Goal: Task Accomplishment & Management: Use online tool/utility

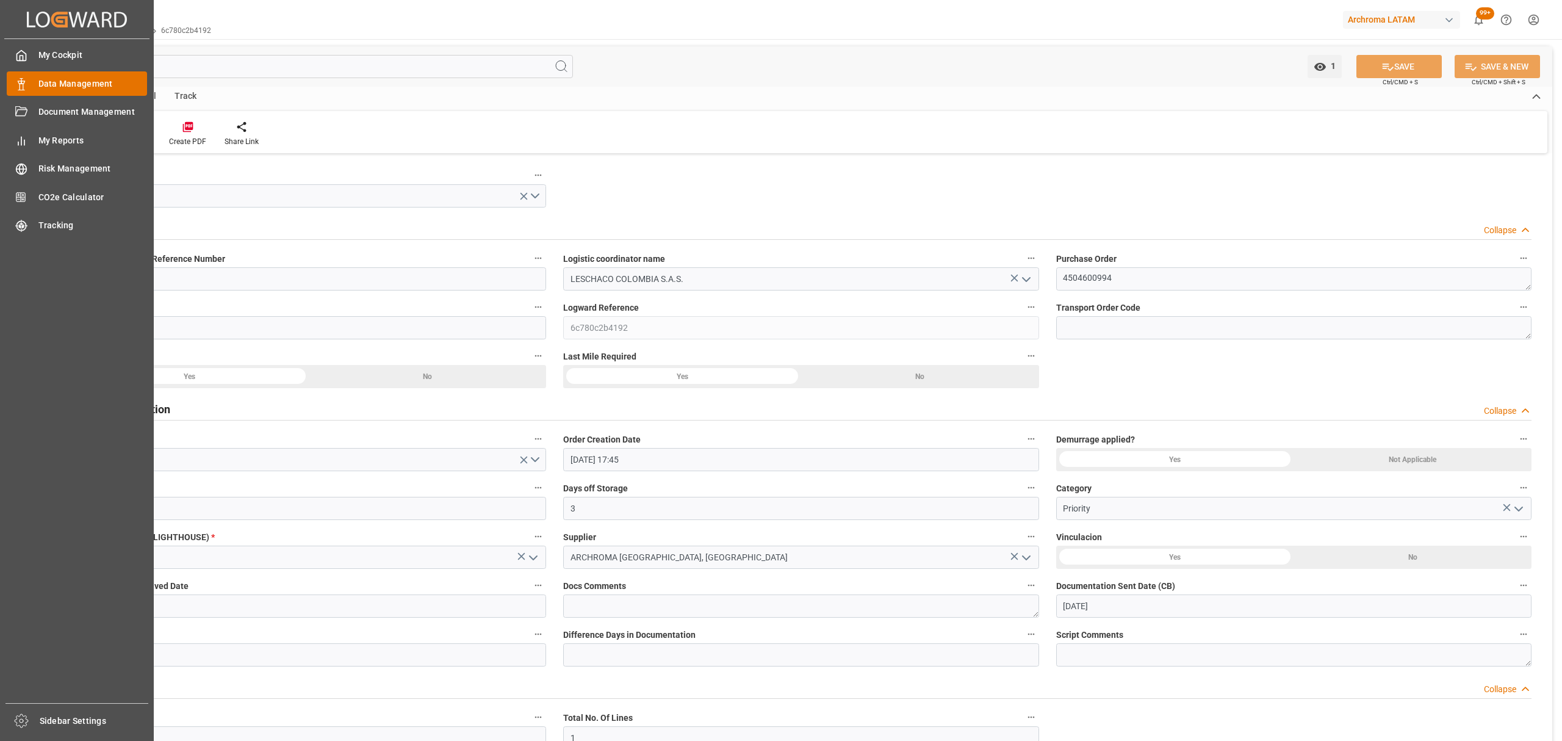
scroll to position [1467, 0]
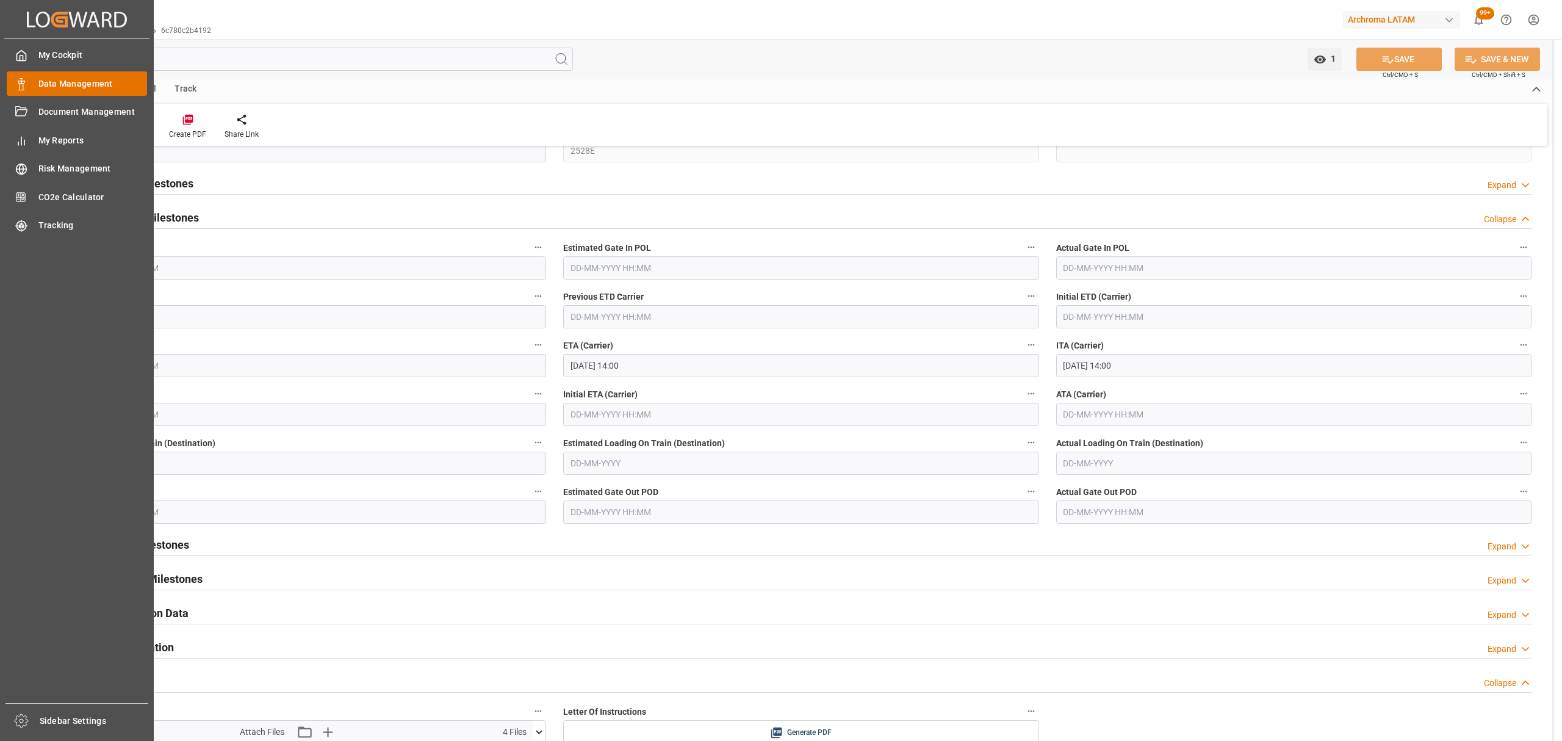
click at [34, 79] on div "Data Management Data Management" at bounding box center [77, 83] width 140 height 24
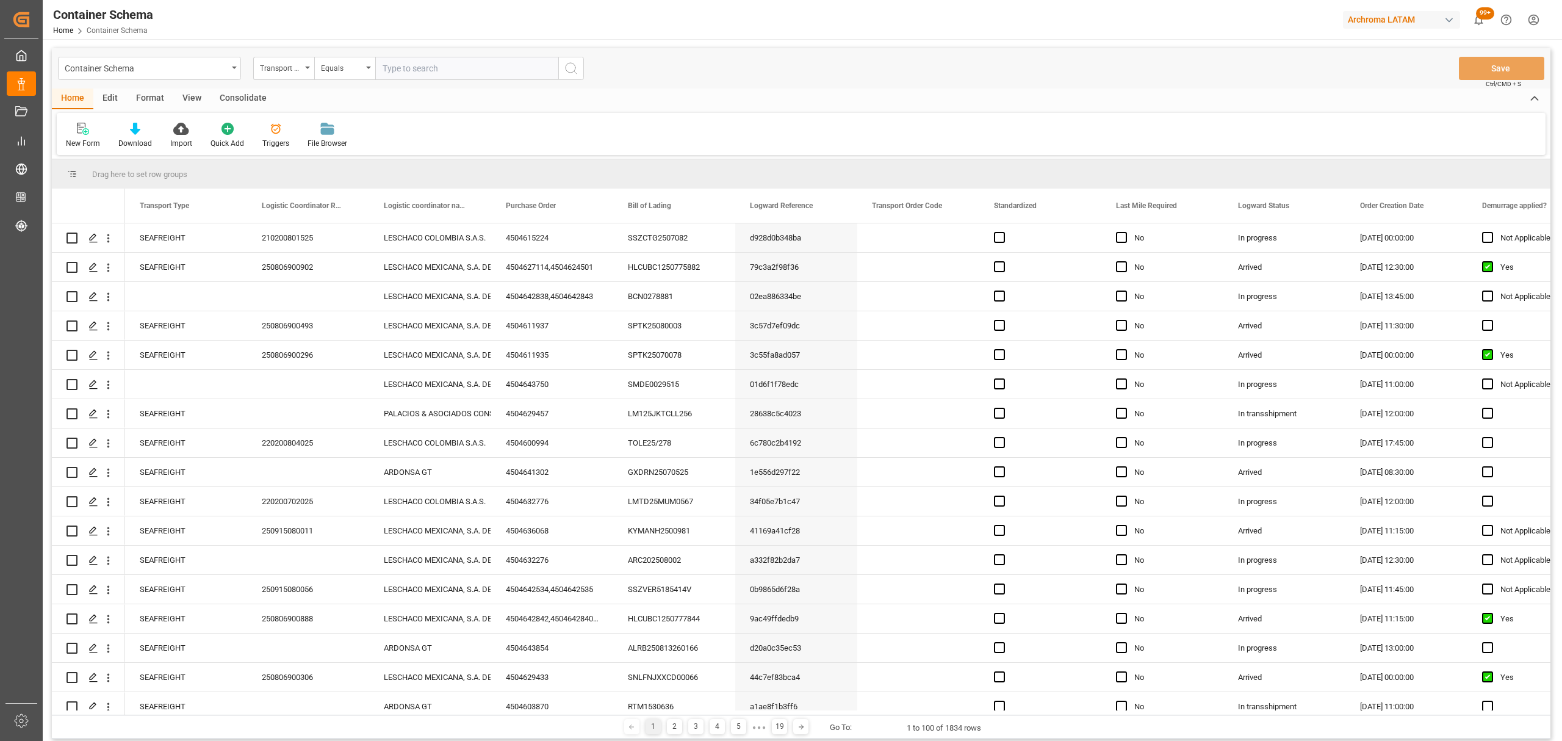
click at [220, 68] on div "Container Schema" at bounding box center [146, 67] width 163 height 15
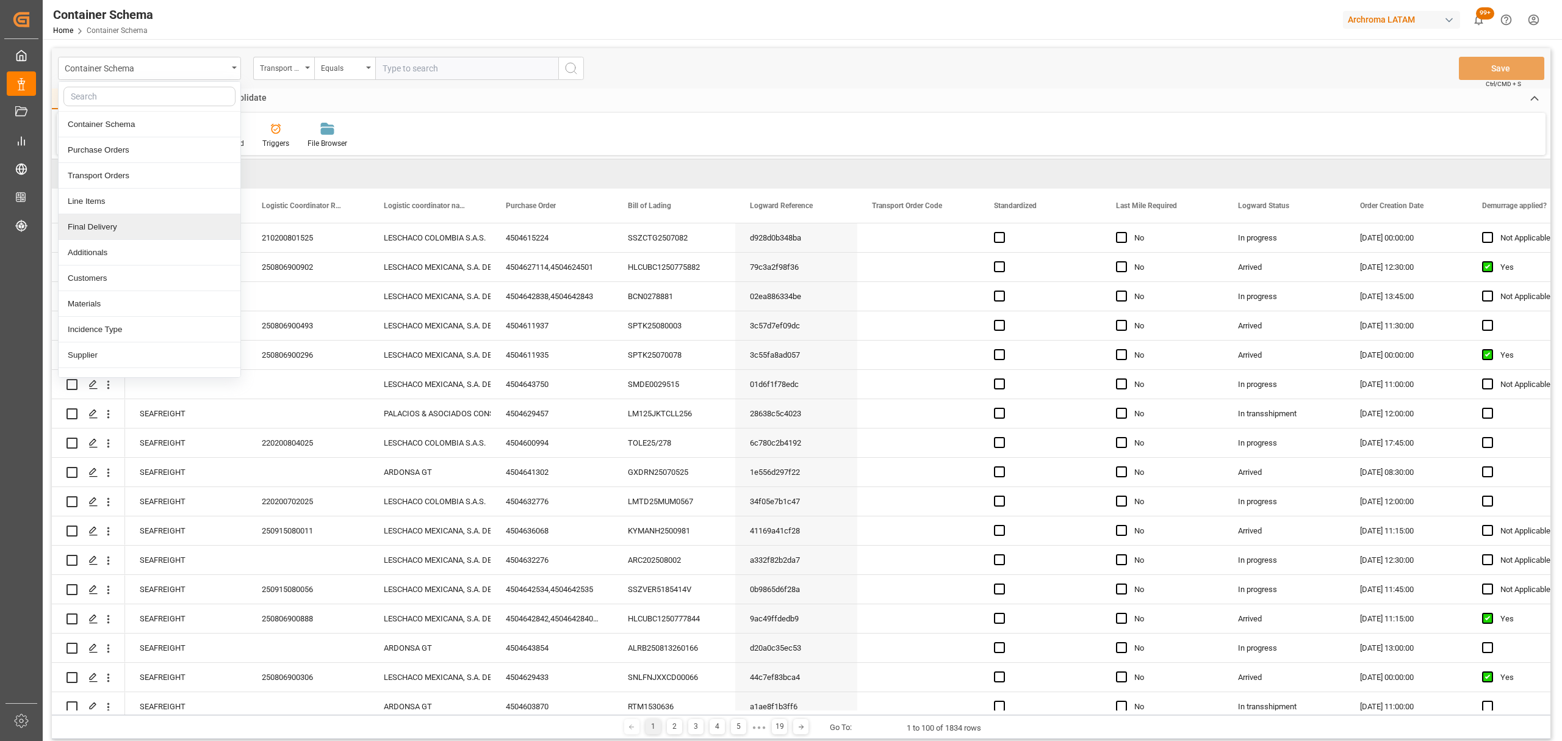
click at [127, 228] on div "Final Delivery" at bounding box center [150, 227] width 182 height 26
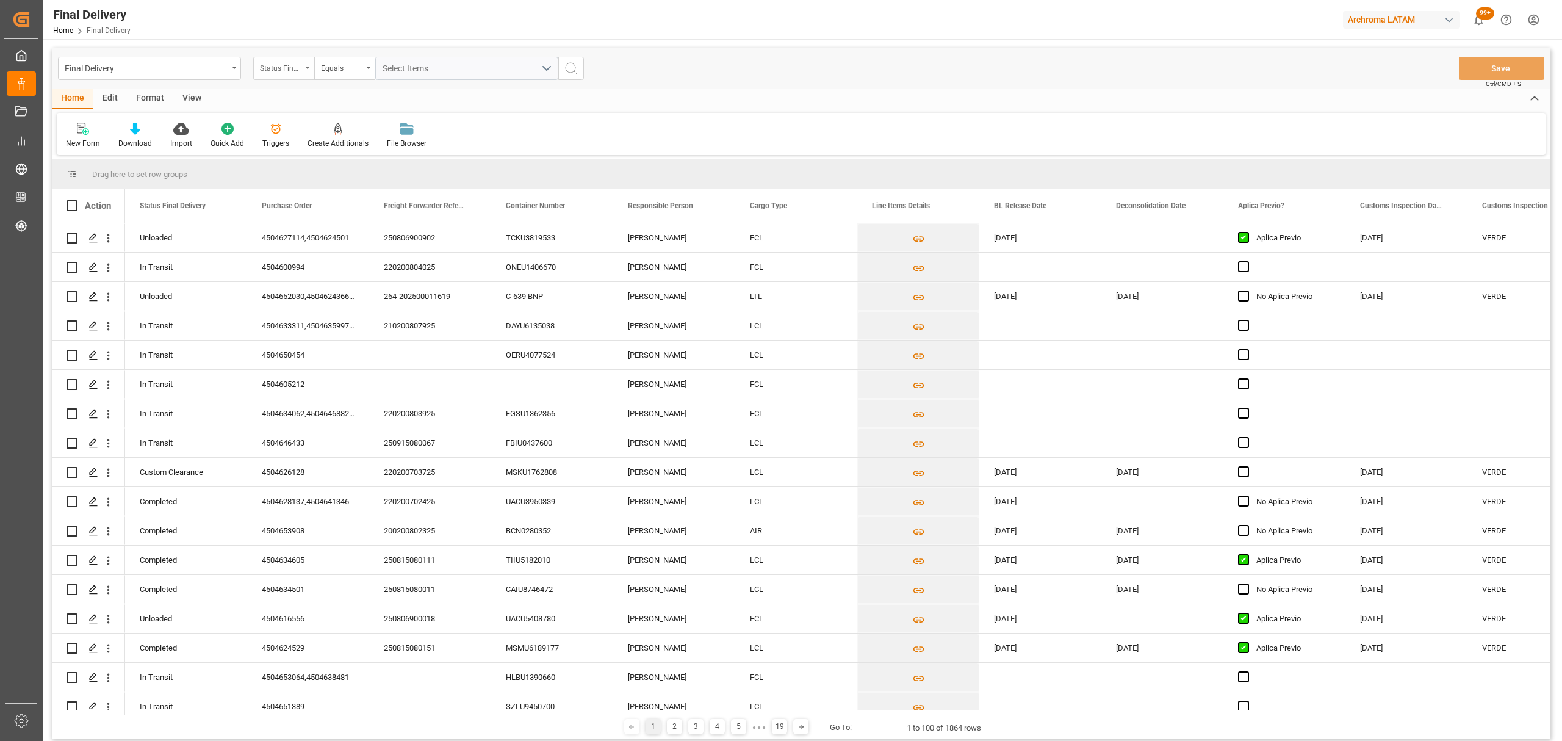
click at [292, 73] on div "Status Final Delivery" at bounding box center [281, 67] width 42 height 14
click at [315, 156] on div "Purchase Order" at bounding box center [345, 150] width 182 height 26
click at [330, 74] on div "Equals" at bounding box center [344, 68] width 61 height 23
click at [372, 149] on div "Fuzzy search" at bounding box center [406, 150] width 182 height 26
click at [417, 67] on input "text" at bounding box center [466, 68] width 183 height 23
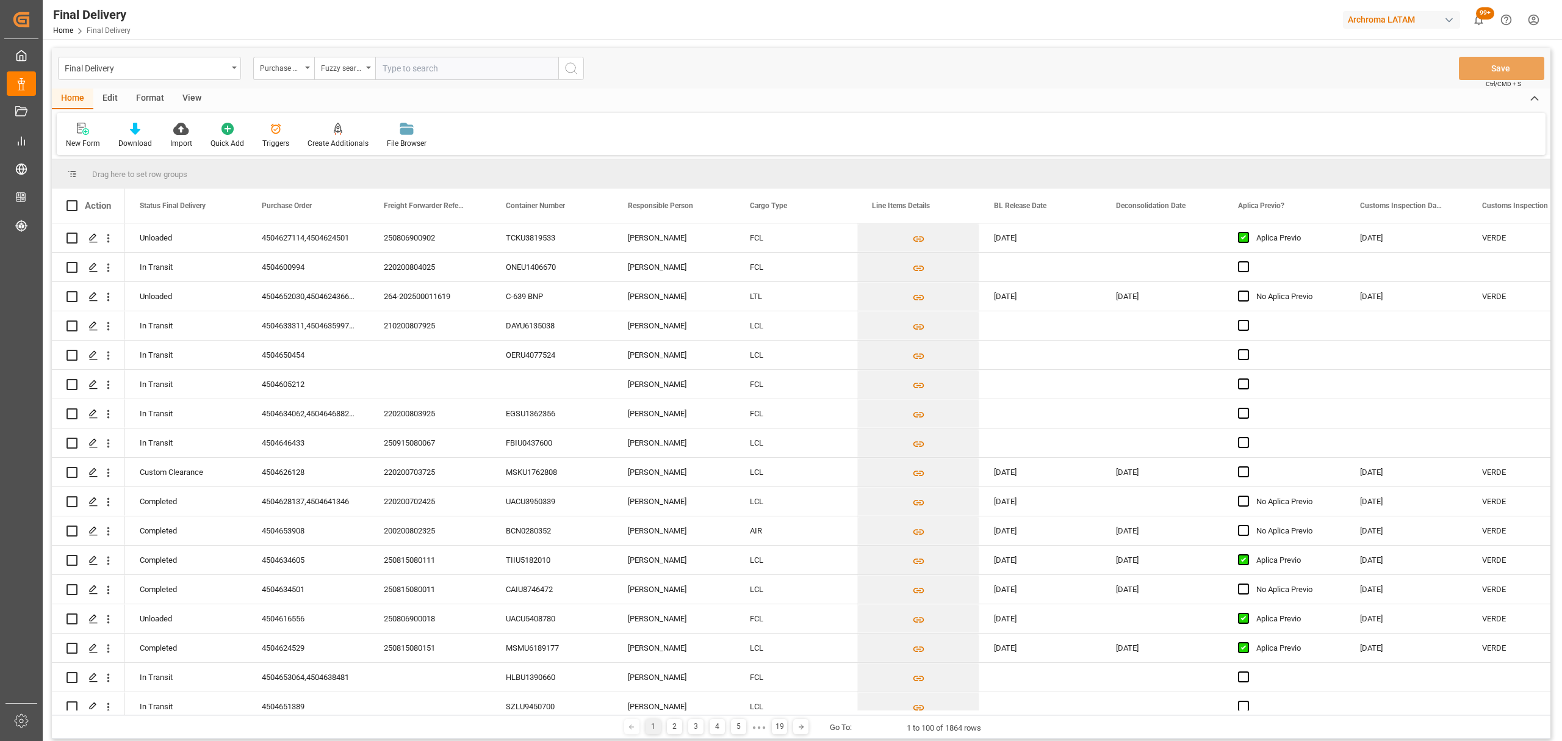
paste input "4504626128"
type input "4504626128"
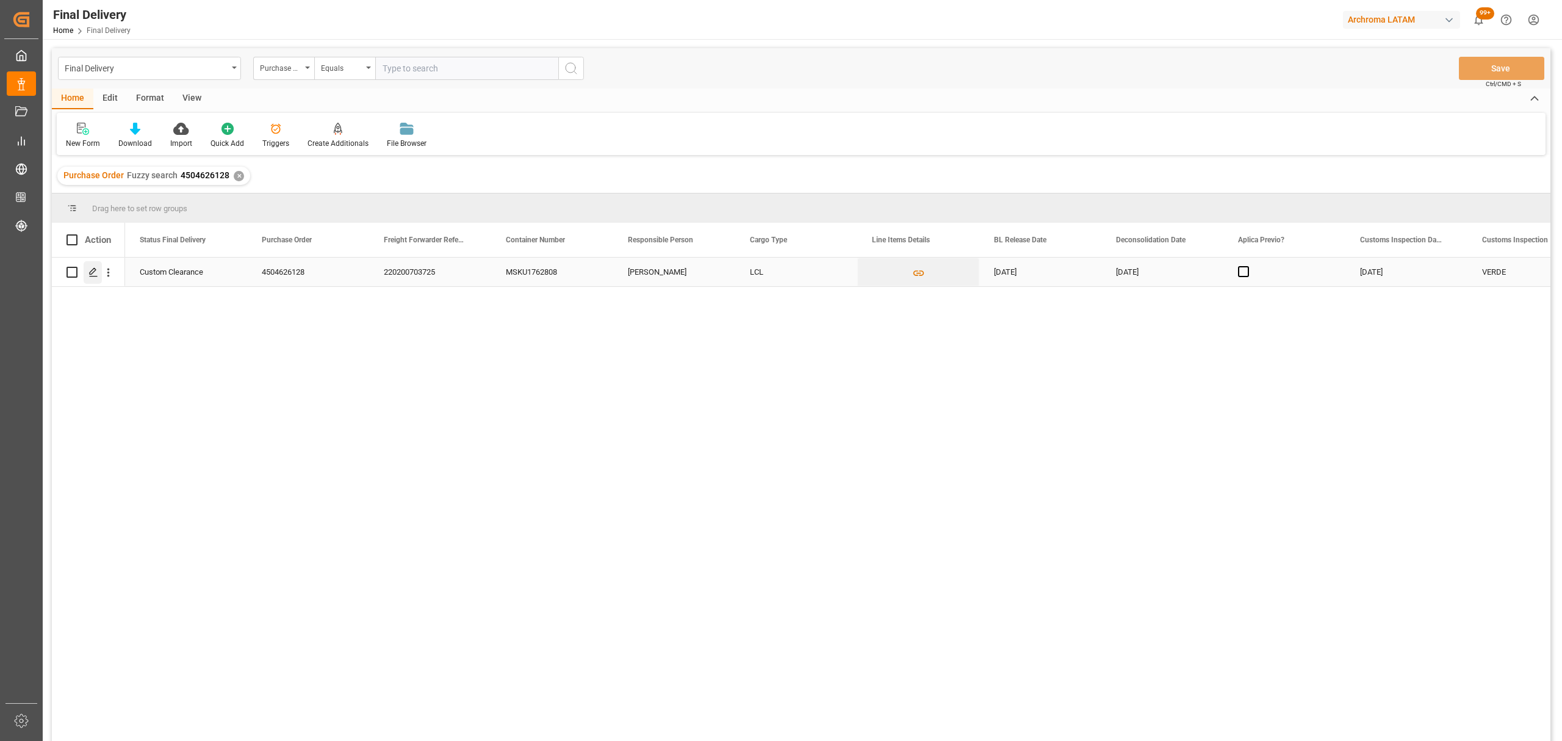
click at [98, 267] on div "Press SPACE to select this row." at bounding box center [93, 272] width 18 height 23
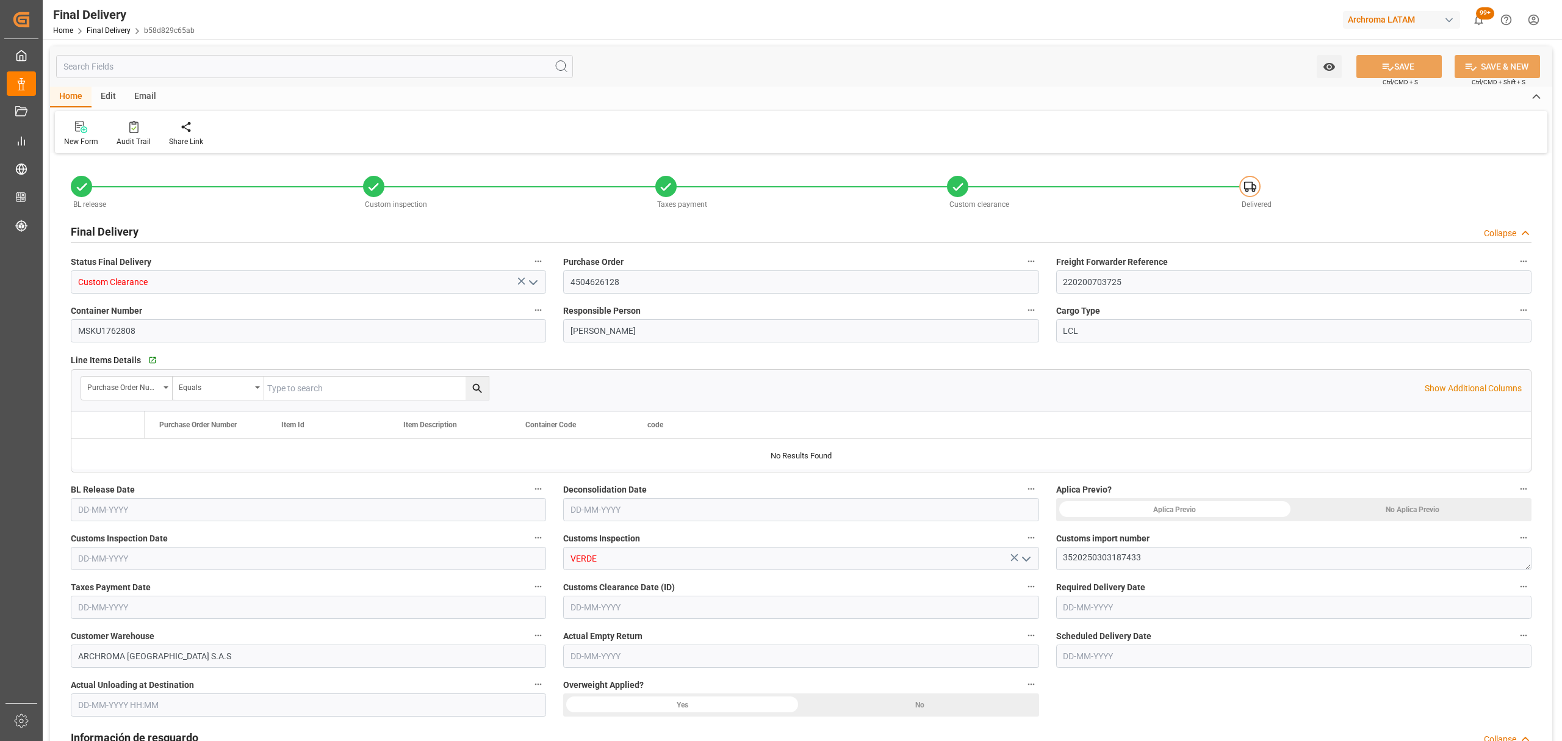
type input "5"
type input "[DATE]"
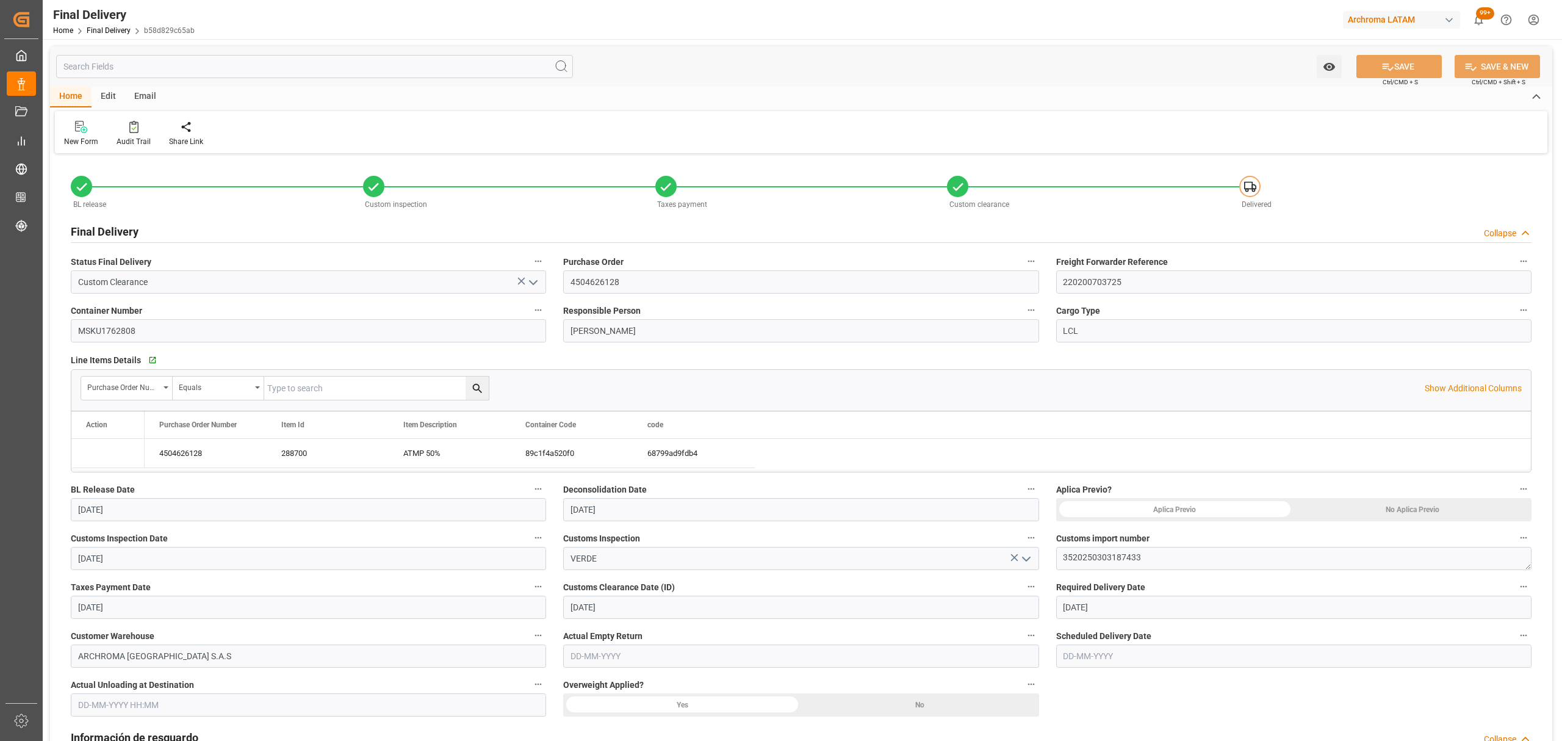
type input "[DATE]"
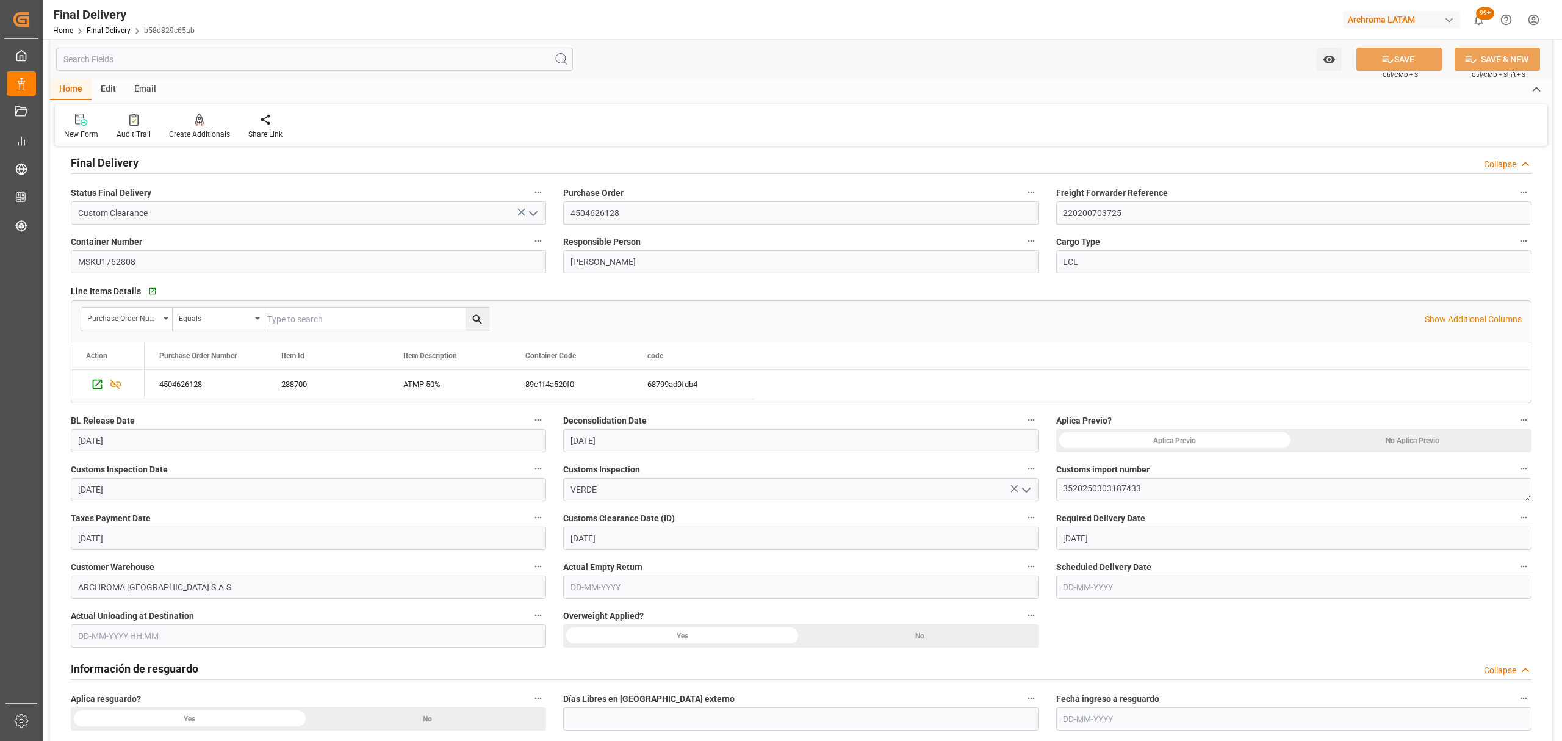
scroll to position [244, 0]
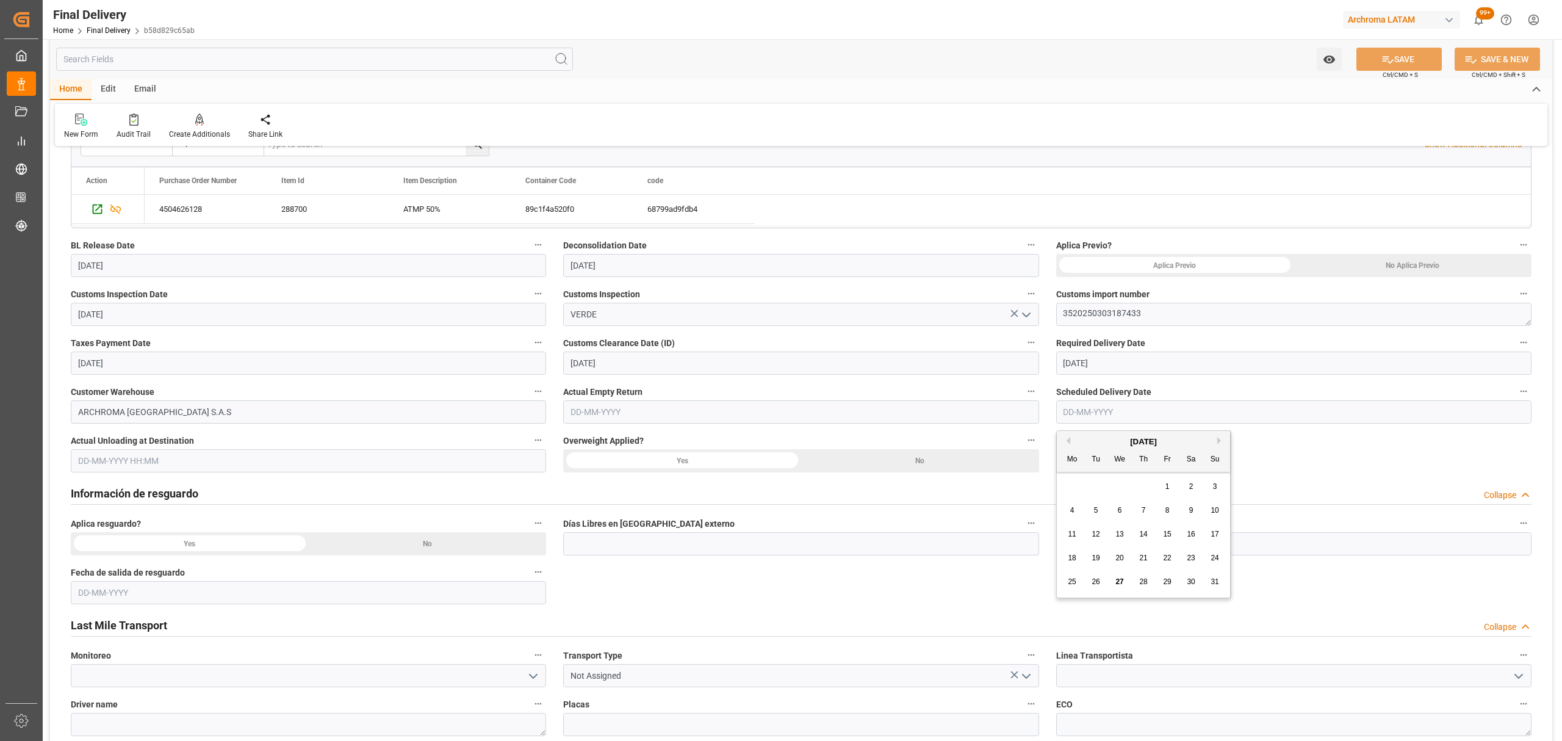
click at [1118, 410] on input "text" at bounding box center [1293, 411] width 475 height 23
click at [1366, 266] on div "No Aplica Previo" at bounding box center [1413, 265] width 238 height 23
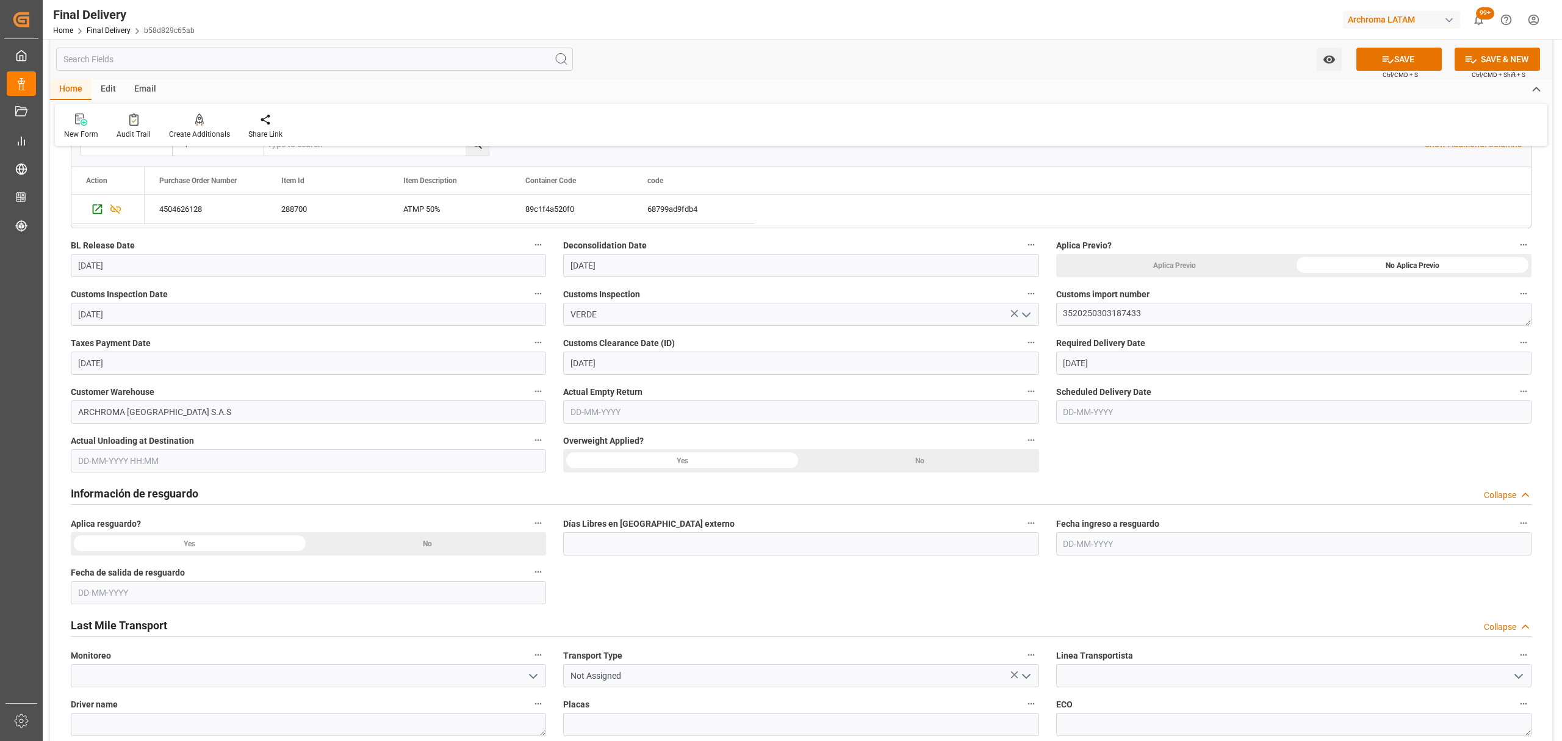
click at [924, 464] on div "No" at bounding box center [920, 460] width 238 height 23
click at [471, 535] on div "No" at bounding box center [428, 543] width 238 height 23
click at [1023, 677] on icon "open menu" at bounding box center [1026, 676] width 15 height 15
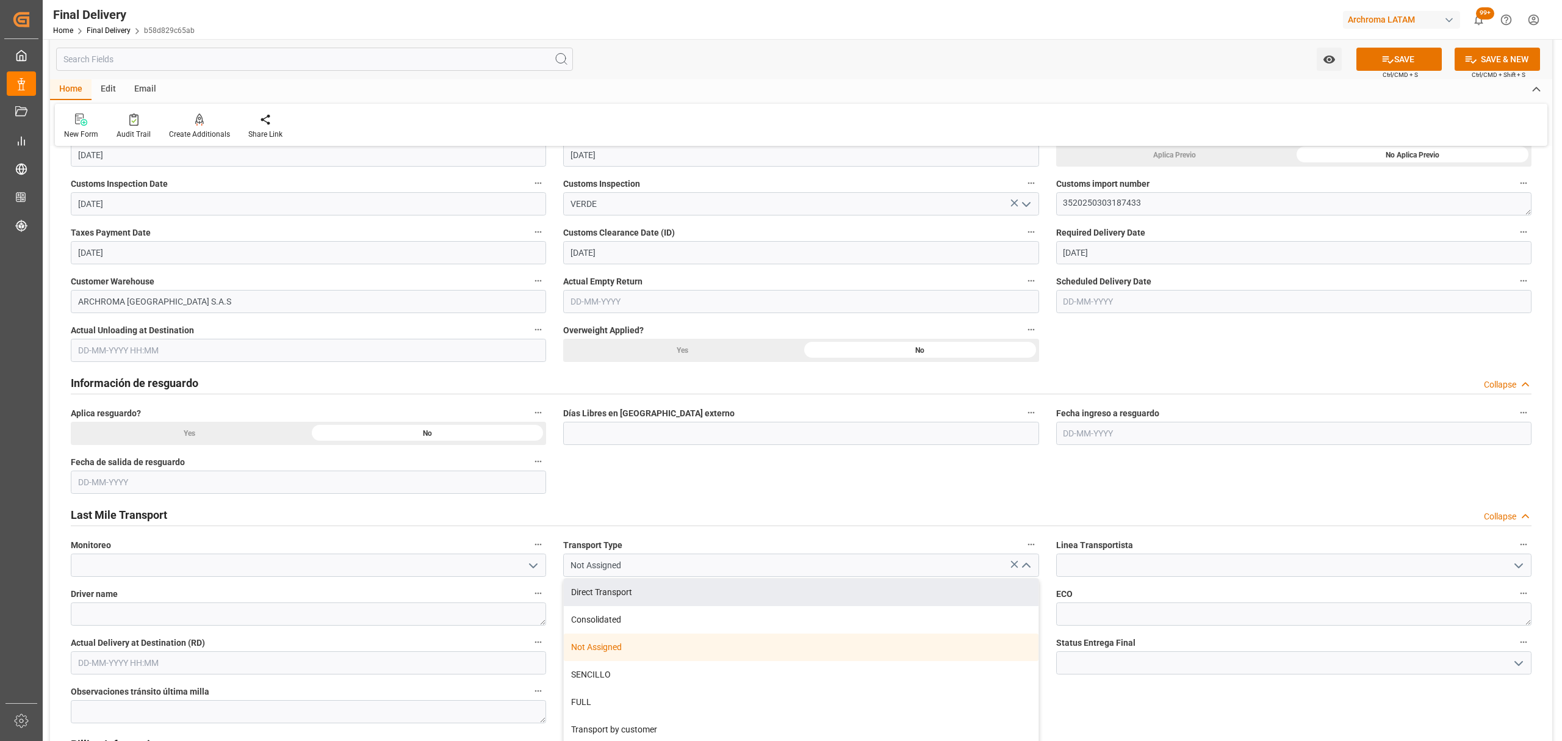
scroll to position [488, 0]
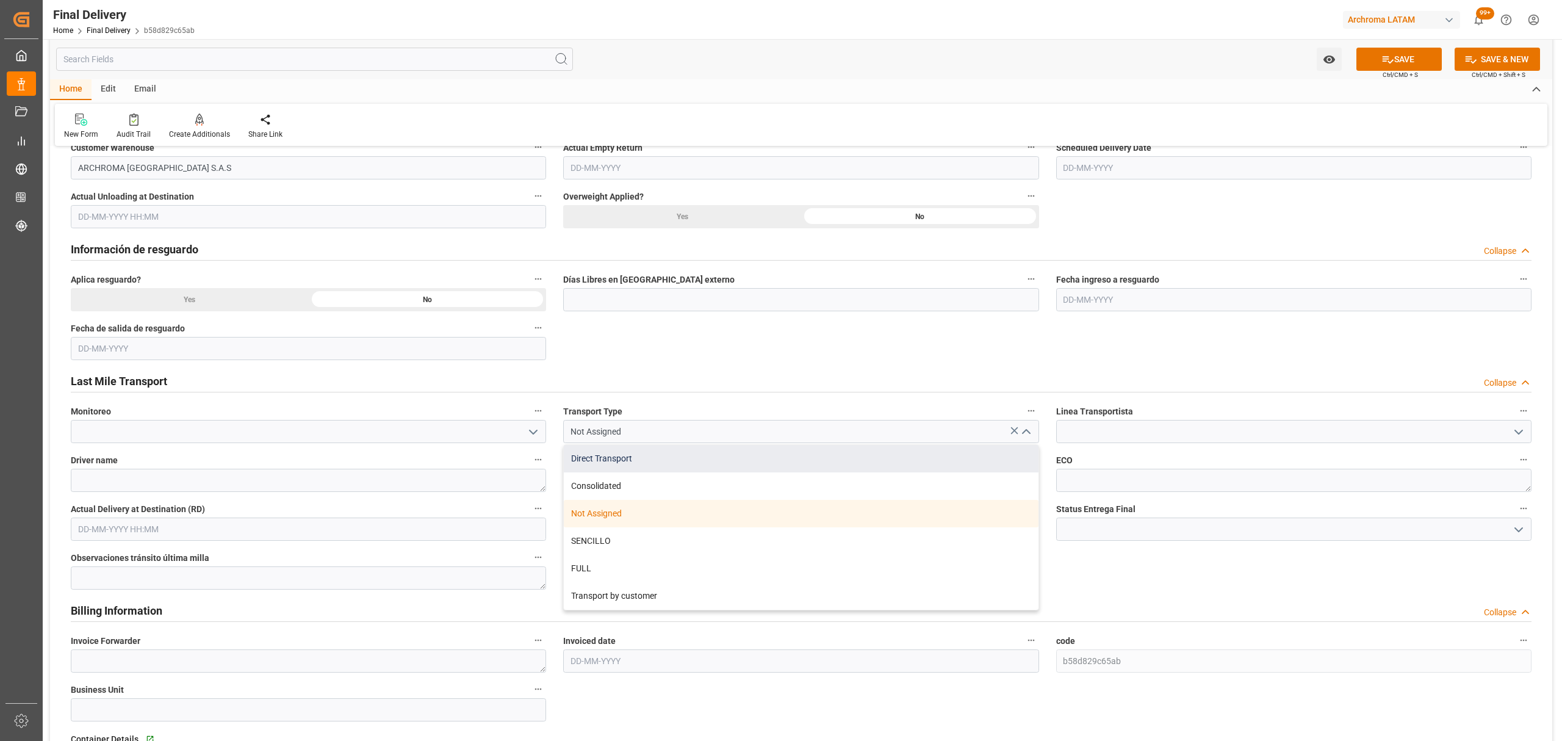
click at [681, 463] on div "Direct Transport" at bounding box center [801, 458] width 474 height 27
type input "Direct Transport"
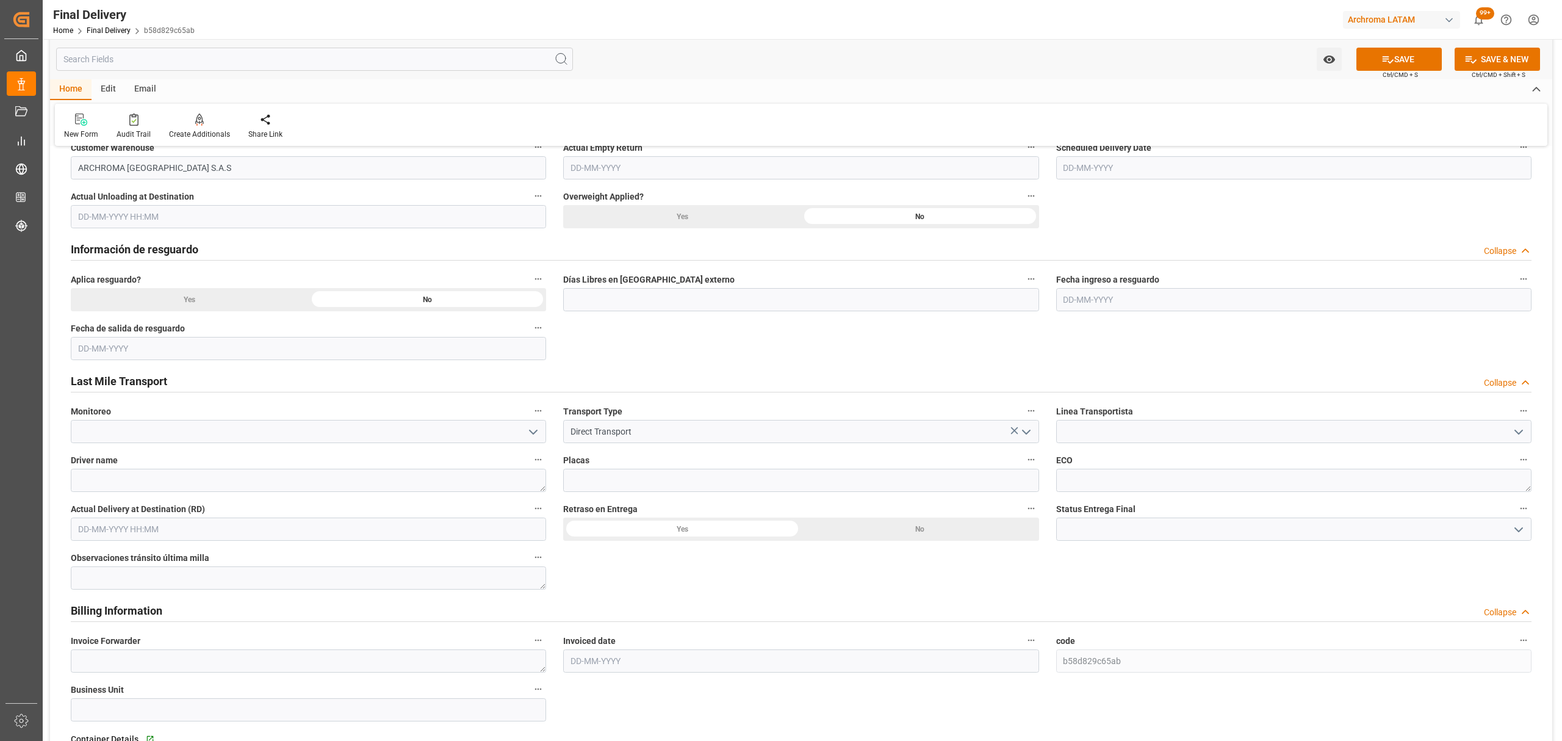
click at [1519, 428] on icon "open menu" at bounding box center [1519, 432] width 15 height 15
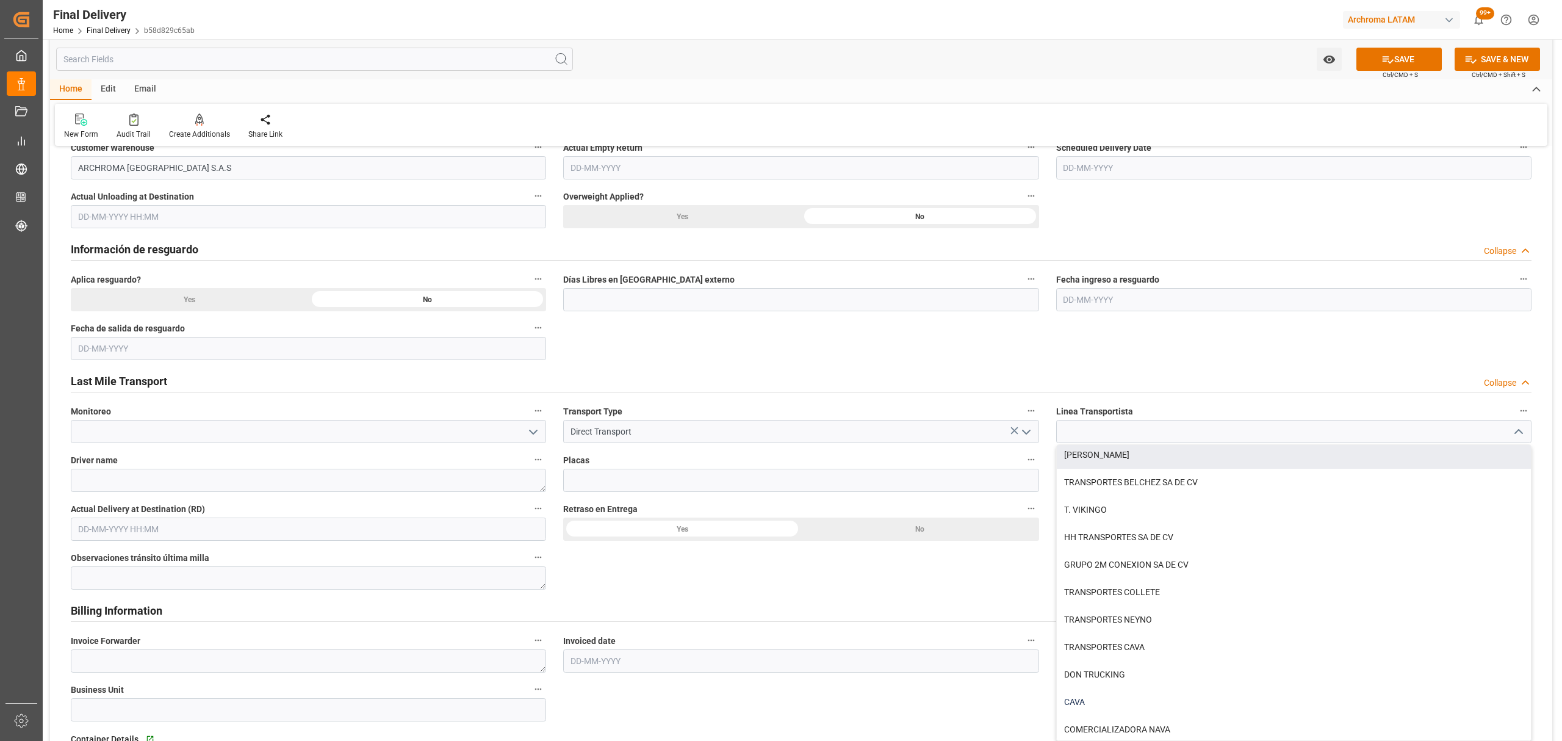
scroll to position [325, 0]
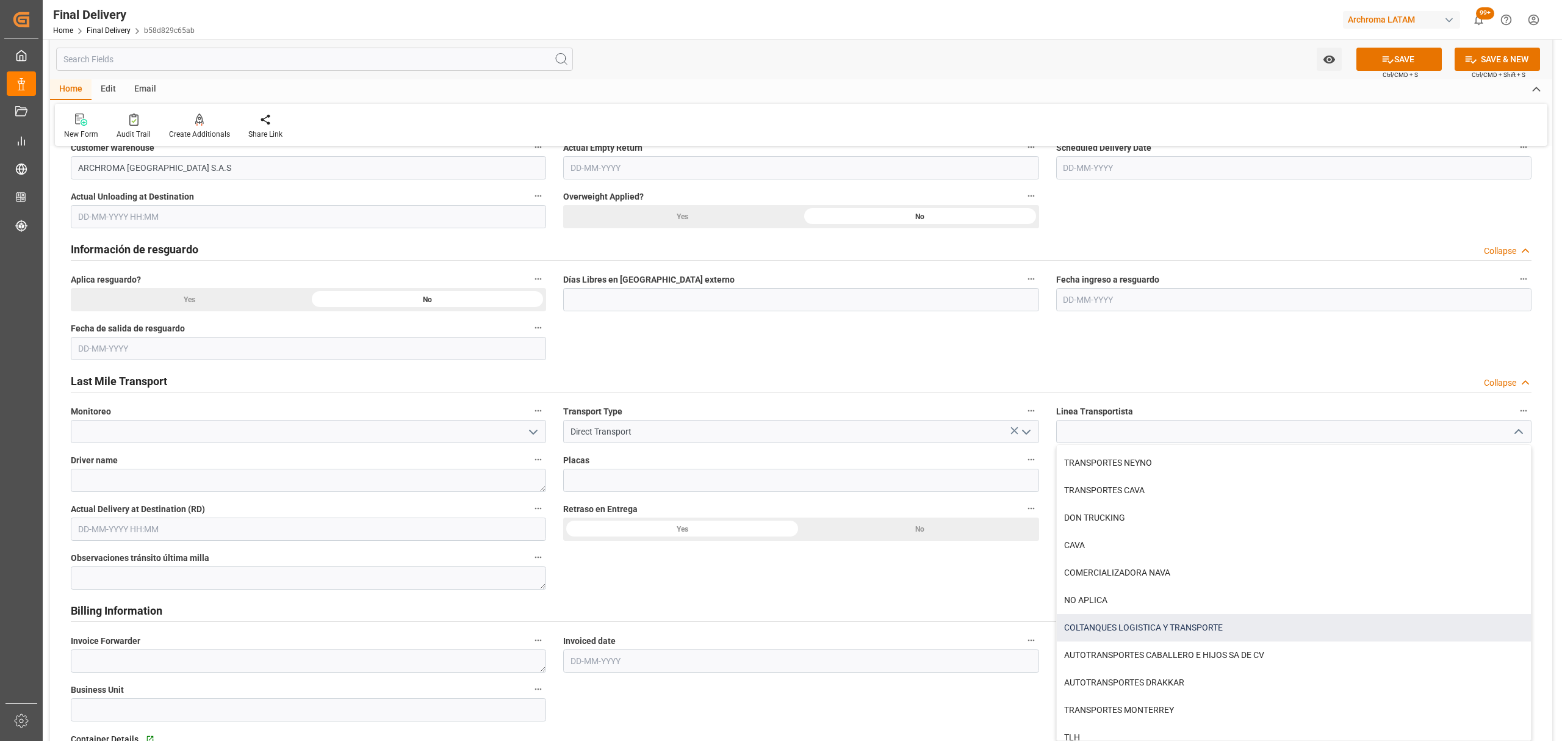
click at [1216, 629] on div "COLTANQUES LOGISTICA Y TRANSPORTE" at bounding box center [1294, 627] width 474 height 27
type input "COLTANQUES LOGISTICA Y TRANSPORTE"
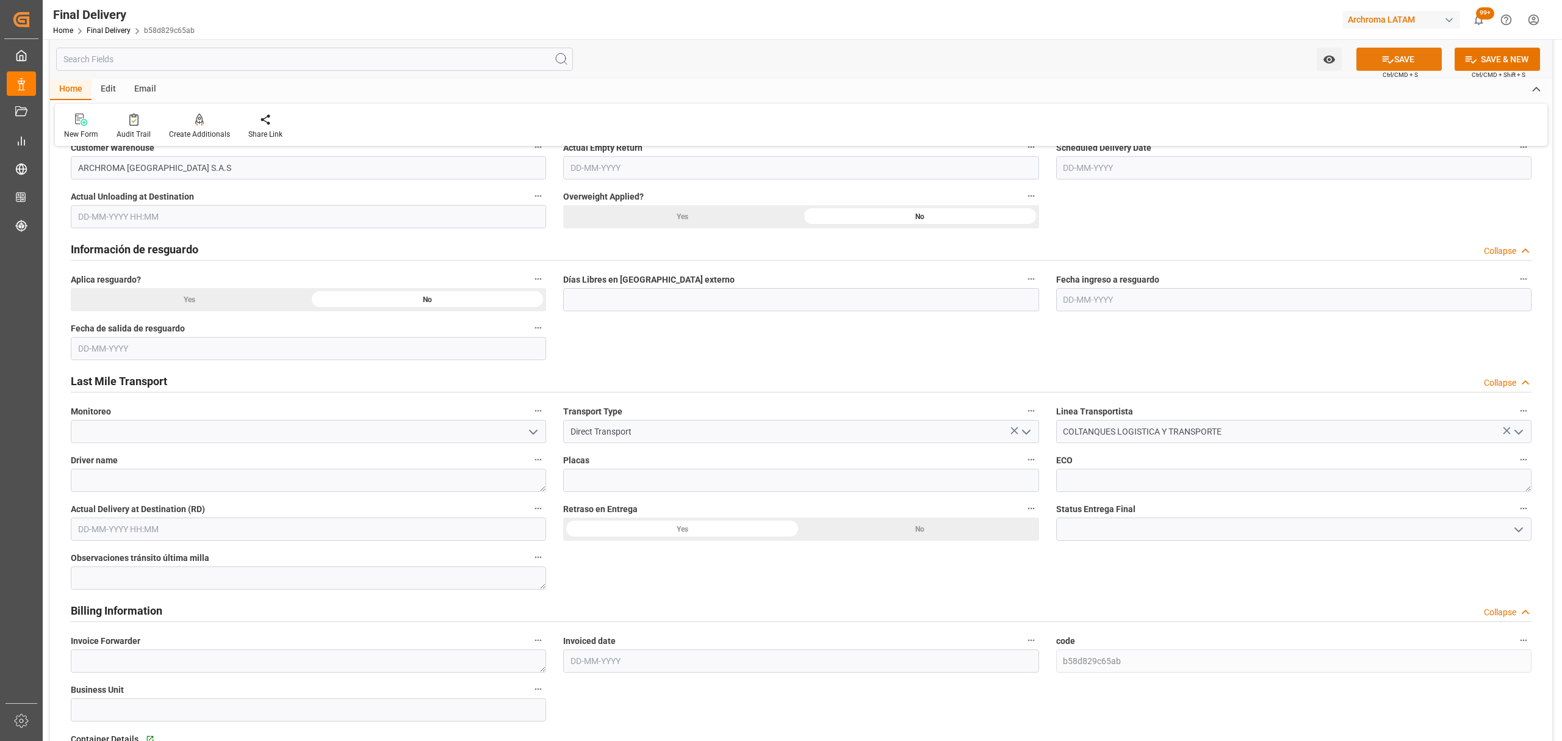
click at [1413, 66] on button "SAVE" at bounding box center [1399, 59] width 85 height 23
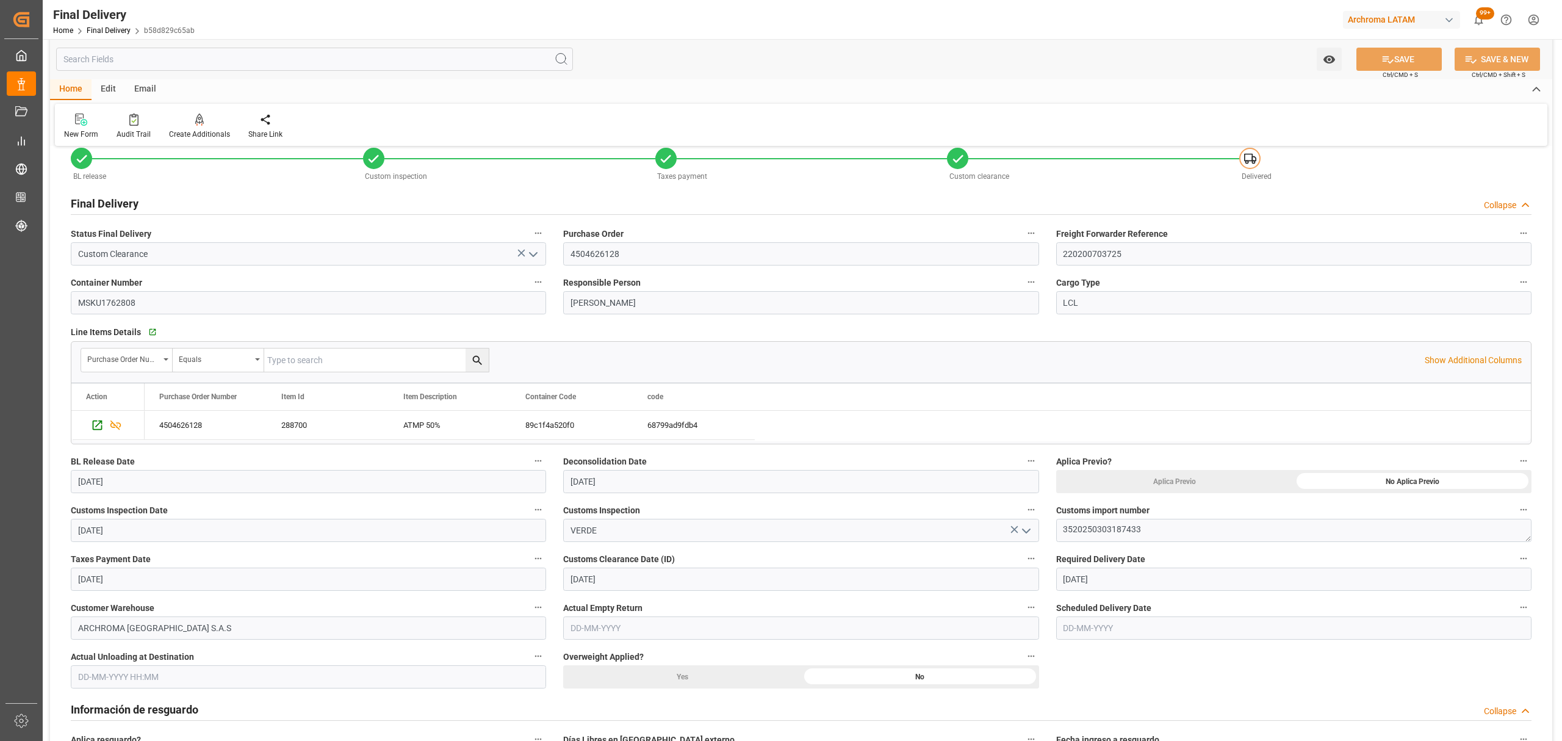
scroll to position [0, 0]
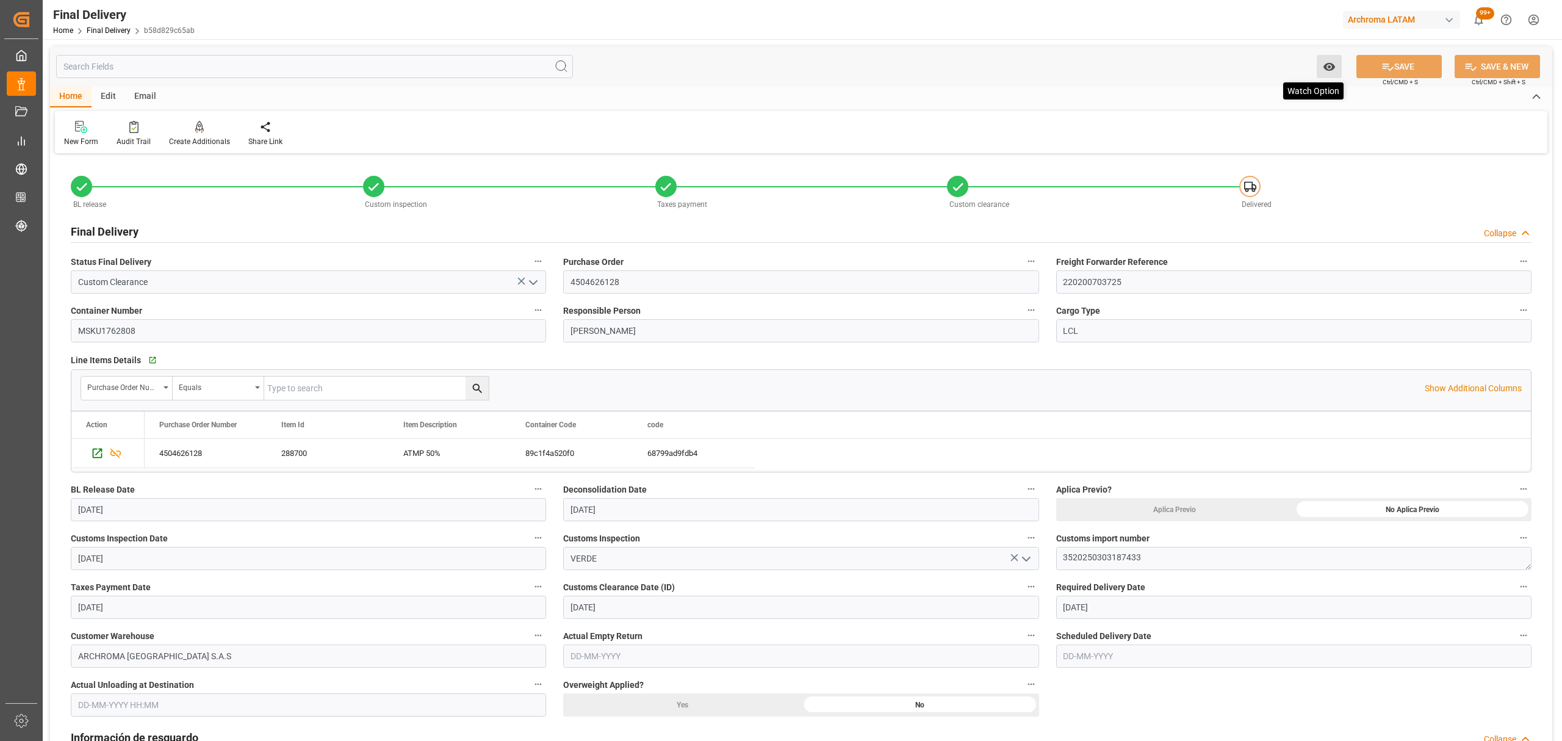
click at [1324, 71] on icon "open menu" at bounding box center [1329, 66] width 13 height 13
click at [1282, 94] on span "Start Watching" at bounding box center [1278, 93] width 111 height 13
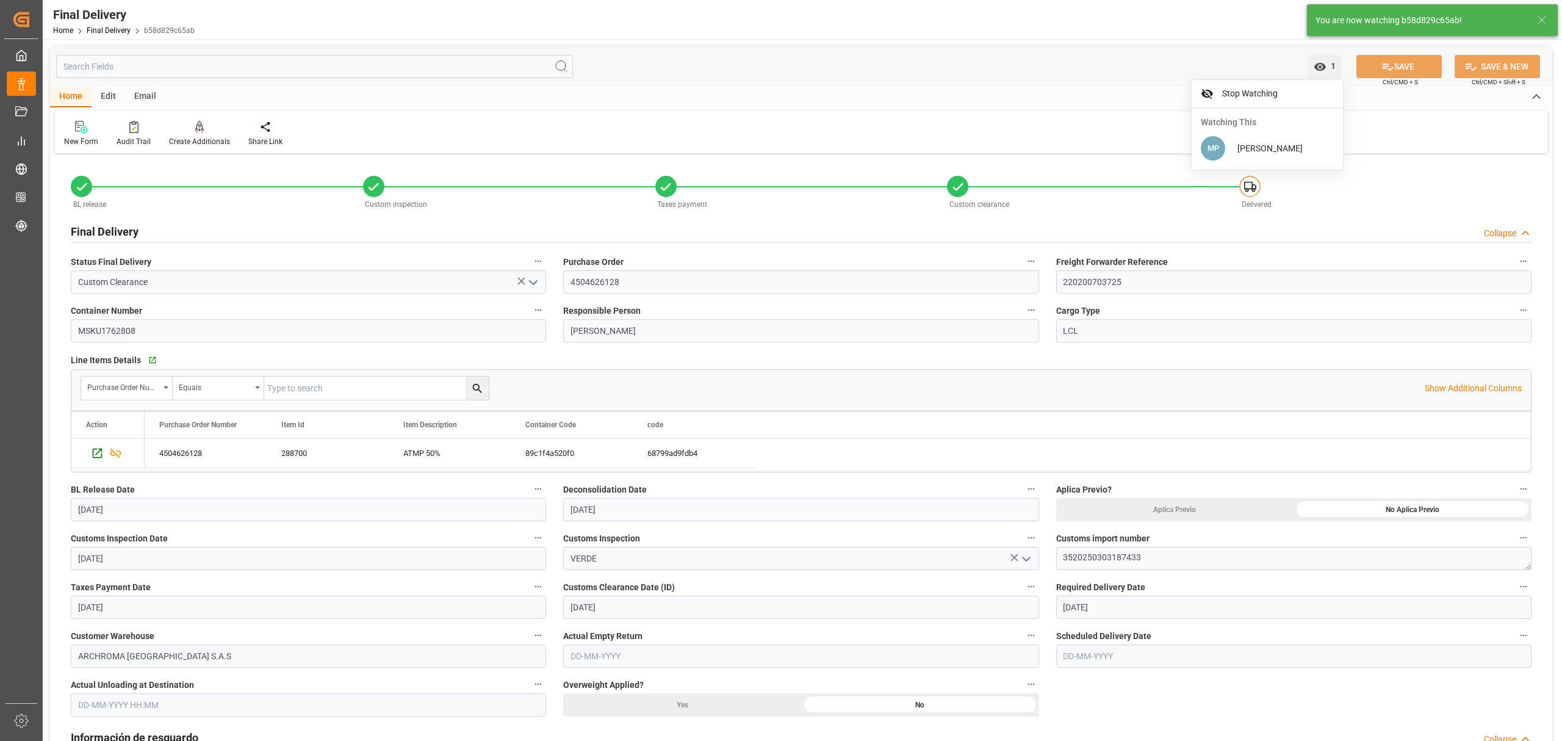
click at [273, 127] on div at bounding box center [265, 126] width 34 height 13
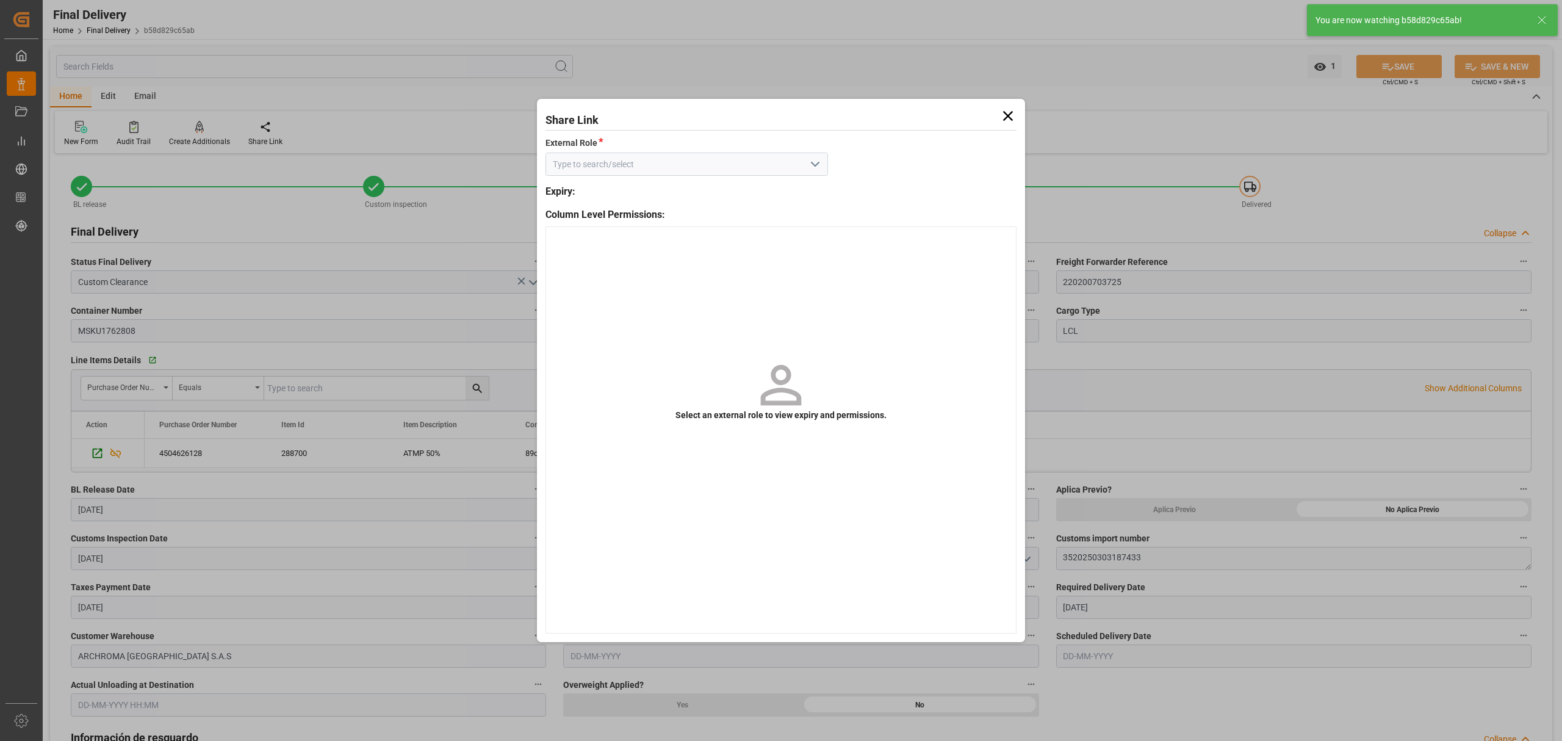
click at [816, 162] on icon "open menu" at bounding box center [815, 164] width 15 height 15
click at [753, 181] on div "External" at bounding box center [686, 191] width 281 height 27
type input "External"
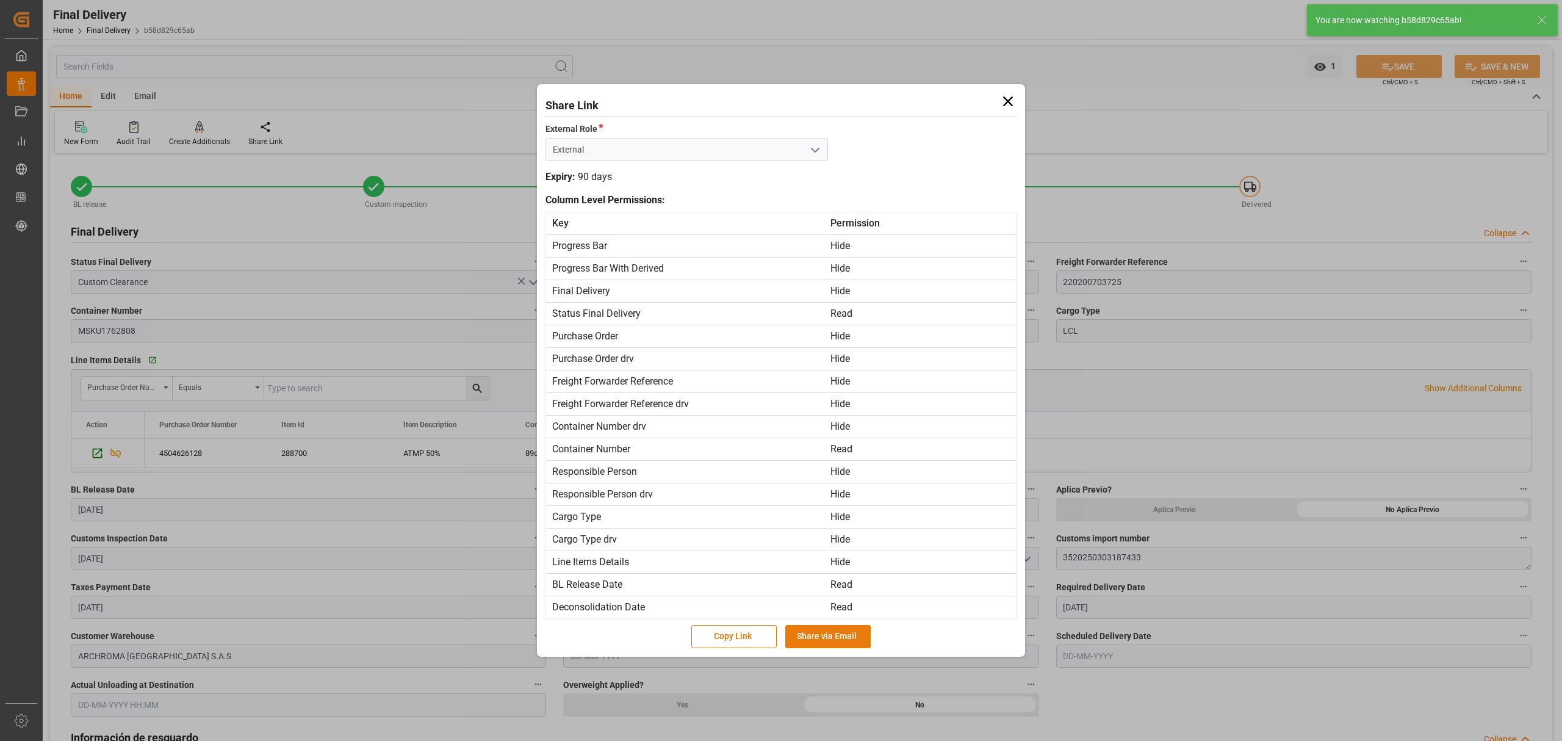
drag, startPoint x: 833, startPoint y: 643, endPoint x: 828, endPoint y: 638, distance: 6.5
click at [832, 643] on button "Share via Email" at bounding box center [827, 636] width 85 height 23
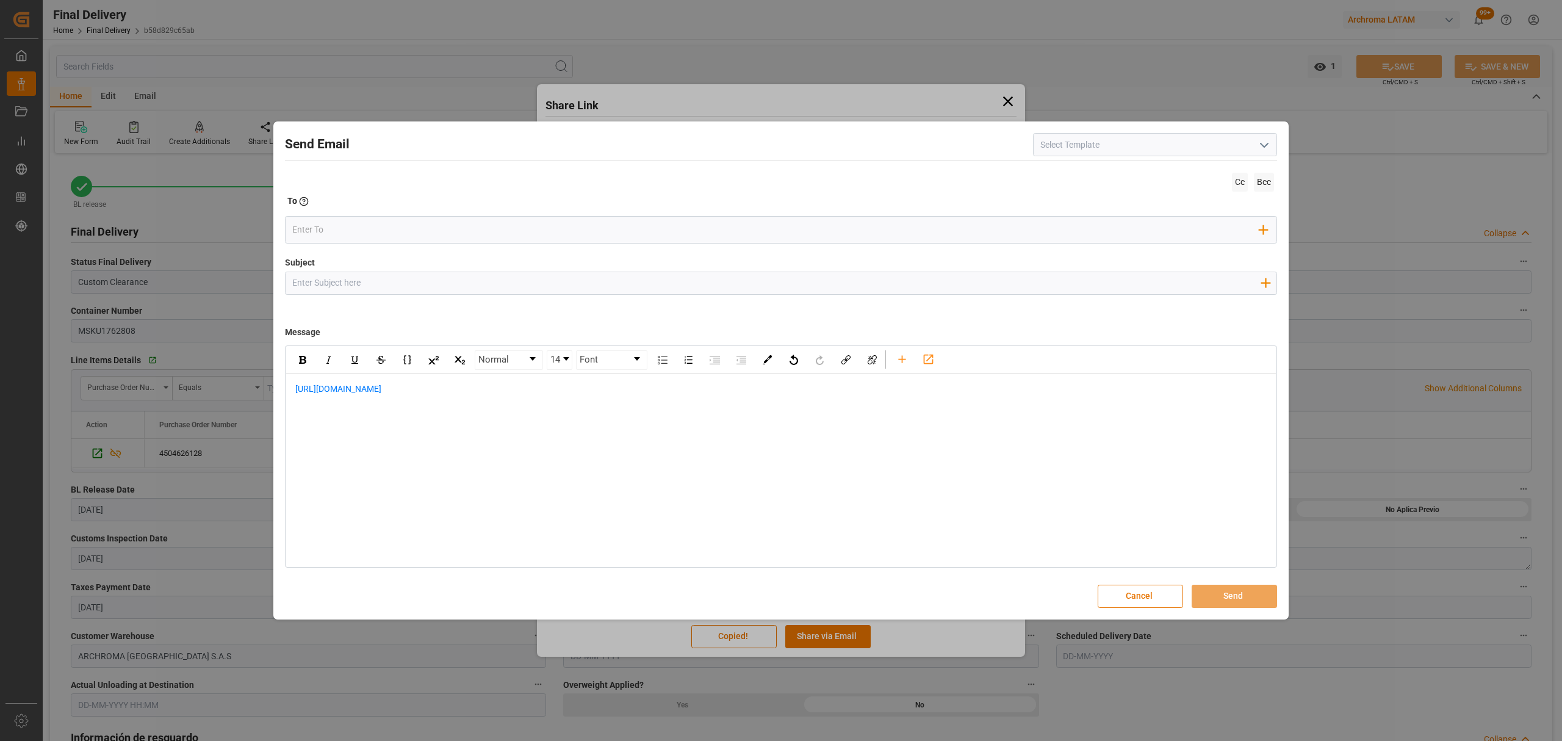
drag, startPoint x: 421, startPoint y: 288, endPoint x: 328, endPoint y: 211, distance: 121.0
click at [421, 288] on input "Subject" at bounding box center [776, 282] width 981 height 21
click at [472, 278] on input "Subject" at bounding box center [776, 282] width 981 height 21
paste input "PO 4504626128 //TE//LOGWARD STATUS//CHANGZHOU DAHUA IMP. & EXP.//ARCHROMA COLOM…"
type input "PO 4504626128 //TE//LOGWARD STATUS//CHANGZHOU DAHUA IMP. & EXP.//ARCHROMA COLOM…"
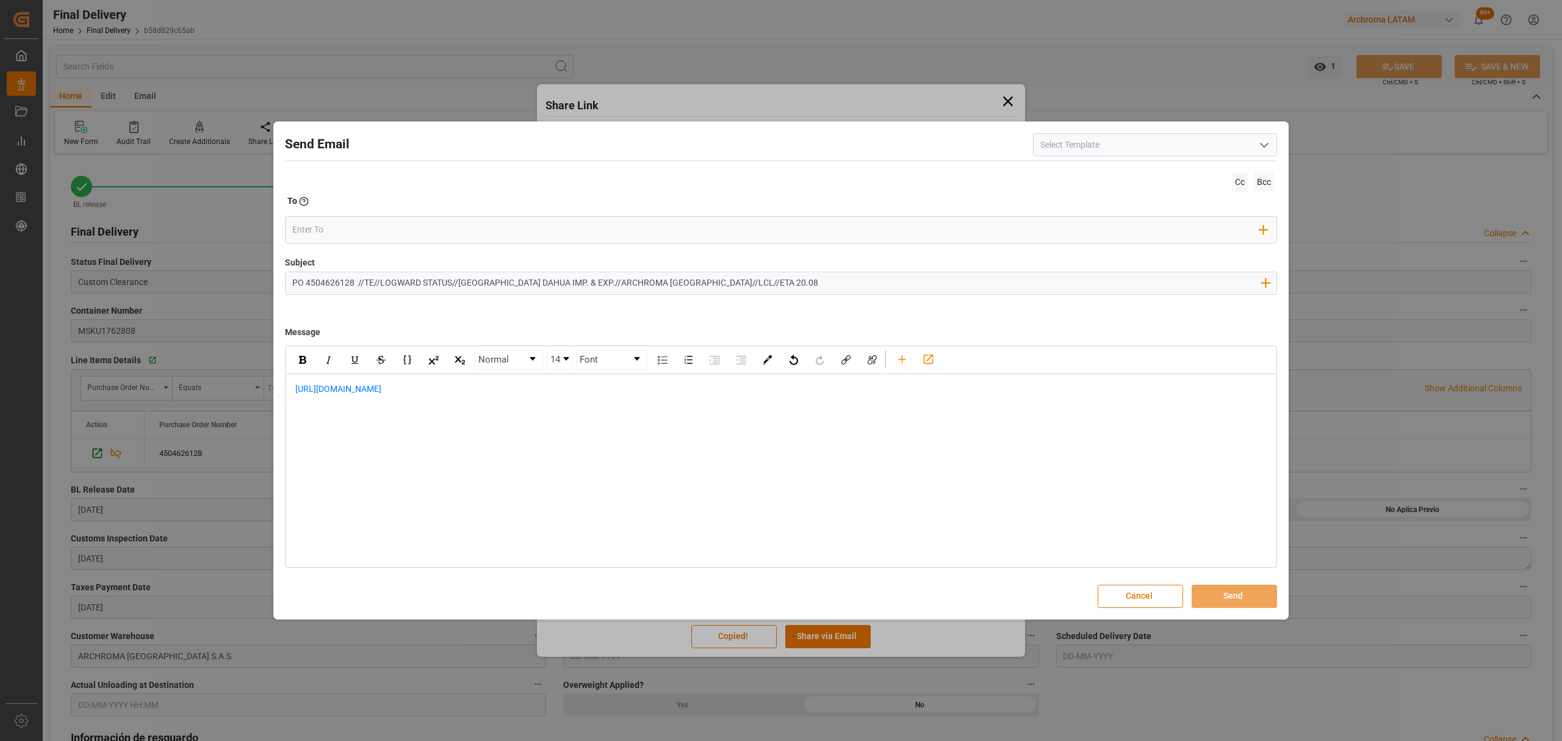
click at [289, 389] on div "https://app.logward.com/share/91770bfd39f0" at bounding box center [781, 395] width 990 height 43
click at [416, 386] on div "rdw-editor" at bounding box center [781, 389] width 972 height 13
click at [384, 417] on div "En referencia" at bounding box center [781, 414] width 972 height 13
click at [359, 433] on div "rdw-editor" at bounding box center [781, 427] width 972 height 13
click at [509, 440] on div "https://app.logward.com/share/91770bfd39f0" at bounding box center [781, 447] width 972 height 26
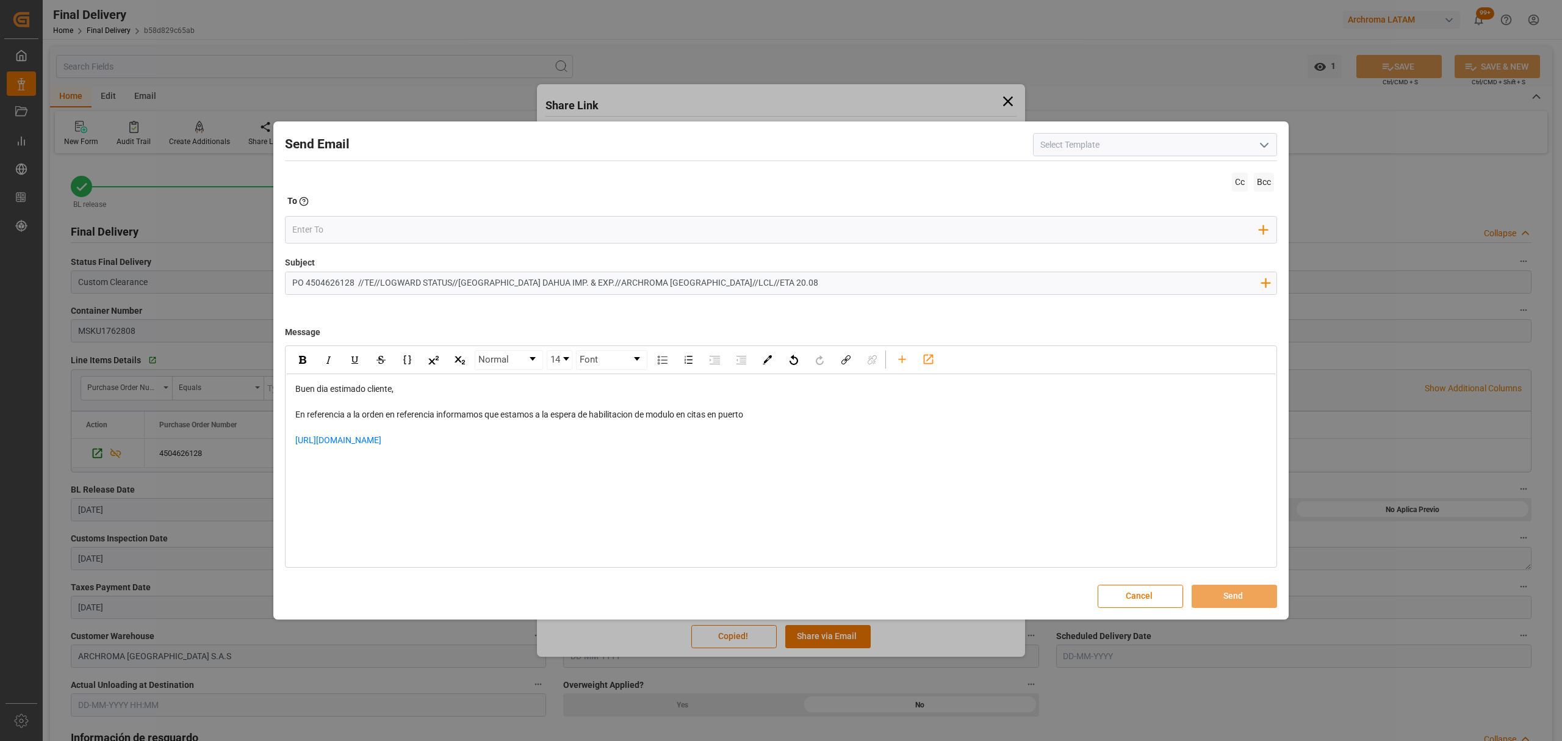
click at [345, 474] on div "rdw-editor" at bounding box center [781, 473] width 972 height 26
click at [342, 465] on div "rdw-editor" at bounding box center [781, 473] width 972 height 26
click at [358, 463] on div "rdw-editor" at bounding box center [781, 466] width 972 height 13
click at [342, 221] on input "email" at bounding box center [776, 230] width 968 height 18
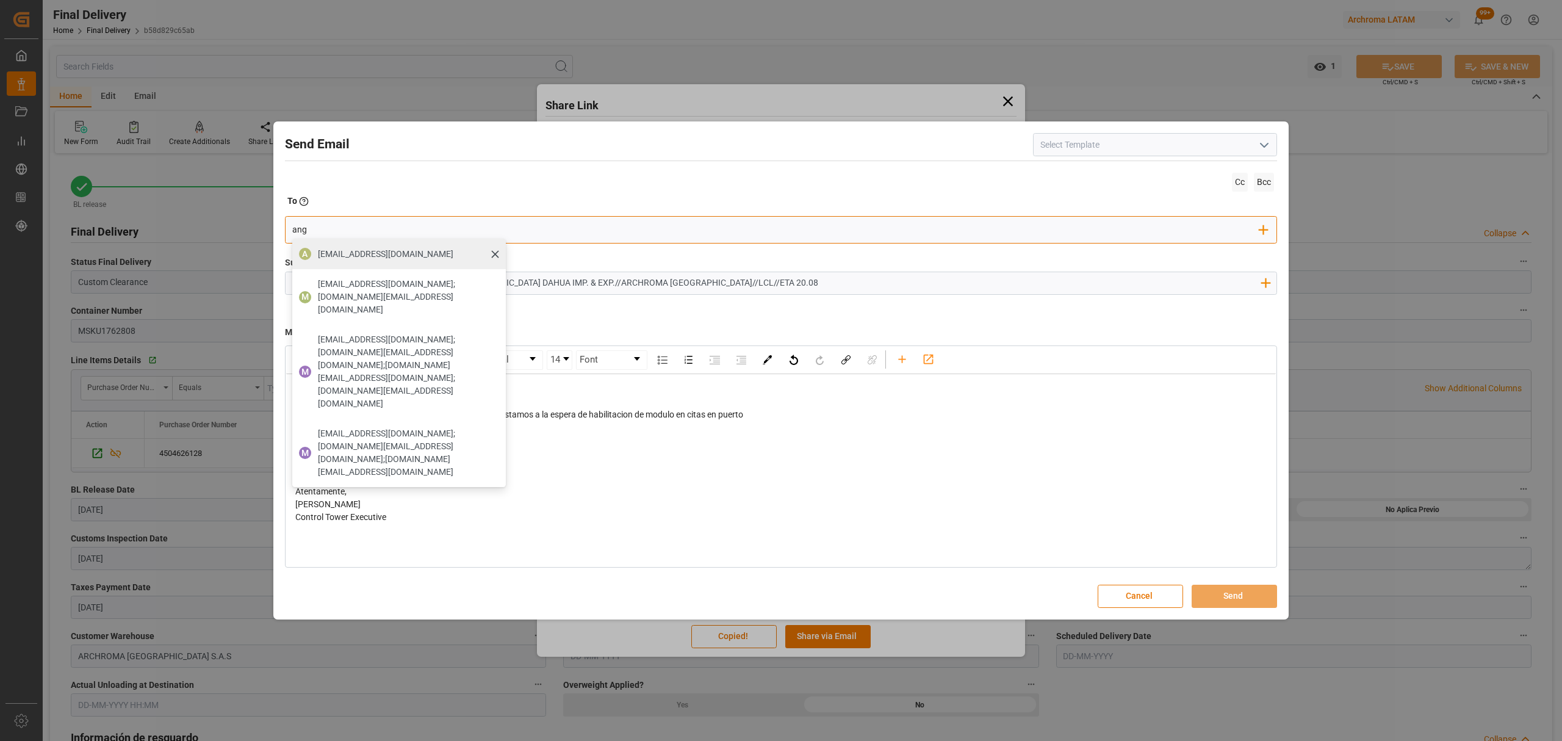
type input "ang"
click at [323, 256] on span "[EMAIL_ADDRESS][PERSON_NAME][DOMAIN_NAME]" at bounding box center [385, 254] width 135 height 13
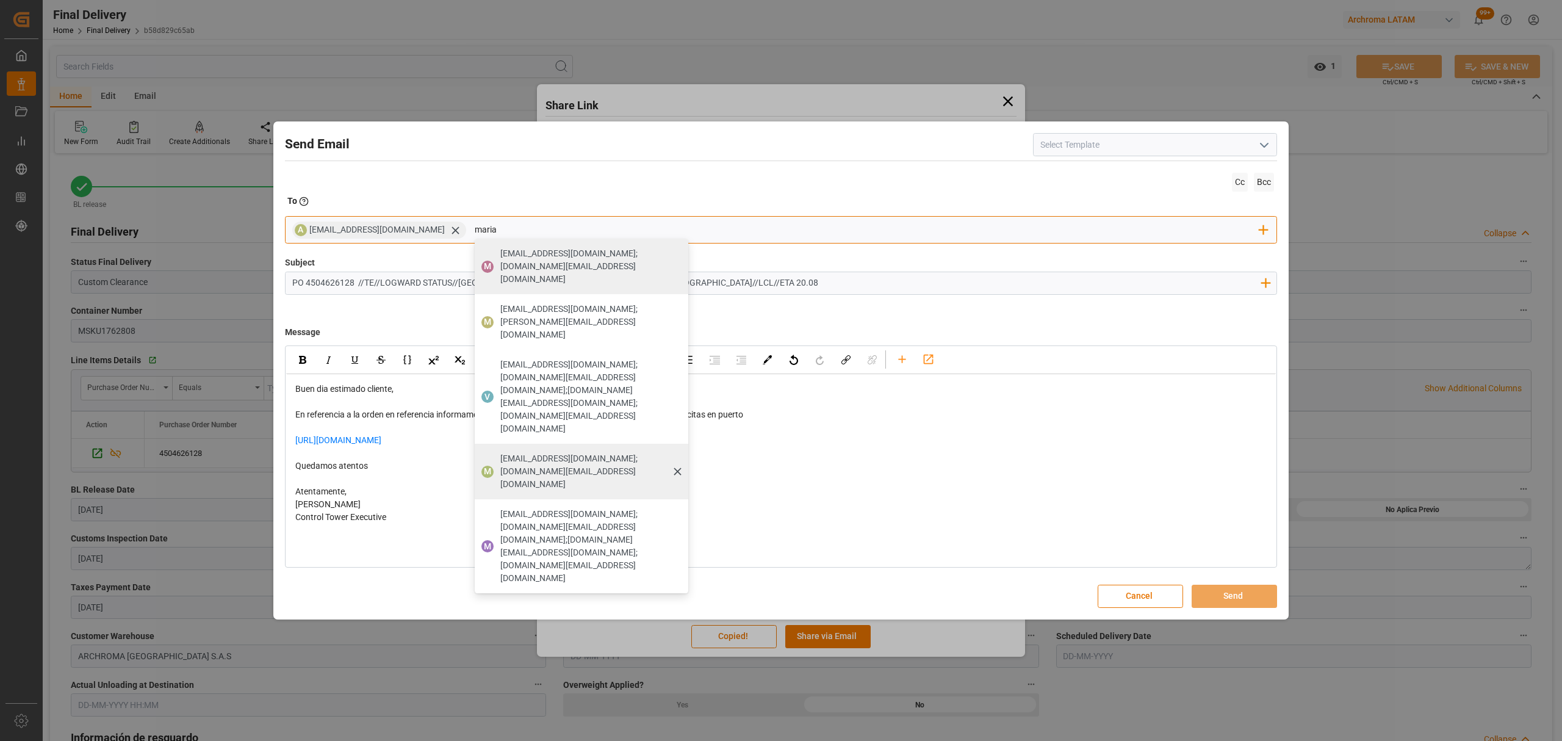
type input "maria"
click at [540, 452] on span "[PERSON_NAME][EMAIL_ADDRESS][PERSON_NAME][DOMAIN_NAME];[DOMAIN_NAME][EMAIL_ADDR…" at bounding box center [589, 471] width 179 height 38
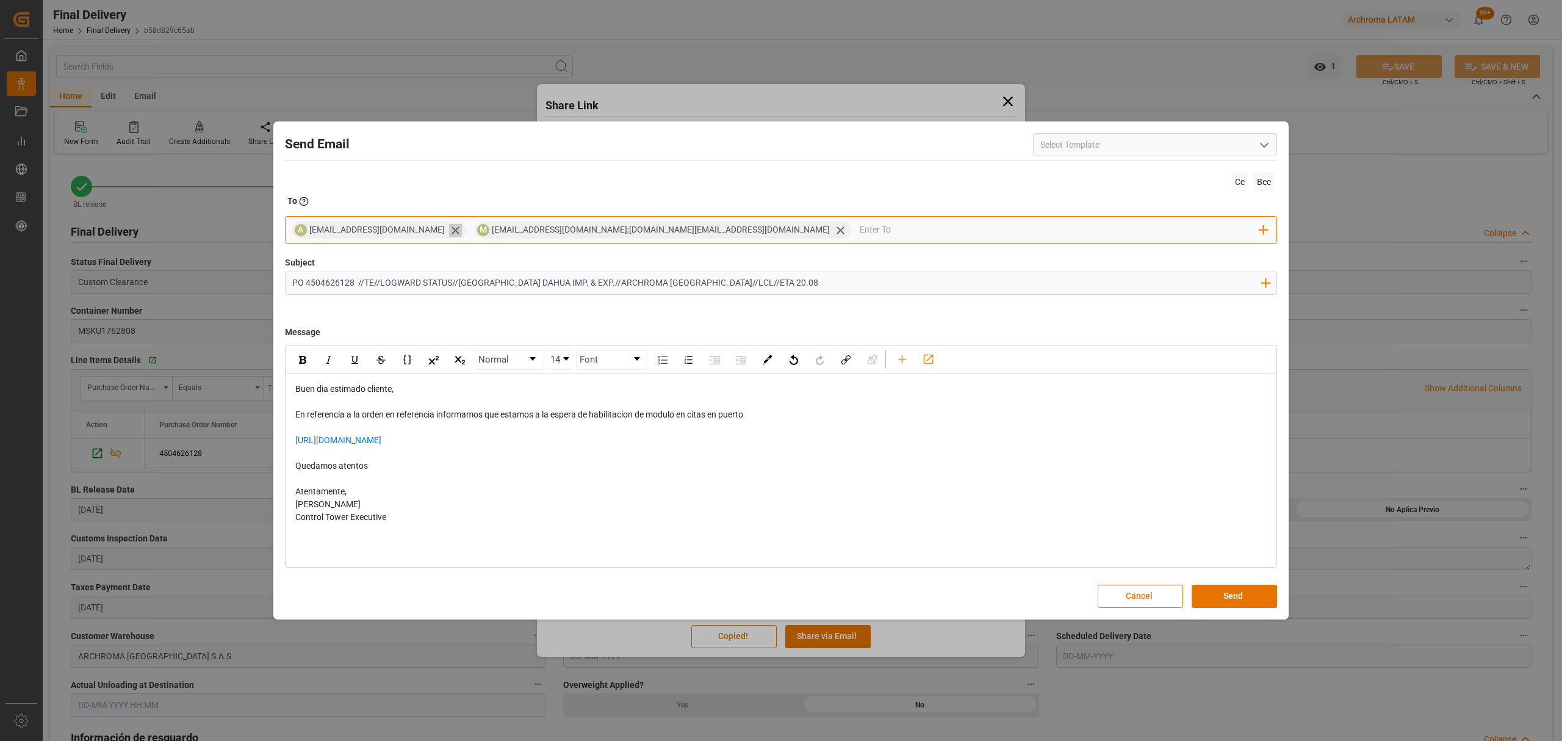
click at [449, 230] on icon at bounding box center [455, 230] width 13 height 13
click at [677, 231] on input "email" at bounding box center [968, 230] width 583 height 18
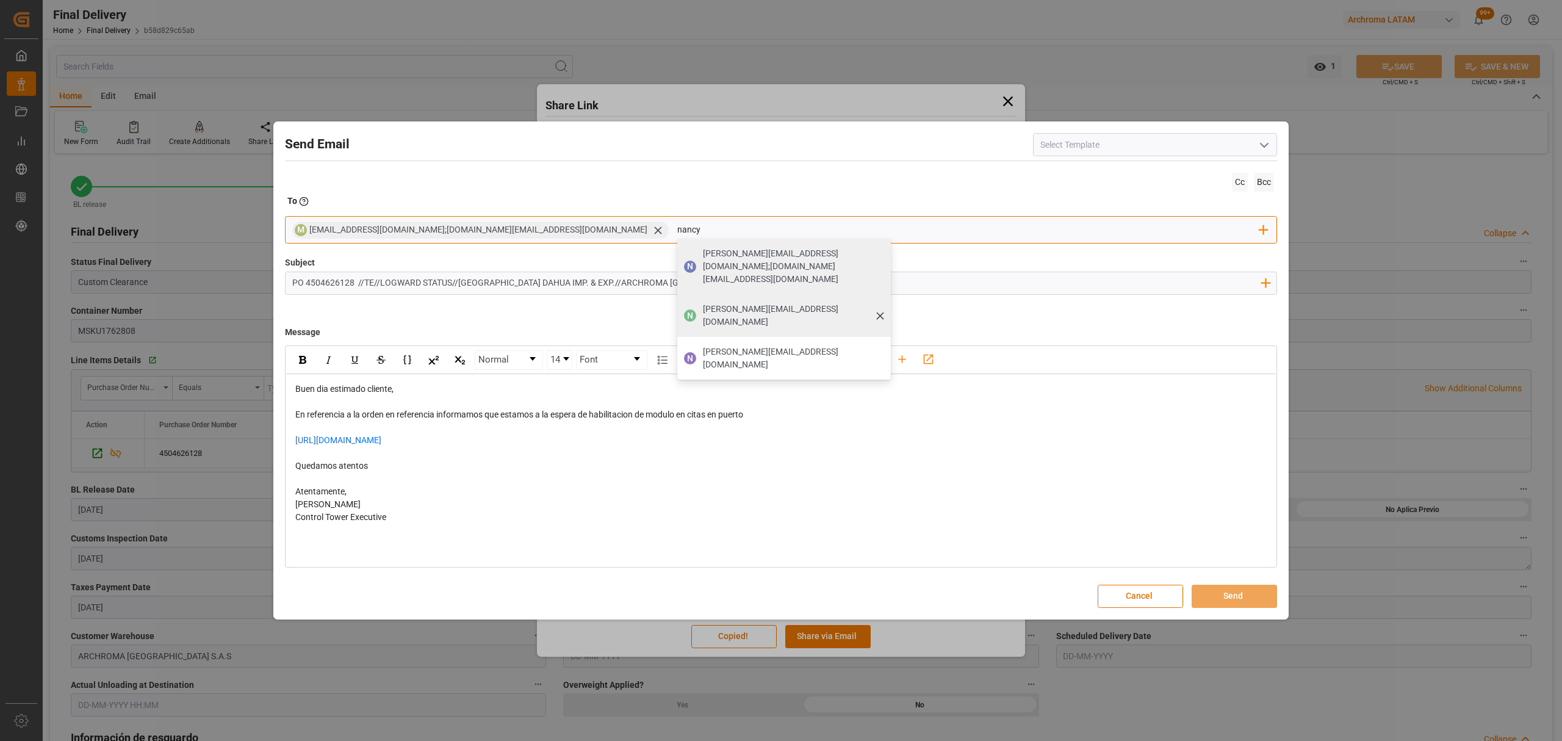
type input "nancy"
click at [703, 303] on span "[PERSON_NAME][EMAIL_ADDRESS][PERSON_NAME][DOMAIN_NAME]" at bounding box center [792, 316] width 179 height 26
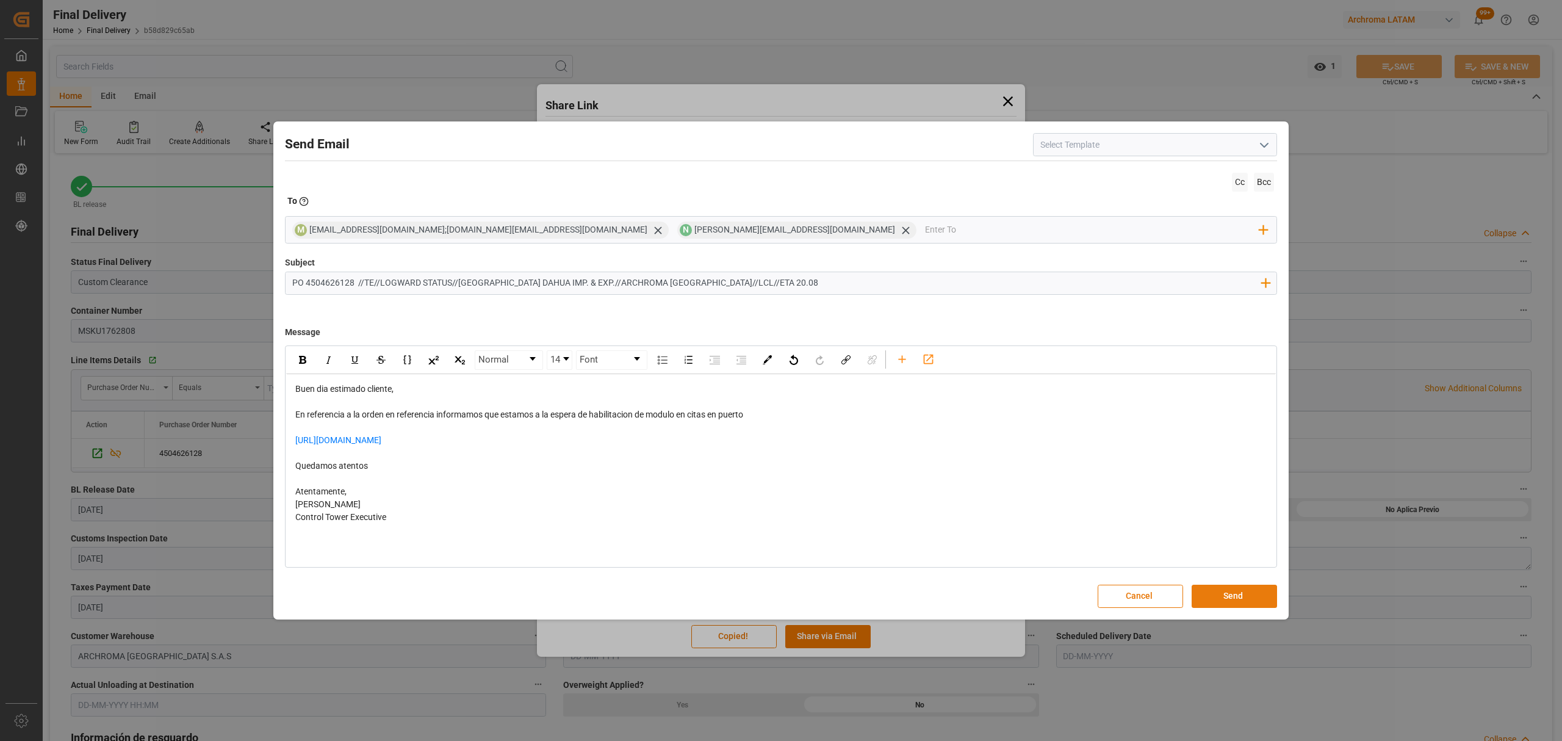
click at [1228, 596] on button "Send" at bounding box center [1234, 596] width 85 height 23
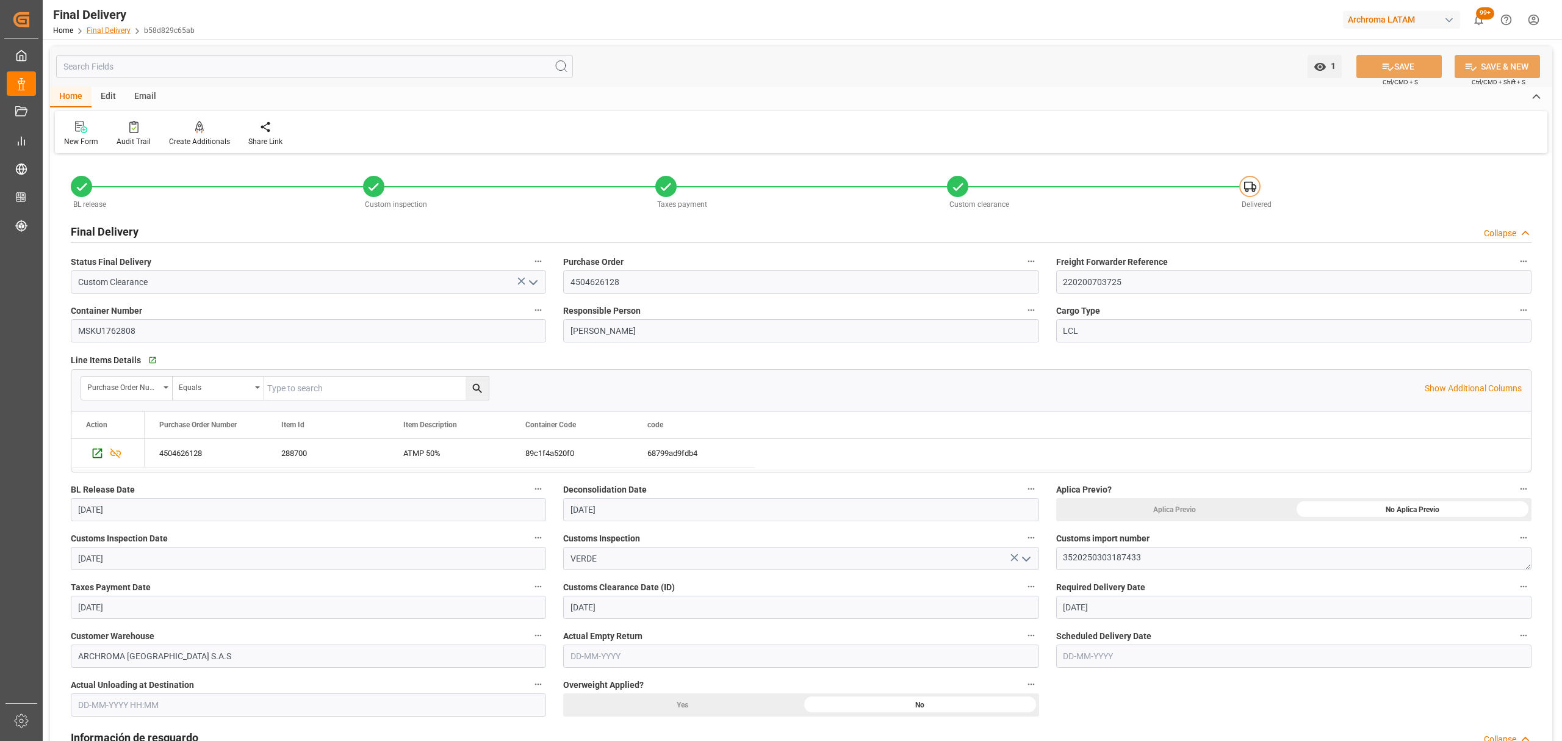
click at [106, 32] on link "Final Delivery" at bounding box center [109, 30] width 44 height 9
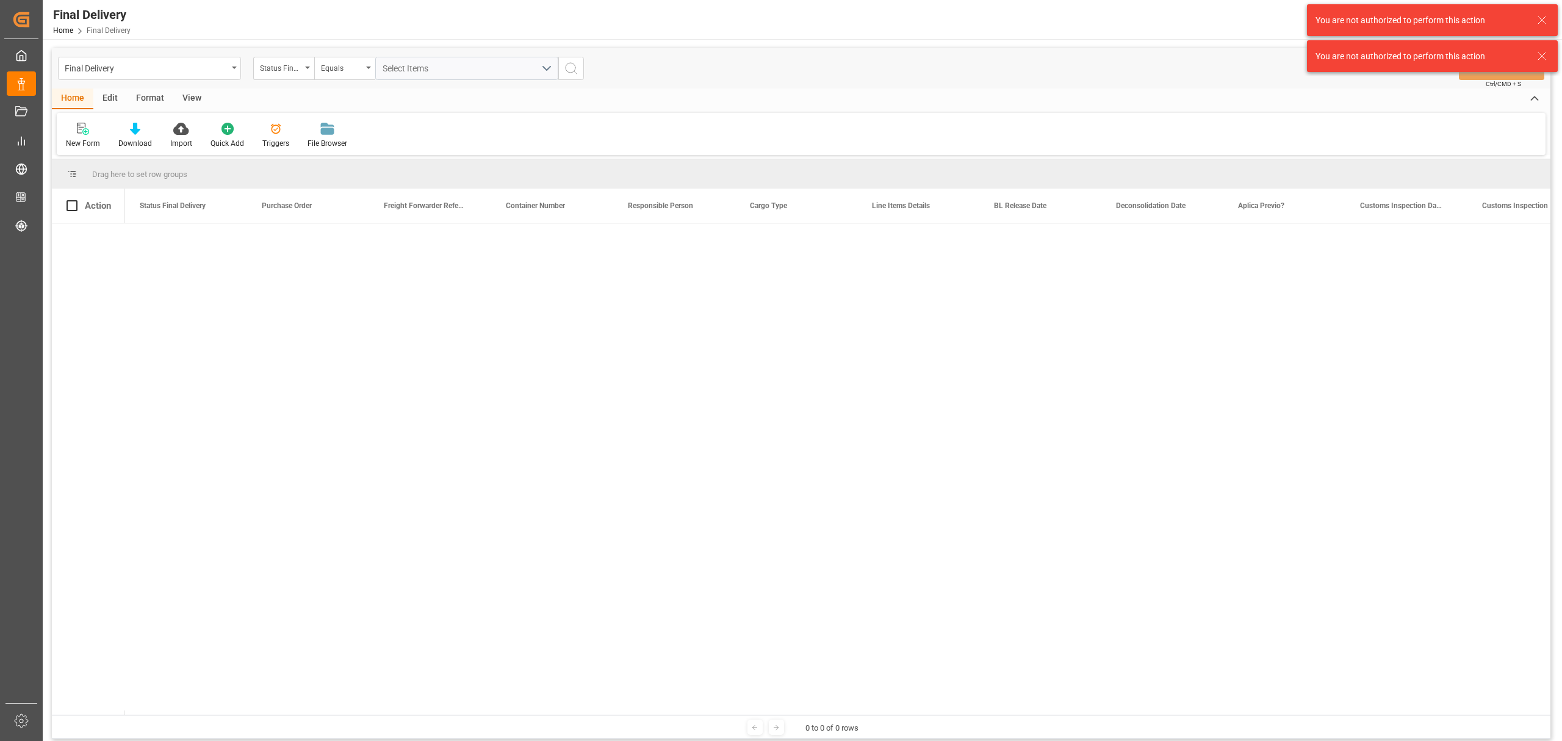
click at [1542, 15] on icon at bounding box center [1542, 20] width 15 height 15
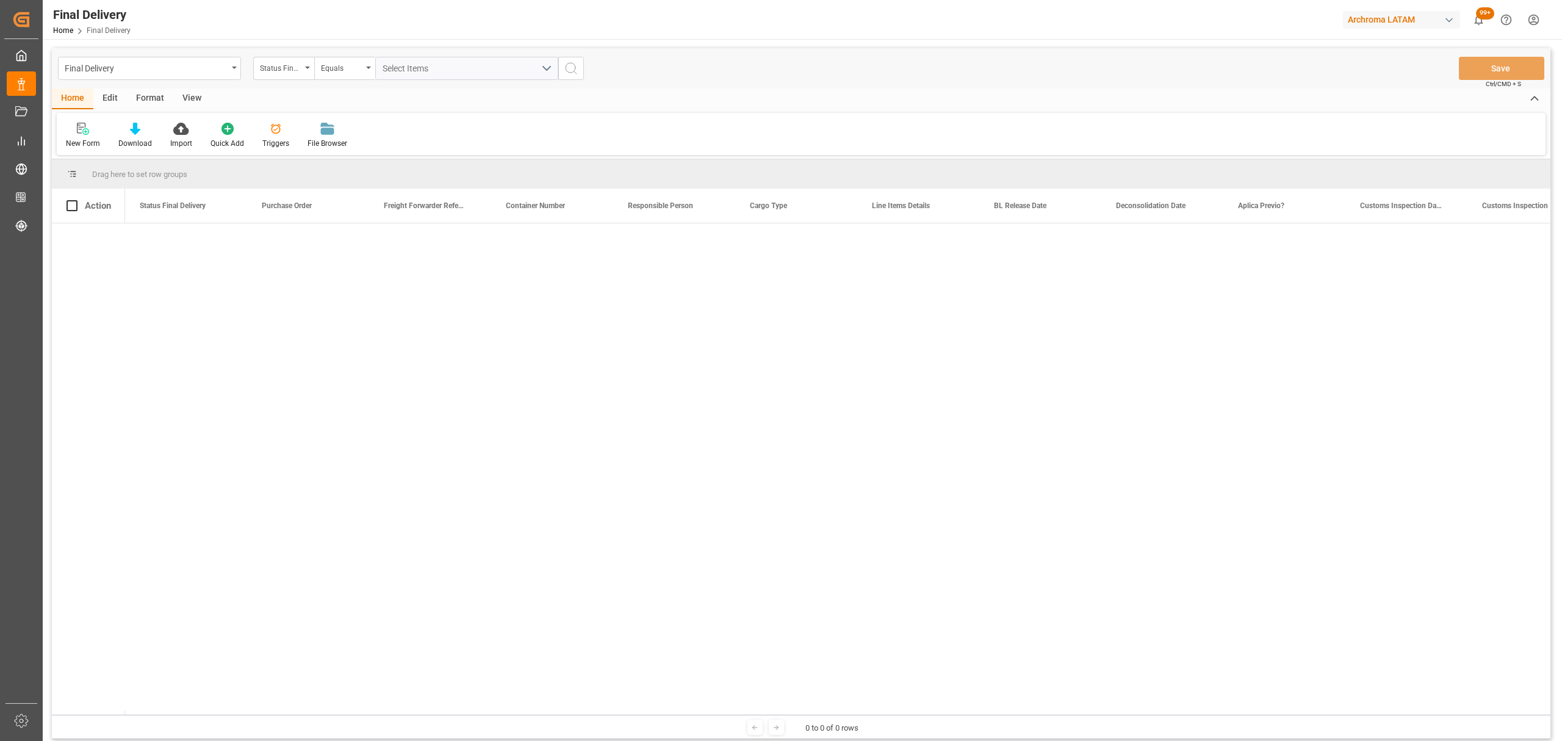
click at [1536, 25] on html "Created by potrace 1.15, written by Peter Selinger 2001-2017 Created by potrace…" at bounding box center [781, 370] width 1562 height 741
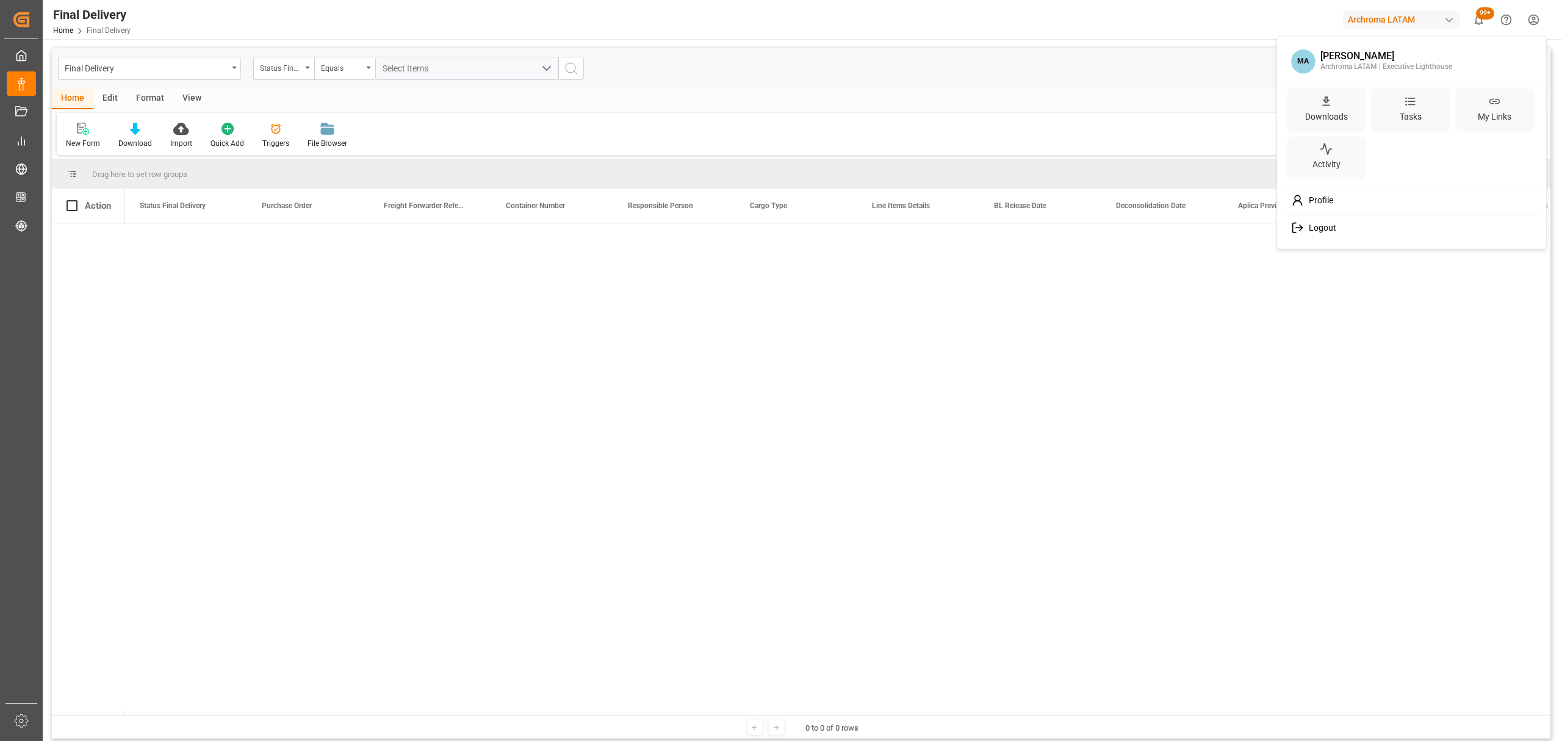
click at [1348, 226] on div "Logout" at bounding box center [1412, 228] width 250 height 23
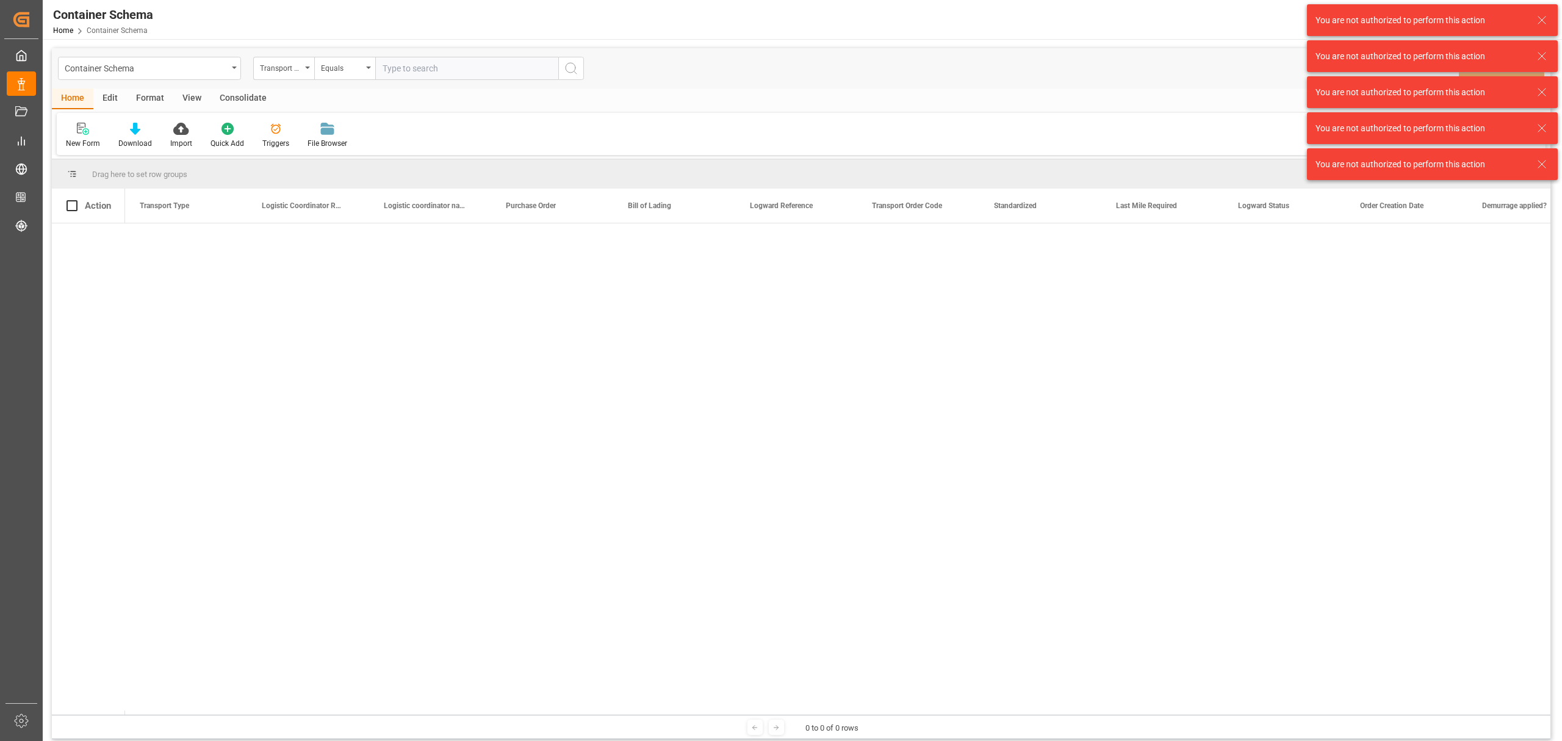
click at [1543, 16] on icon at bounding box center [1542, 20] width 15 height 15
click at [1541, 17] on icon at bounding box center [1542, 20] width 15 height 15
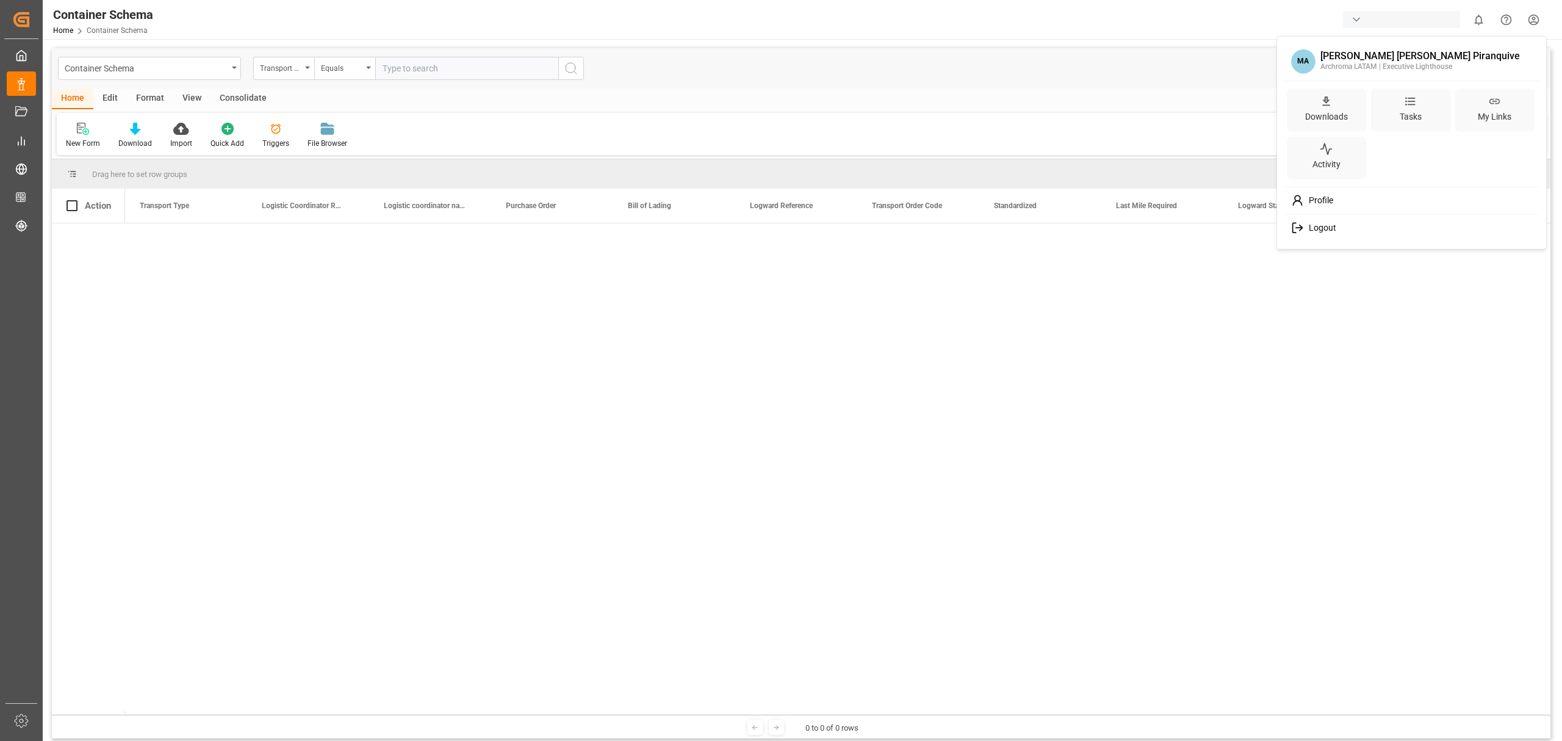
click at [1536, 24] on html "Created by potrace 1.15, written by Peter Selinger 2001-2017 Created by potrace…" at bounding box center [781, 370] width 1562 height 741
click at [1304, 225] on span "Logout" at bounding box center [1320, 228] width 32 height 11
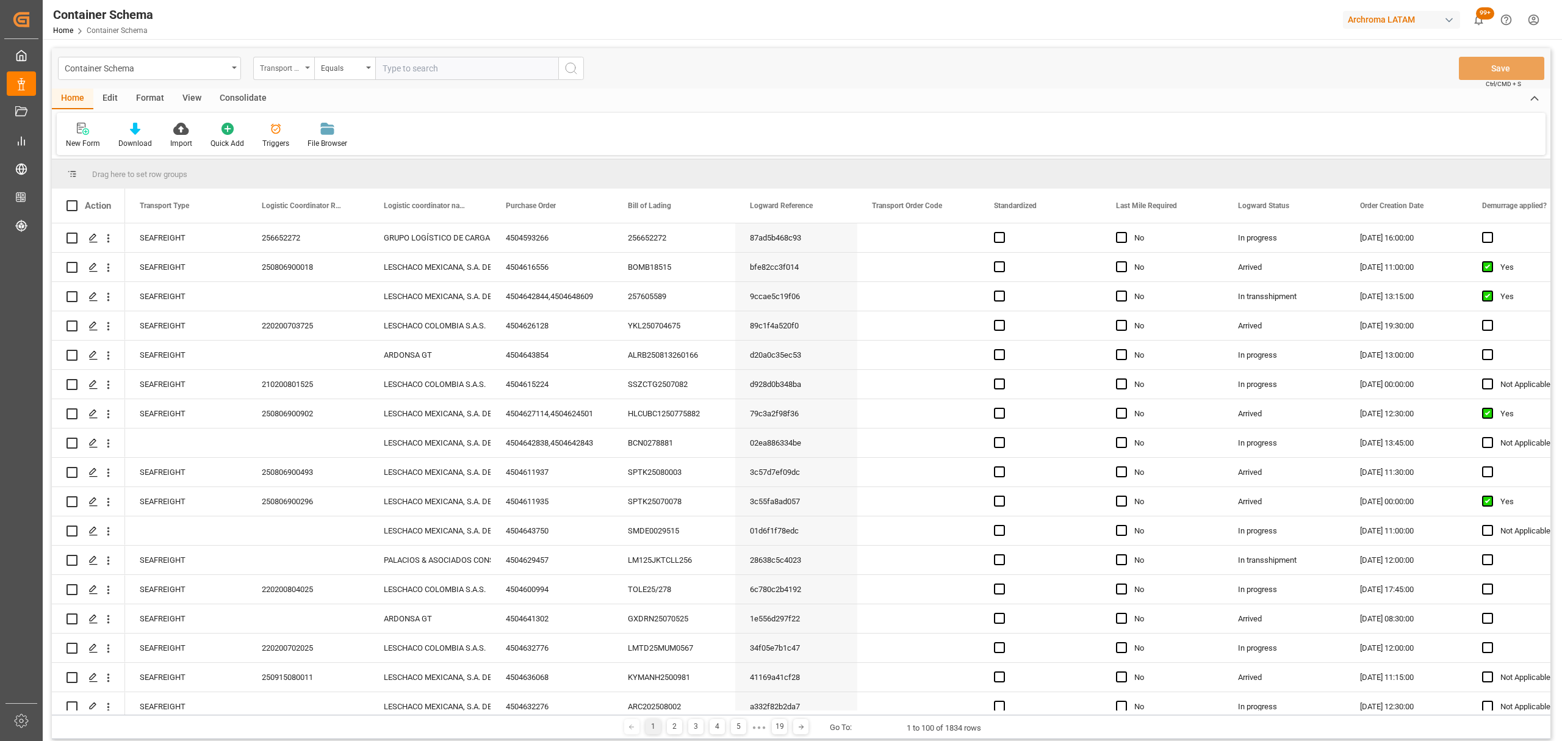
click at [280, 67] on div "Transport Type" at bounding box center [281, 67] width 42 height 14
click at [315, 208] on div "Purchase Order" at bounding box center [345, 202] width 182 height 26
click at [350, 65] on div "Equals" at bounding box center [342, 67] width 42 height 14
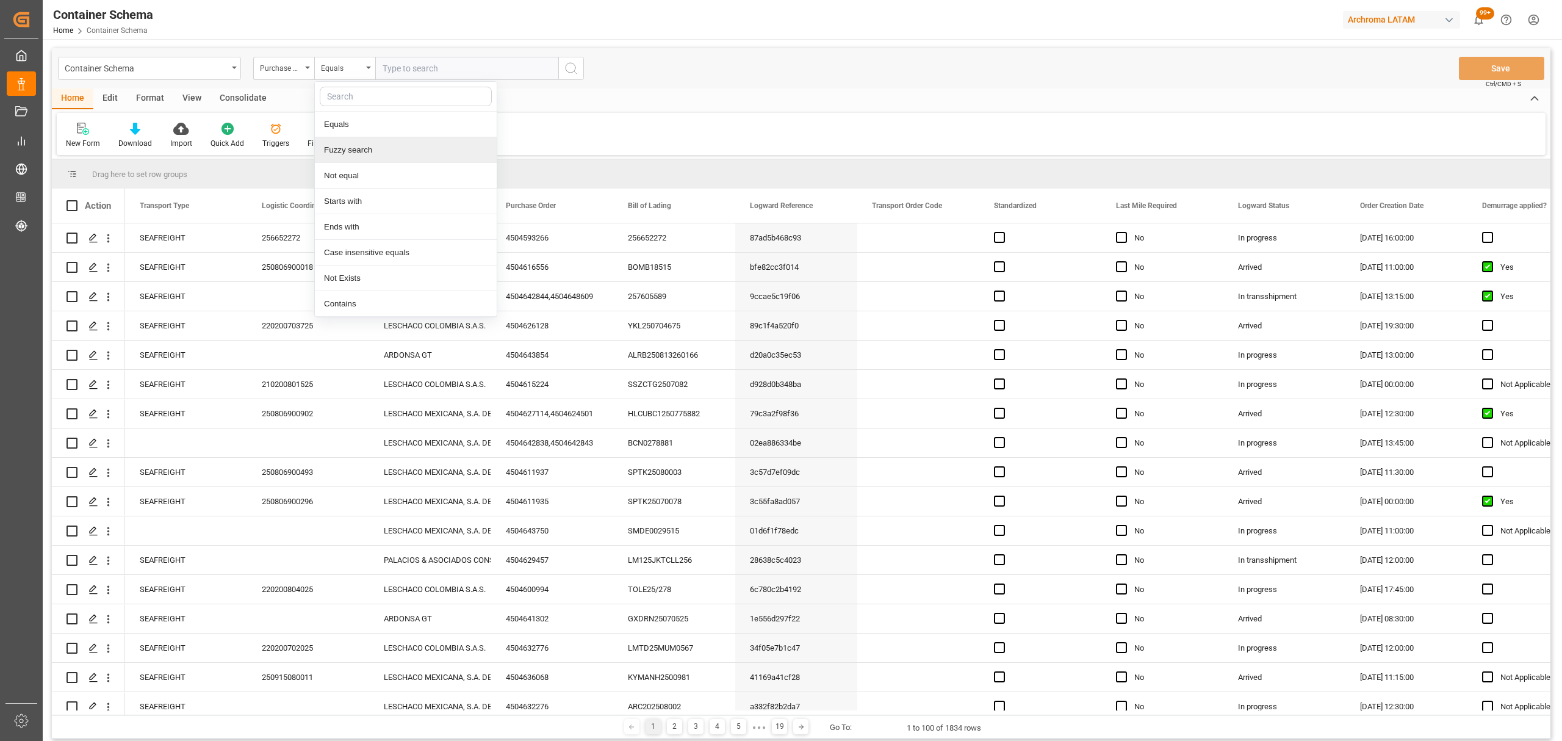
click at [384, 155] on div "Fuzzy search" at bounding box center [406, 150] width 182 height 26
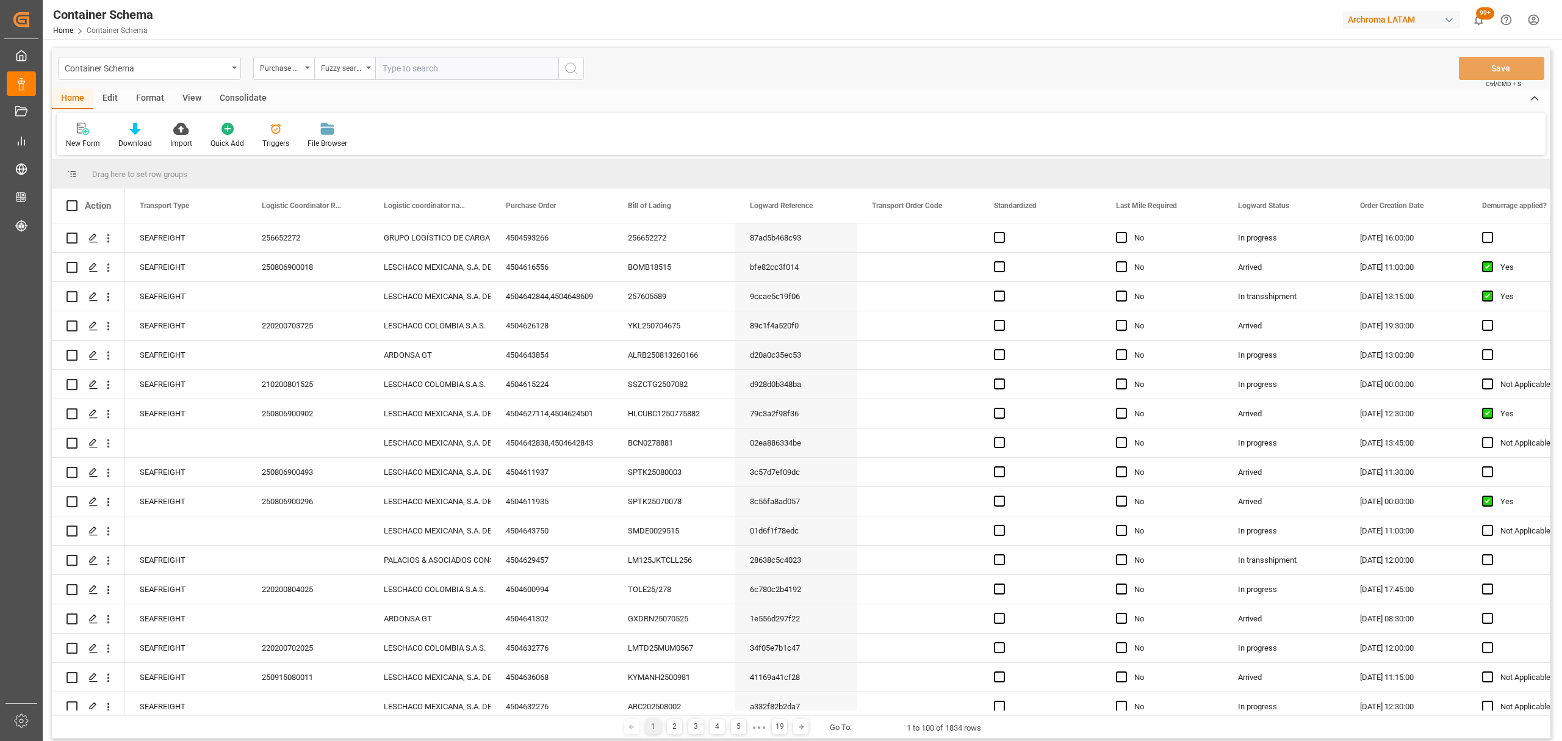
click at [446, 60] on input "text" at bounding box center [466, 68] width 183 height 23
paste input "4504648926"
type input "4504648926"
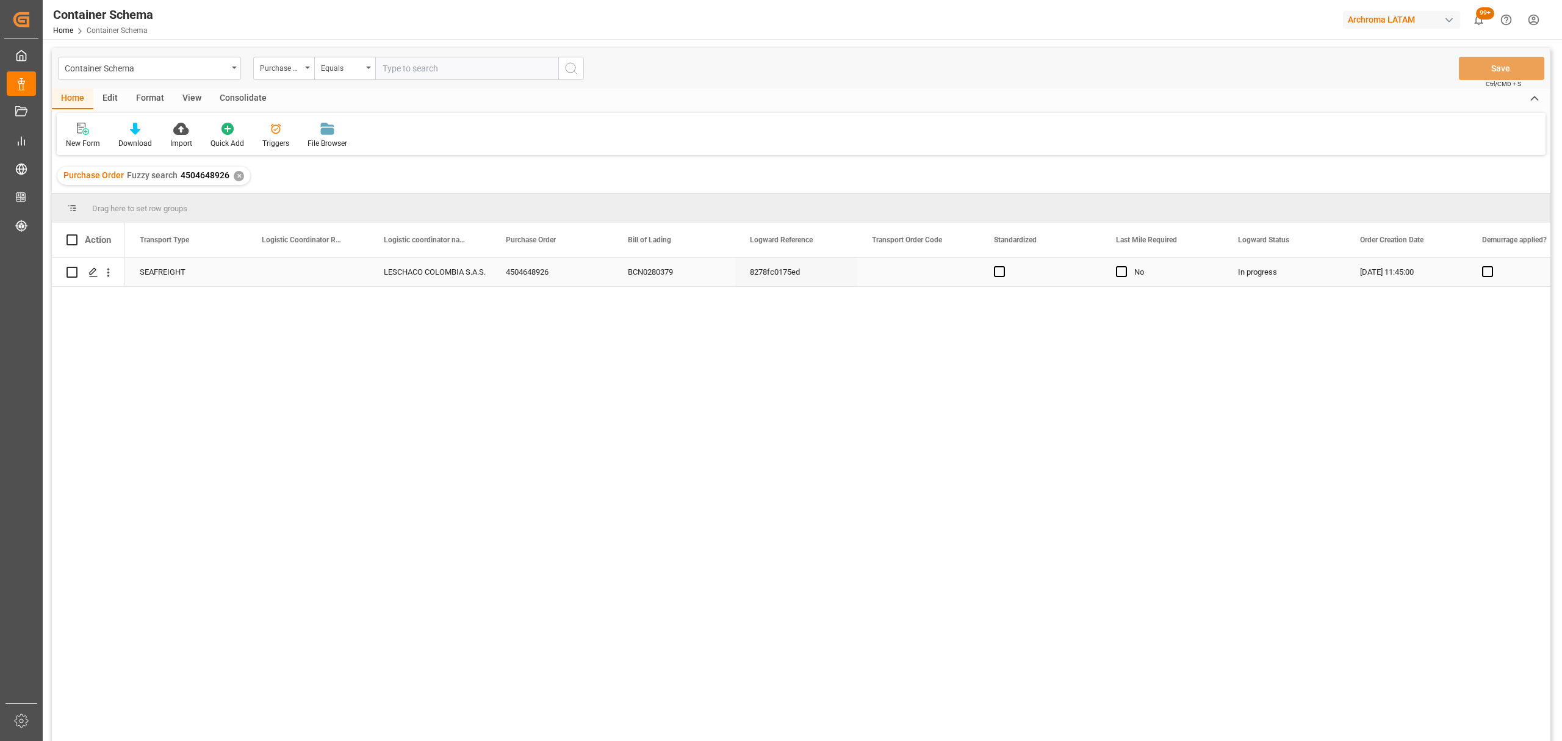
click at [316, 279] on div "Press SPACE to select this row." at bounding box center [308, 272] width 122 height 29
click at [316, 279] on input "Press SPACE to select this row." at bounding box center [308, 278] width 103 height 23
click at [298, 276] on input "Press SPACE to select this row." at bounding box center [308, 278] width 103 height 23
paste input "210200807725"
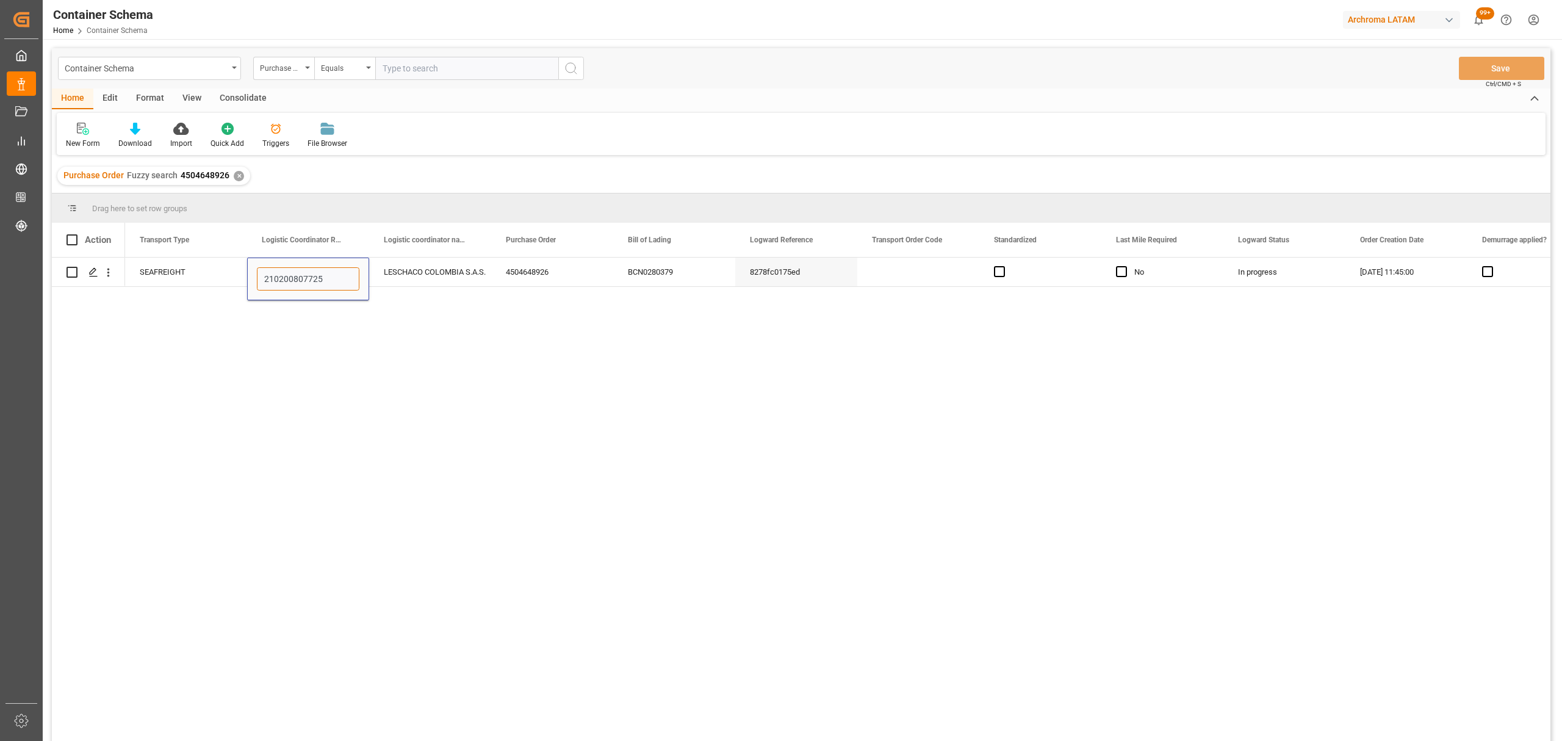
type input "210200807725"
click at [1509, 66] on button "Save" at bounding box center [1501, 68] width 85 height 23
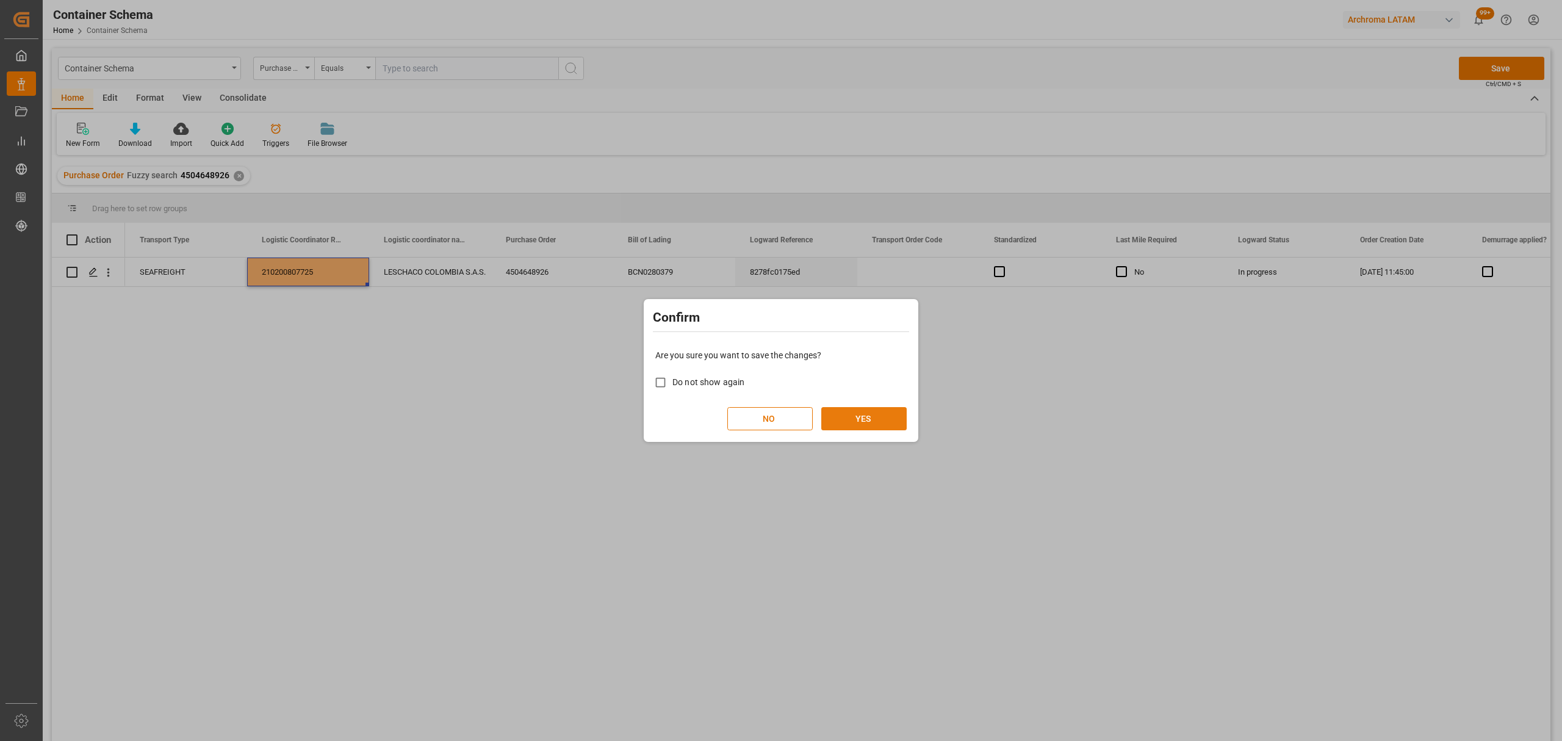
click at [841, 428] on button "YES" at bounding box center [863, 418] width 85 height 23
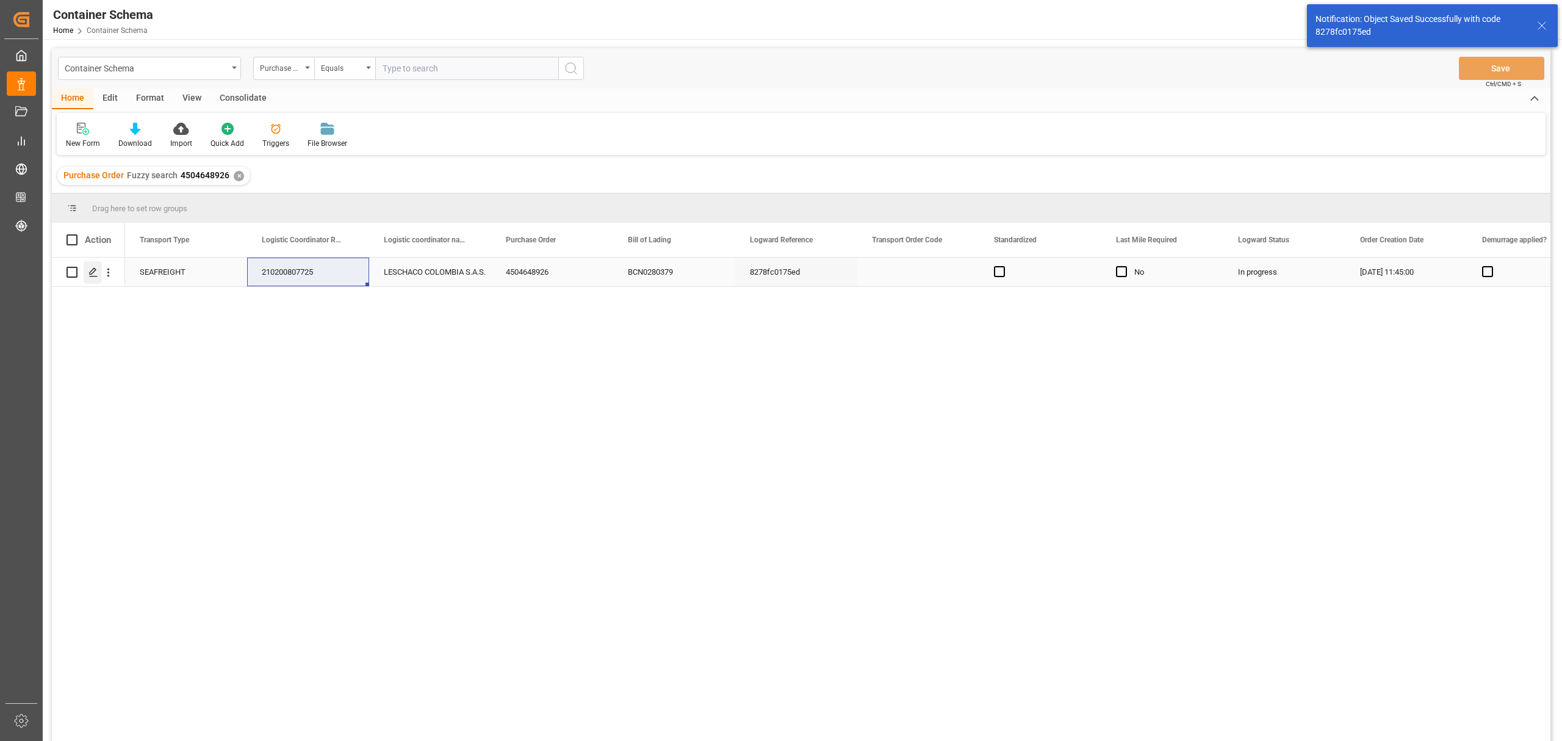
click at [88, 274] on icon "Press SPACE to select this row." at bounding box center [93, 272] width 10 height 10
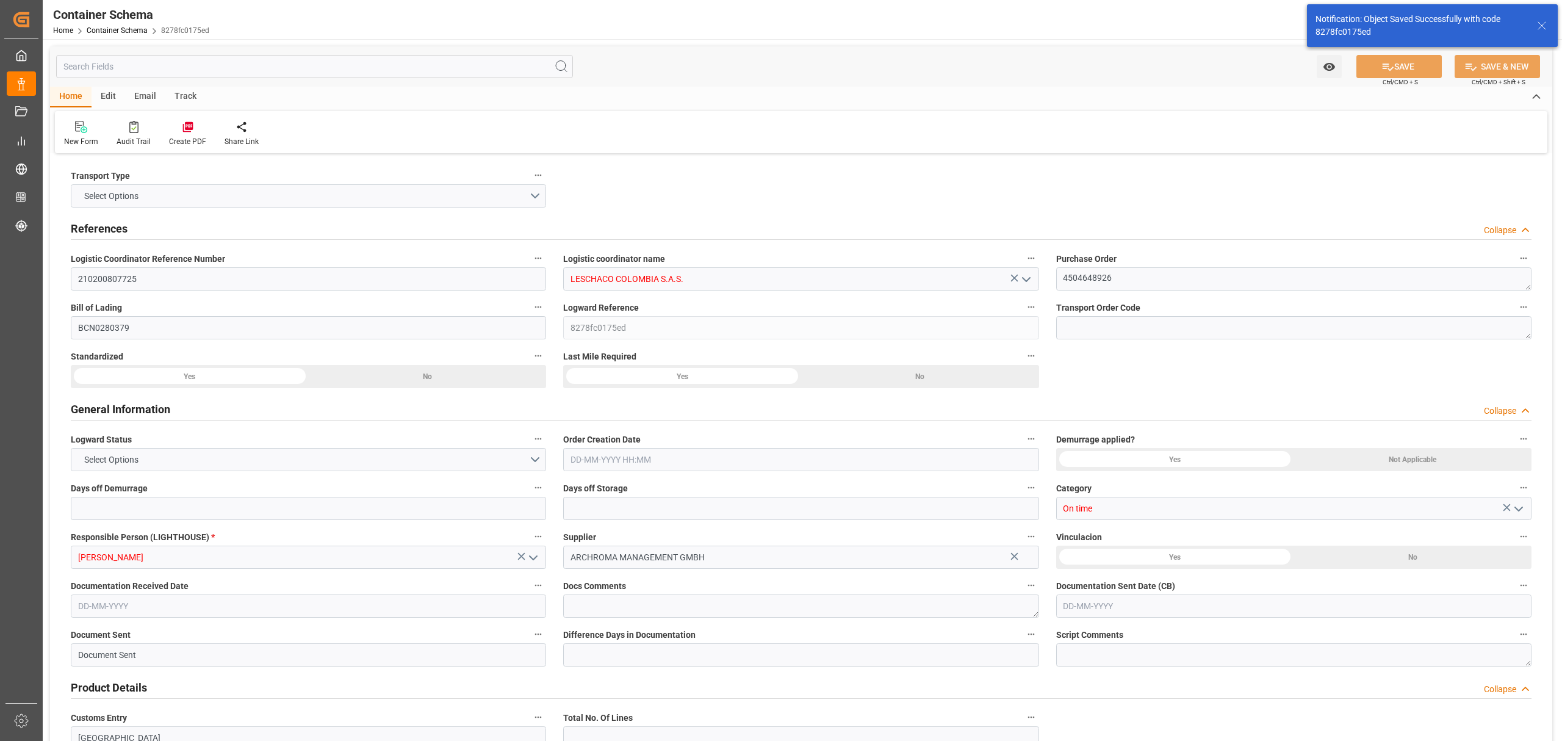
type input "0"
type input "1"
type input "2"
type input "650"
type input "707.2"
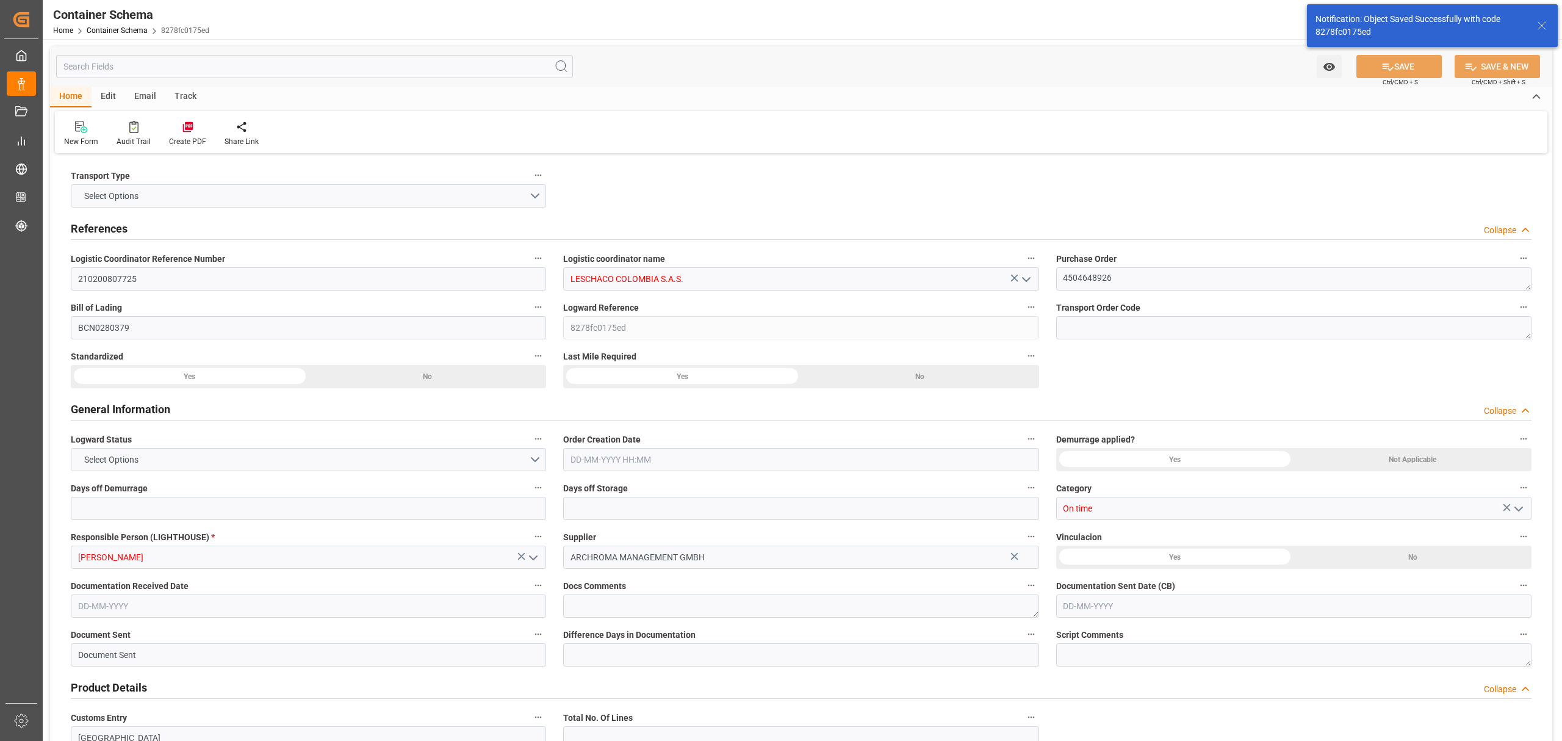
type input "ESBCN"
type input "COCTG"
type input "9952828"
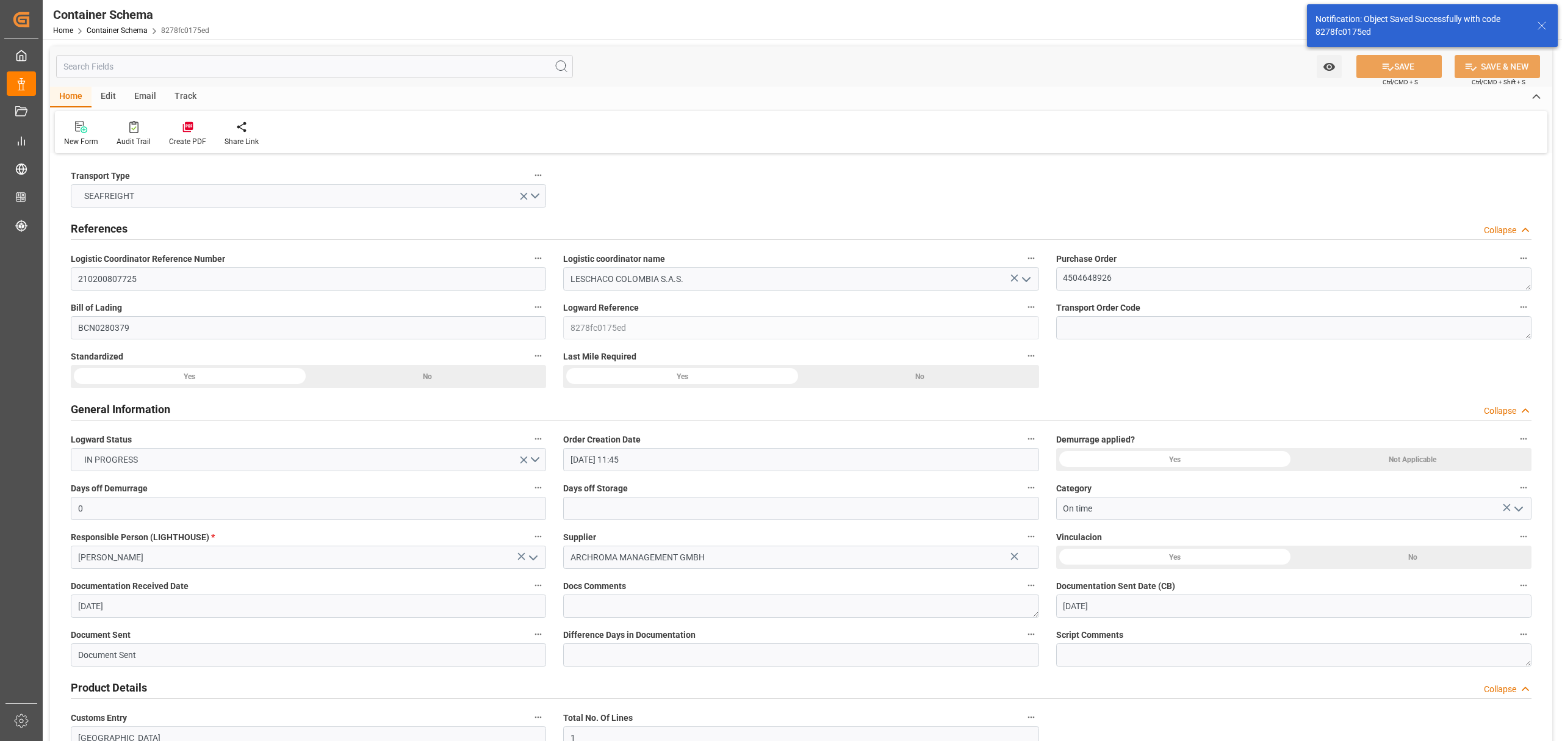
type input "[DATE] 11:45"
type input "[DATE]"
type input "[DATE] 00:00"
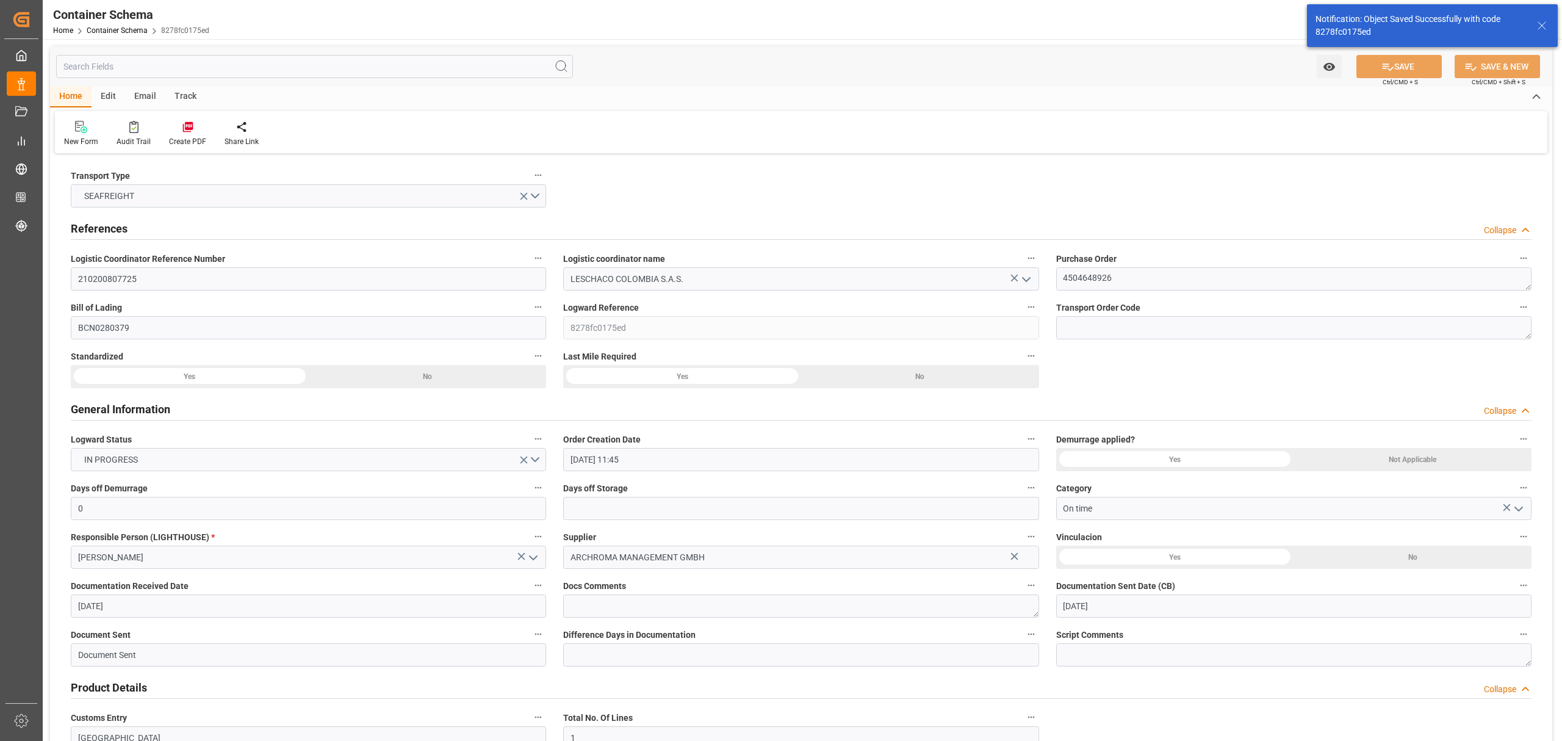
type input "[DATE] 00:00"
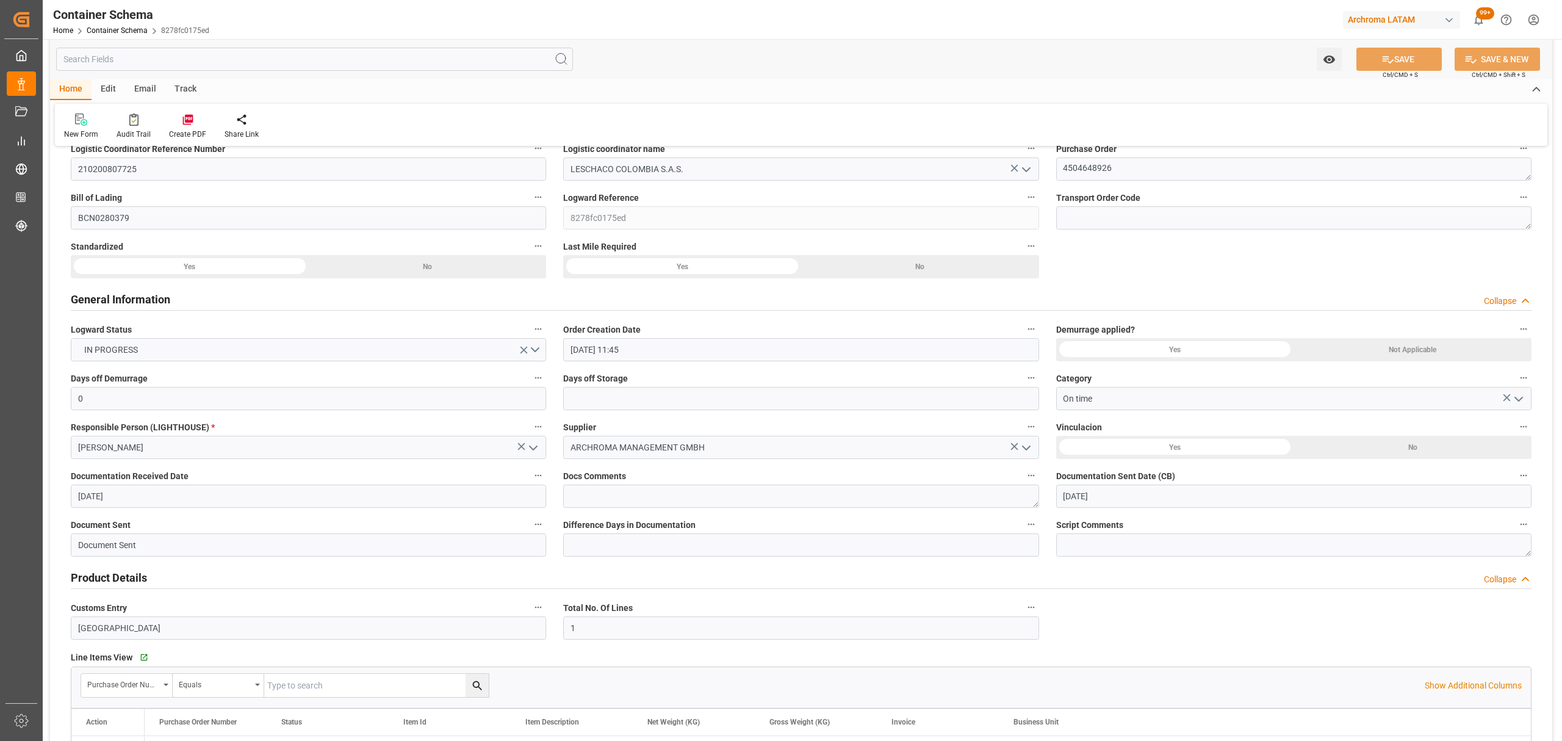
scroll to position [244, 0]
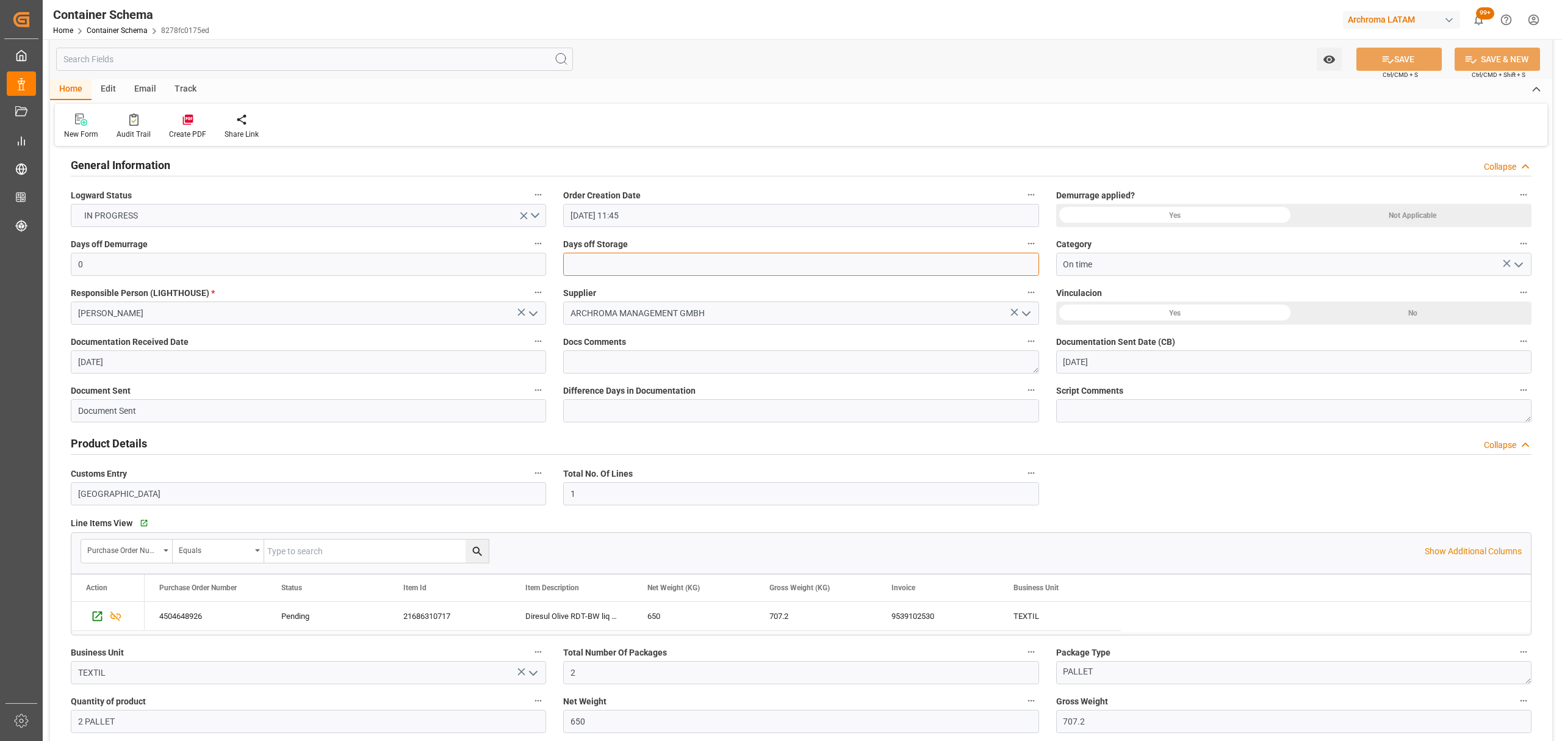
click at [637, 270] on input "text" at bounding box center [800, 264] width 475 height 23
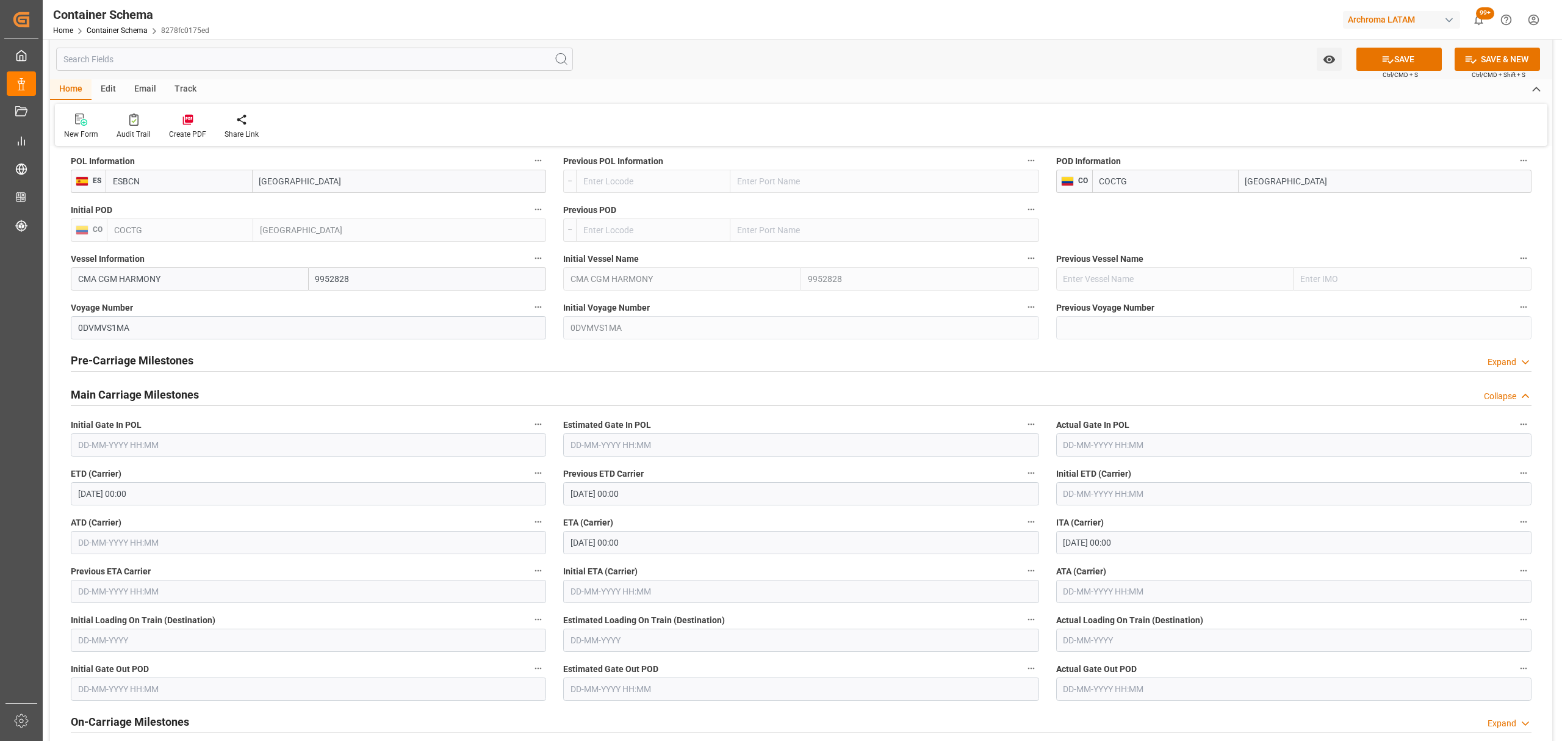
scroll to position [1139, 0]
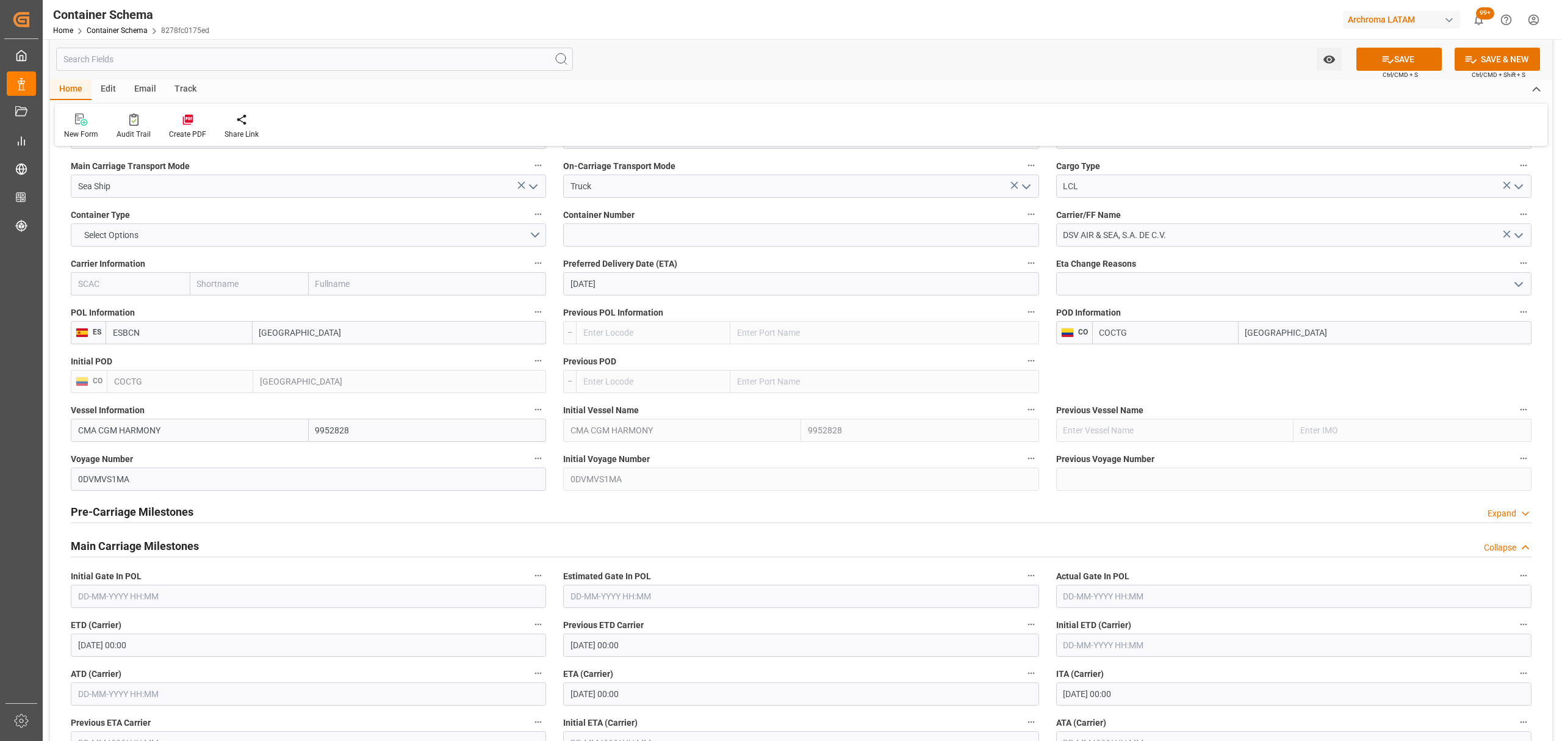
type input "3"
click at [1421, 63] on button "SAVE" at bounding box center [1399, 59] width 85 height 23
click at [165, 84] on div "Track" at bounding box center [185, 89] width 40 height 21
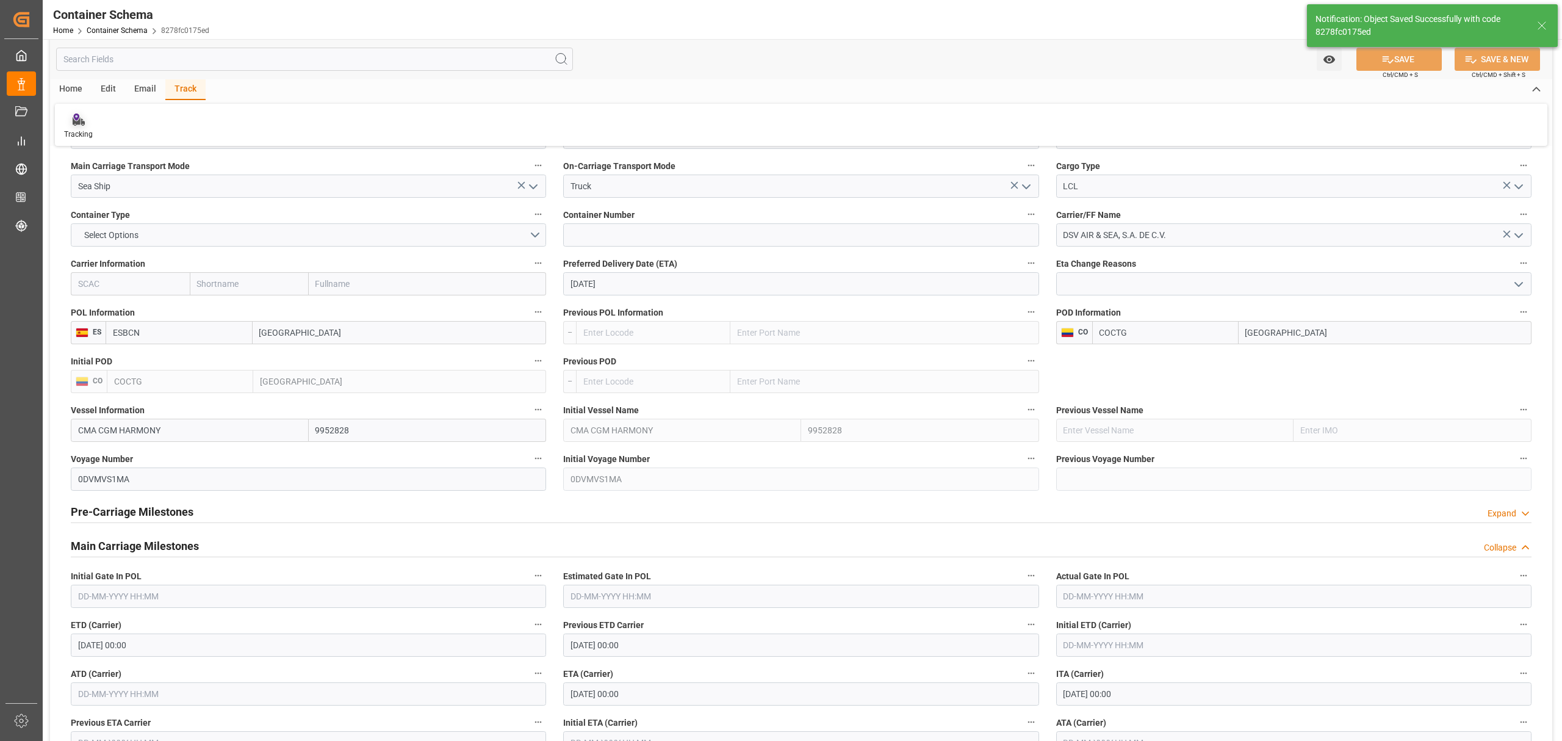
click at [70, 118] on div at bounding box center [78, 119] width 29 height 13
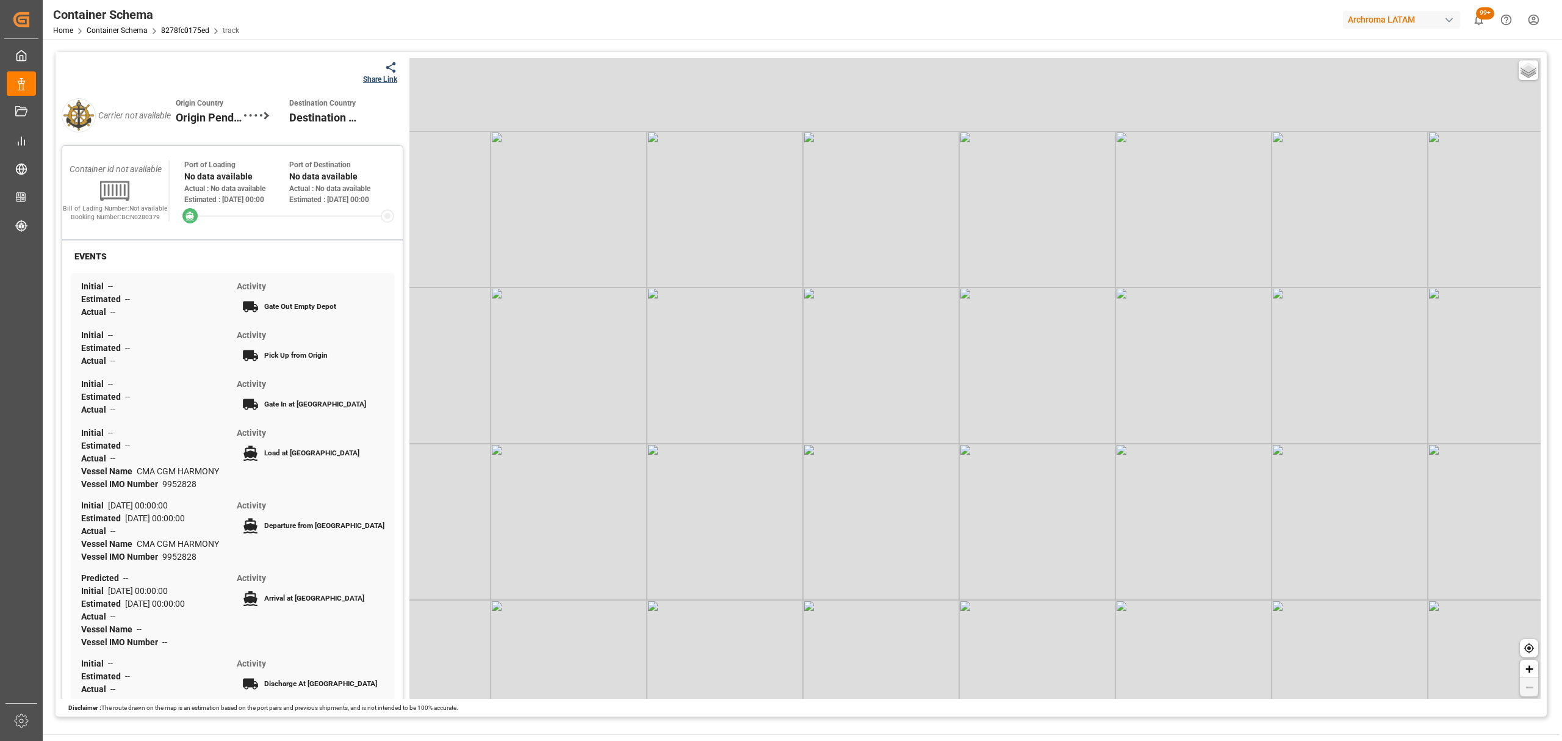
click at [389, 76] on div "Share Link" at bounding box center [380, 79] width 34 height 11
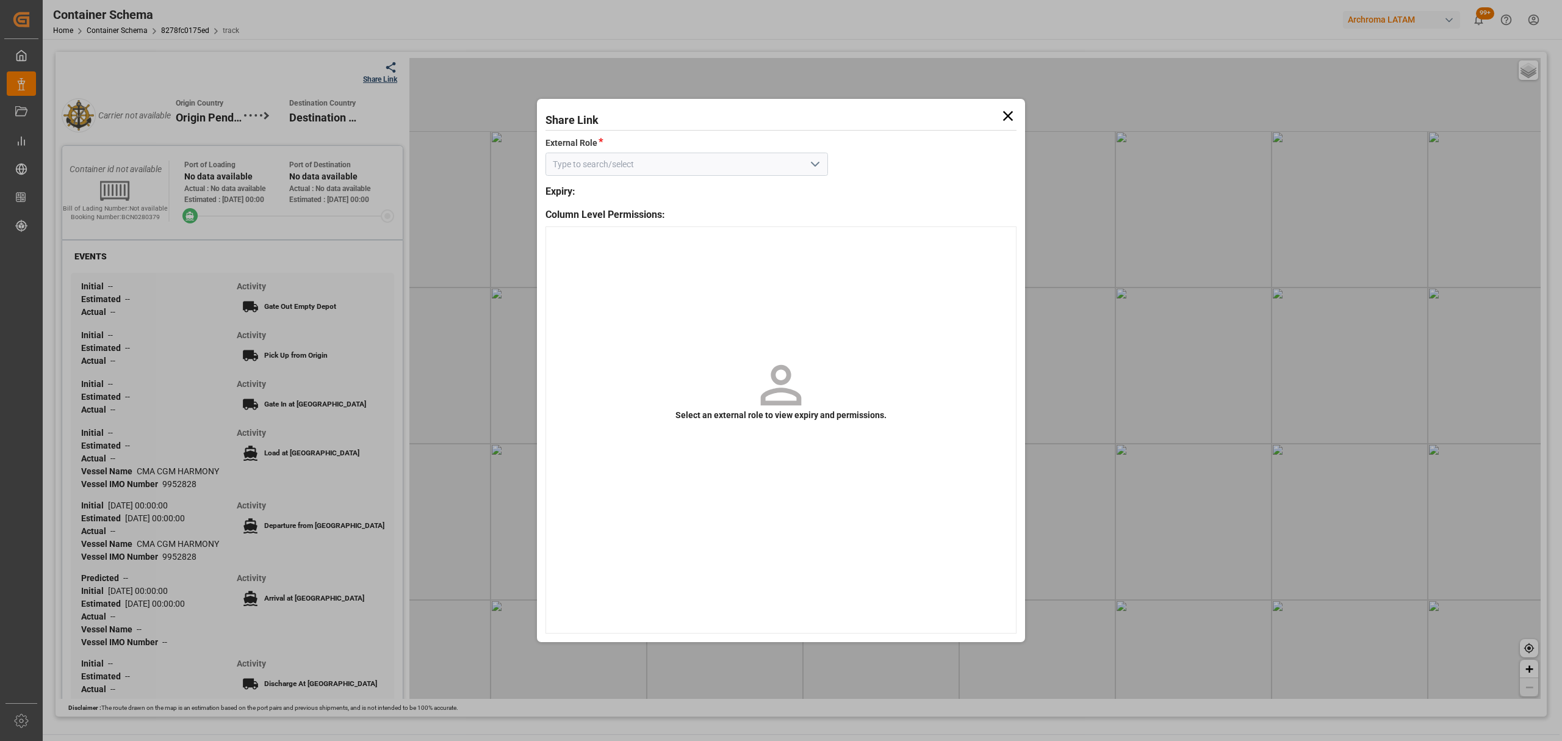
click at [806, 156] on button "open menu" at bounding box center [815, 164] width 18 height 19
drag, startPoint x: 799, startPoint y: 172, endPoint x: 762, endPoint y: 188, distance: 39.9
click at [762, 188] on div "Customer" at bounding box center [686, 191] width 281 height 27
type input "Customer"
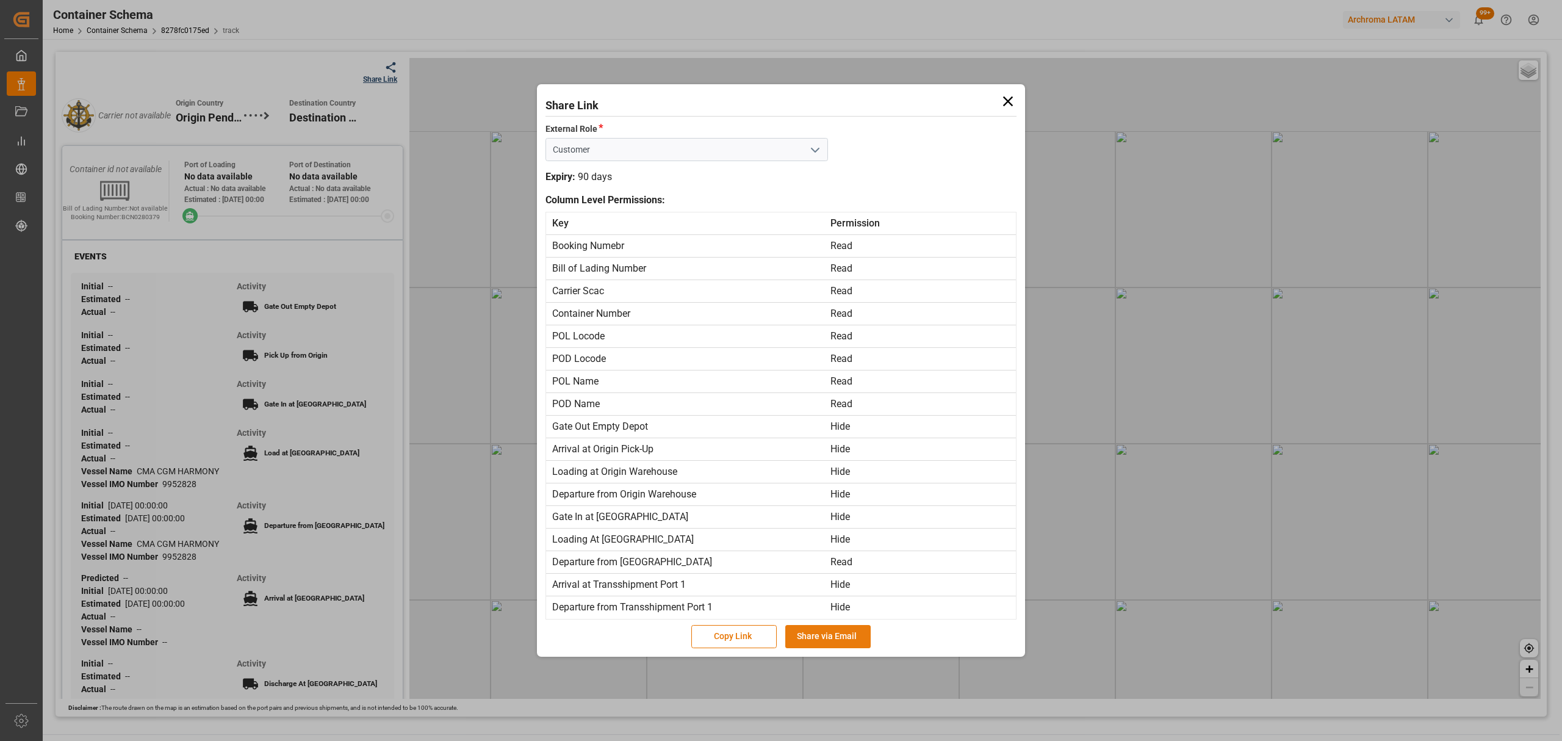
click at [848, 634] on button "Share via Email" at bounding box center [827, 636] width 85 height 23
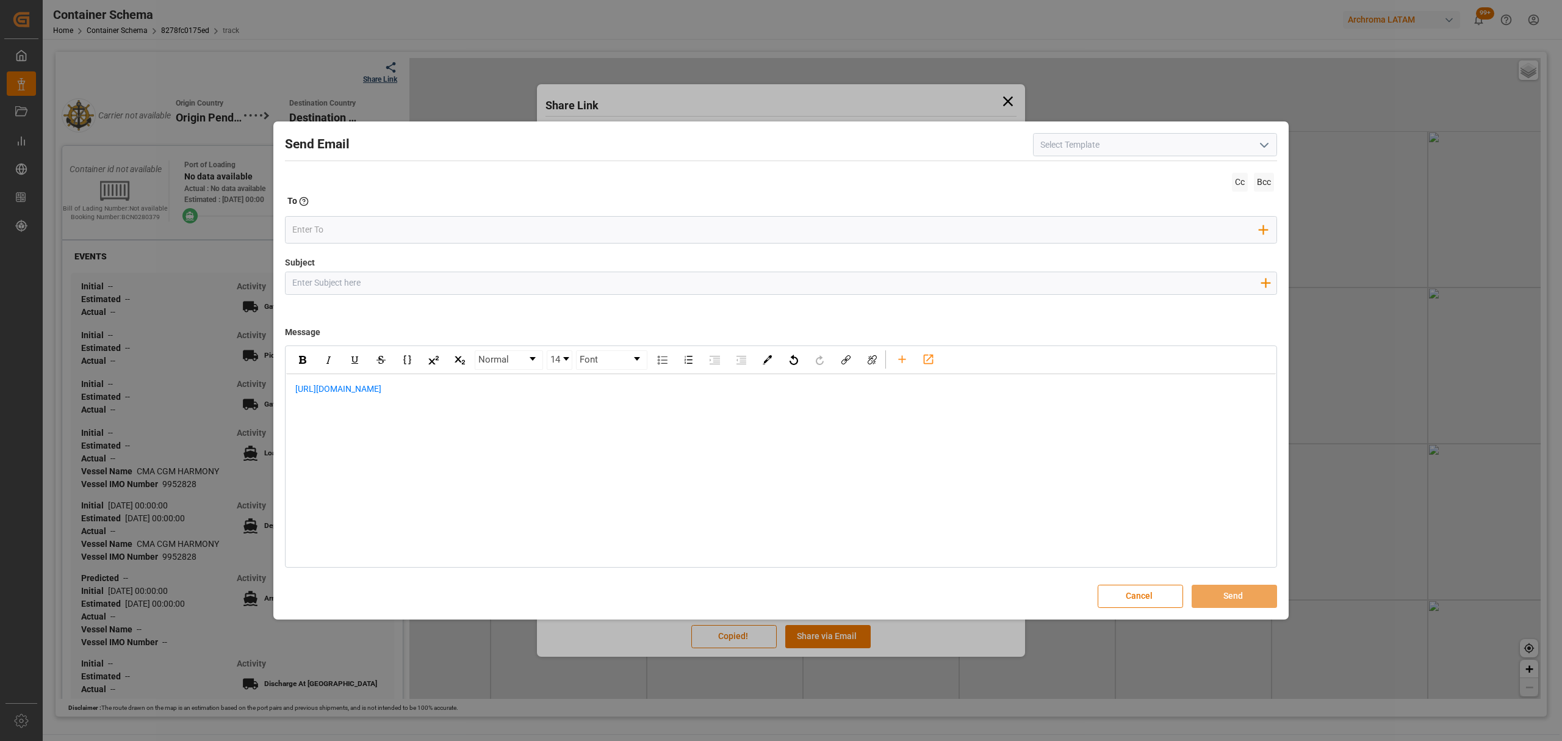
drag, startPoint x: 447, startPoint y: 292, endPoint x: 432, endPoint y: 275, distance: 22.5
click at [447, 292] on input "Subject" at bounding box center [776, 282] width 981 height 21
click at [460, 276] on input "Subject" at bounding box center [776, 282] width 981 height 21
paste input "PO 4504648926 //TE// DOCUMENTOS // Archroma Management GmbH. // Archroma Colomb…"
drag, startPoint x: 435, startPoint y: 284, endPoint x: 381, endPoint y: 282, distance: 53.7
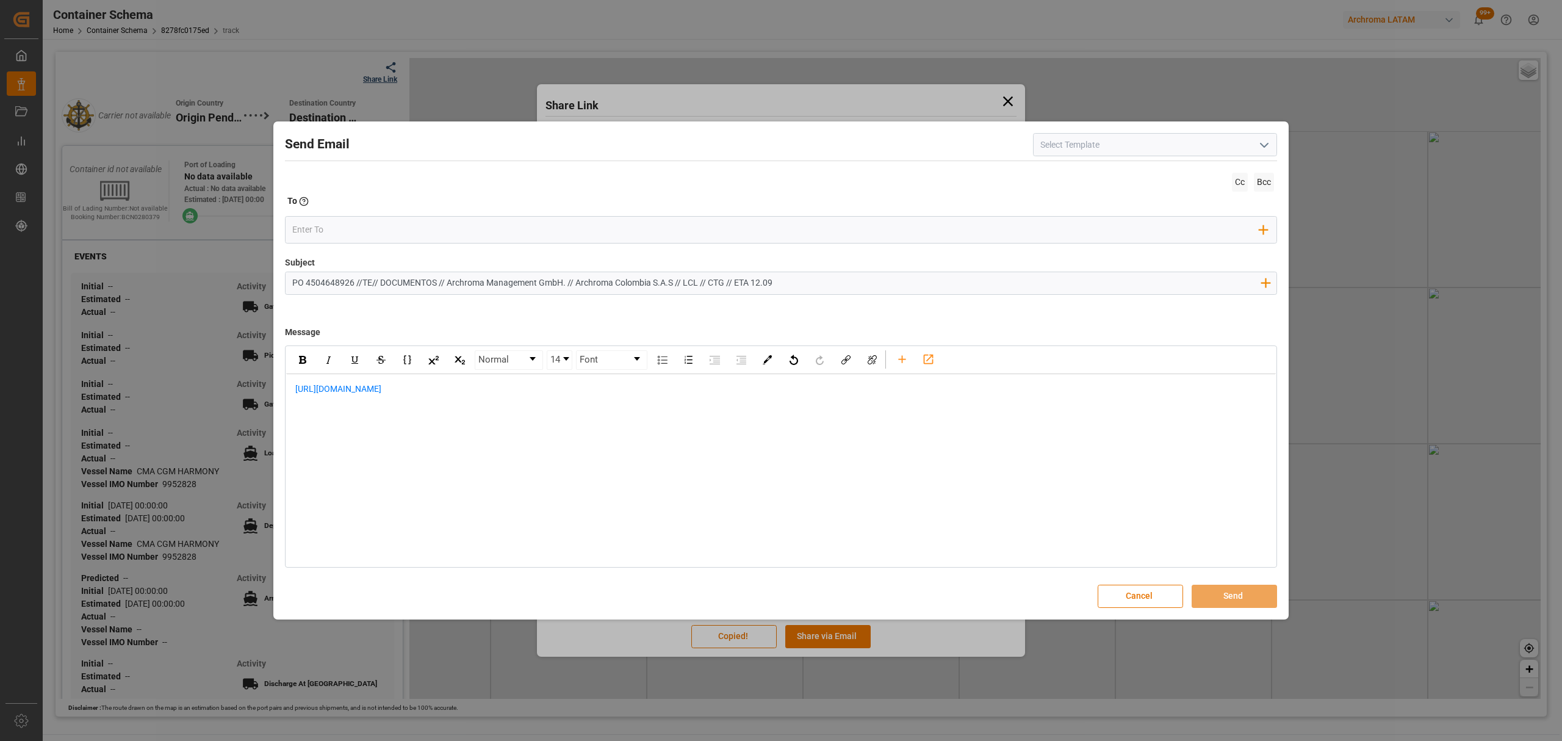
click at [381, 282] on input "PO 4504648926 //TE// DOCUMENTOS // Archroma Management GmbH. // Archroma Colomb…" at bounding box center [776, 282] width 981 height 21
drag, startPoint x: 581, startPoint y: 287, endPoint x: 467, endPoint y: 283, distance: 113.6
click at [467, 283] on input "PO 4504648926 //TE// LOGWARD STATUS // Archroma Management GmbH. // Archroma Co…" at bounding box center [776, 282] width 981 height 21
drag, startPoint x: 680, startPoint y: 280, endPoint x: 583, endPoint y: 281, distance: 96.4
click at [583, 281] on input "PO 4504648926 //TE// LOGWARD STATUS // ARCHROMA MANAGEMENT // Archroma [GEOGRAP…" at bounding box center [776, 282] width 981 height 21
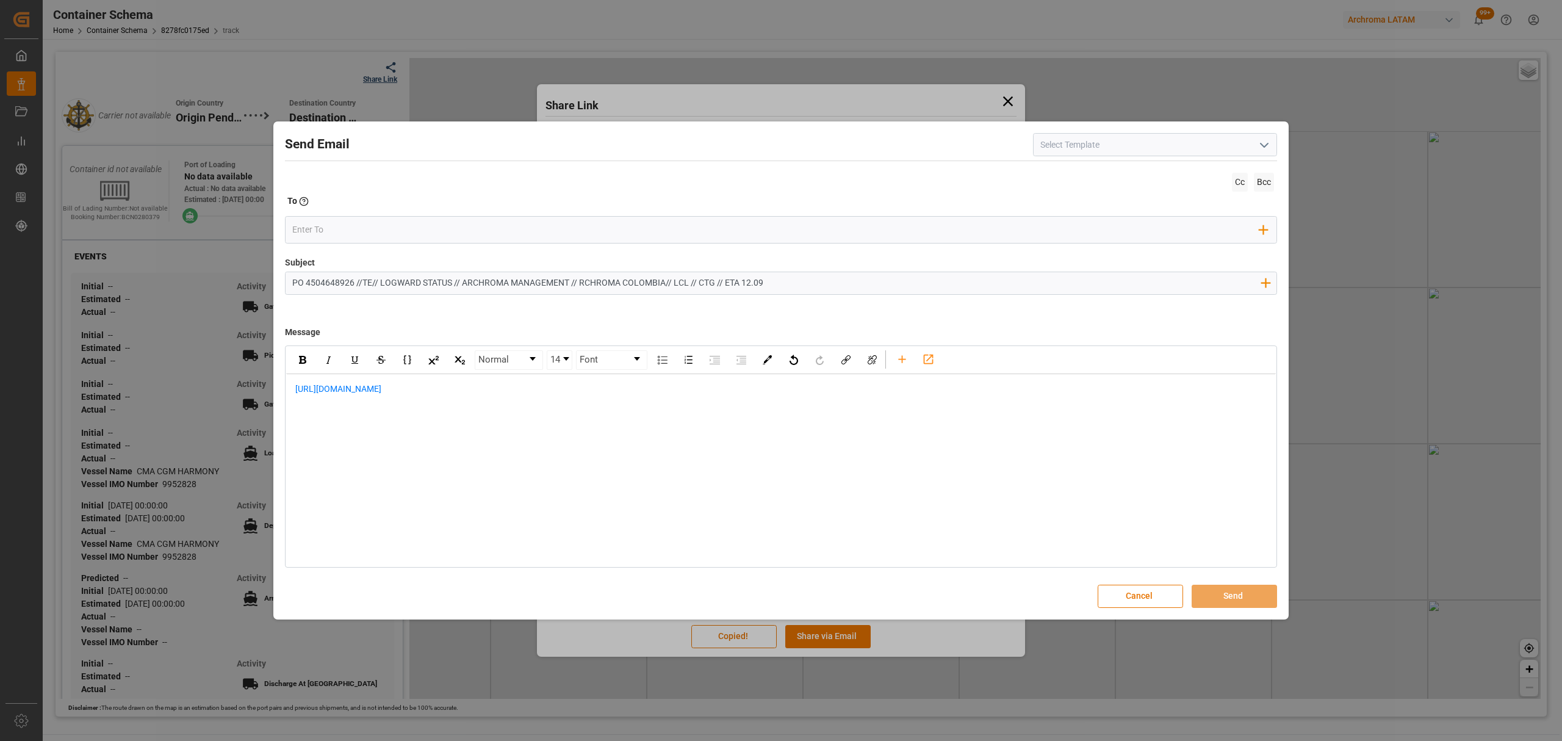
click at [581, 280] on input "PO 4504648926 //TE// LOGWARD STATUS // ARCHROMA MANAGEMENT // RCHROMA COLOMBIA/…" at bounding box center [776, 282] width 981 height 21
click at [797, 279] on input "PO 4504648926 //TE// LOGWARD STATUS // ARCHROMA MANAGEMENT // ARCHROMA [GEOGRAP…" at bounding box center [776, 282] width 981 height 21
type input "PO 4504648926 //TE// LOGWARD STATUS // ARCHROMA MANAGEMENT // ARCHROMA [GEOGRAP…"
click at [291, 393] on div "[URL][DOMAIN_NAME]" at bounding box center [781, 395] width 990 height 43
click at [362, 391] on div "rdw-editor" at bounding box center [781, 389] width 972 height 13
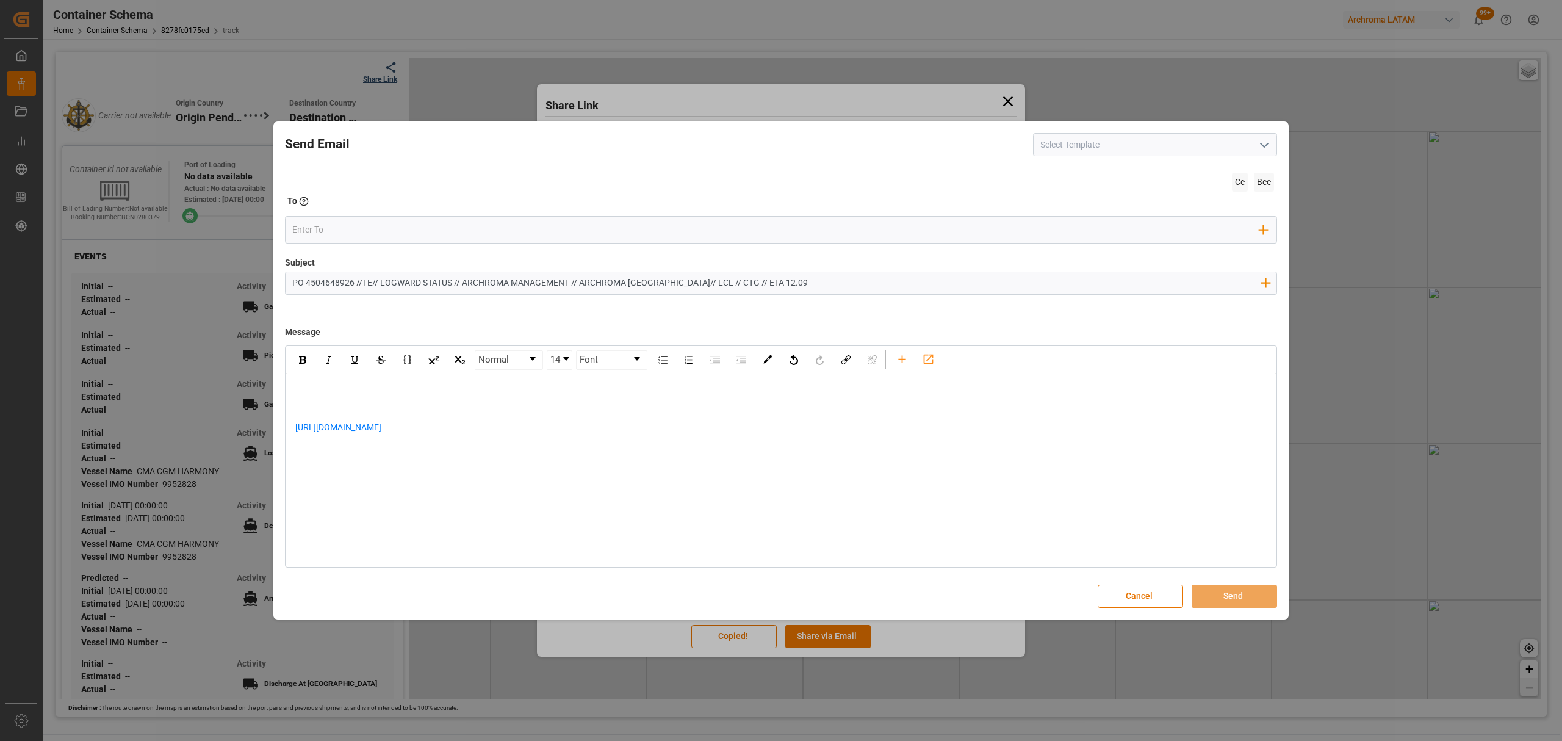
click at [330, 384] on div "rdw-editor" at bounding box center [781, 389] width 972 height 13
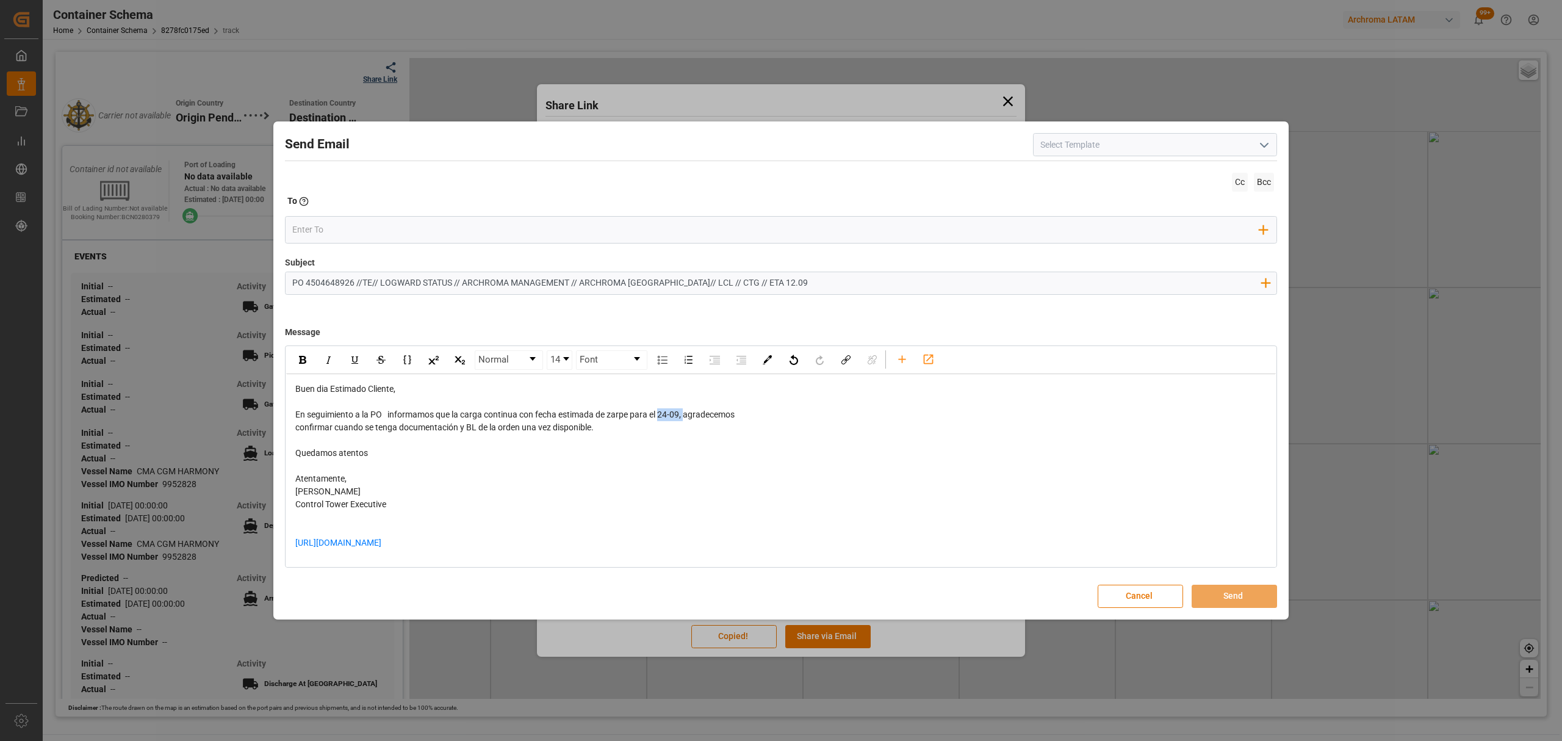
drag, startPoint x: 687, startPoint y: 416, endPoint x: 663, endPoint y: 416, distance: 23.8
click at [663, 416] on span "En seguimiento a la PO informamos que la carga continua con fecha estimada de z…" at bounding box center [514, 415] width 439 height 10
click at [704, 420] on div "Buen dia Estimado Cliente, En seguimiento a la PO informamos que la carga conti…" at bounding box center [781, 472] width 972 height 179
drag, startPoint x: 701, startPoint y: 413, endPoint x: 707, endPoint y: 427, distance: 15.1
click at [707, 427] on div "Buen dia Estimado Cliente, En seguimiento a la PO informamos que la carga conti…" at bounding box center [781, 472] width 972 height 179
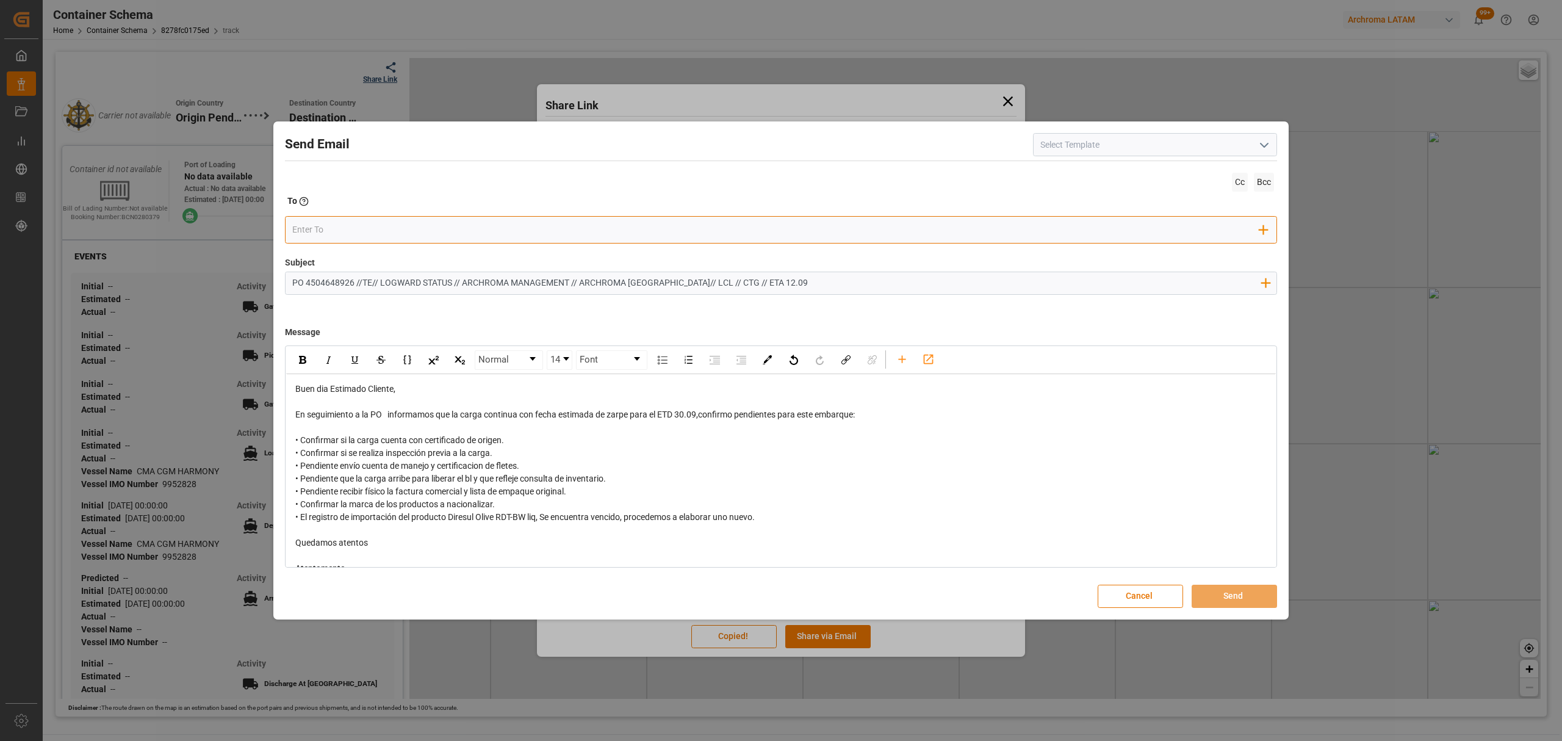
click at [379, 223] on input "email" at bounding box center [776, 230] width 968 height 18
drag, startPoint x: 698, startPoint y: 416, endPoint x: 691, endPoint y: 418, distance: 7.1
click at [691, 418] on span "En seguimiento a la PO informamos que la carga continua con fecha estimada de z…" at bounding box center [575, 415] width 560 height 10
click at [327, 222] on input "email" at bounding box center [776, 230] width 968 height 18
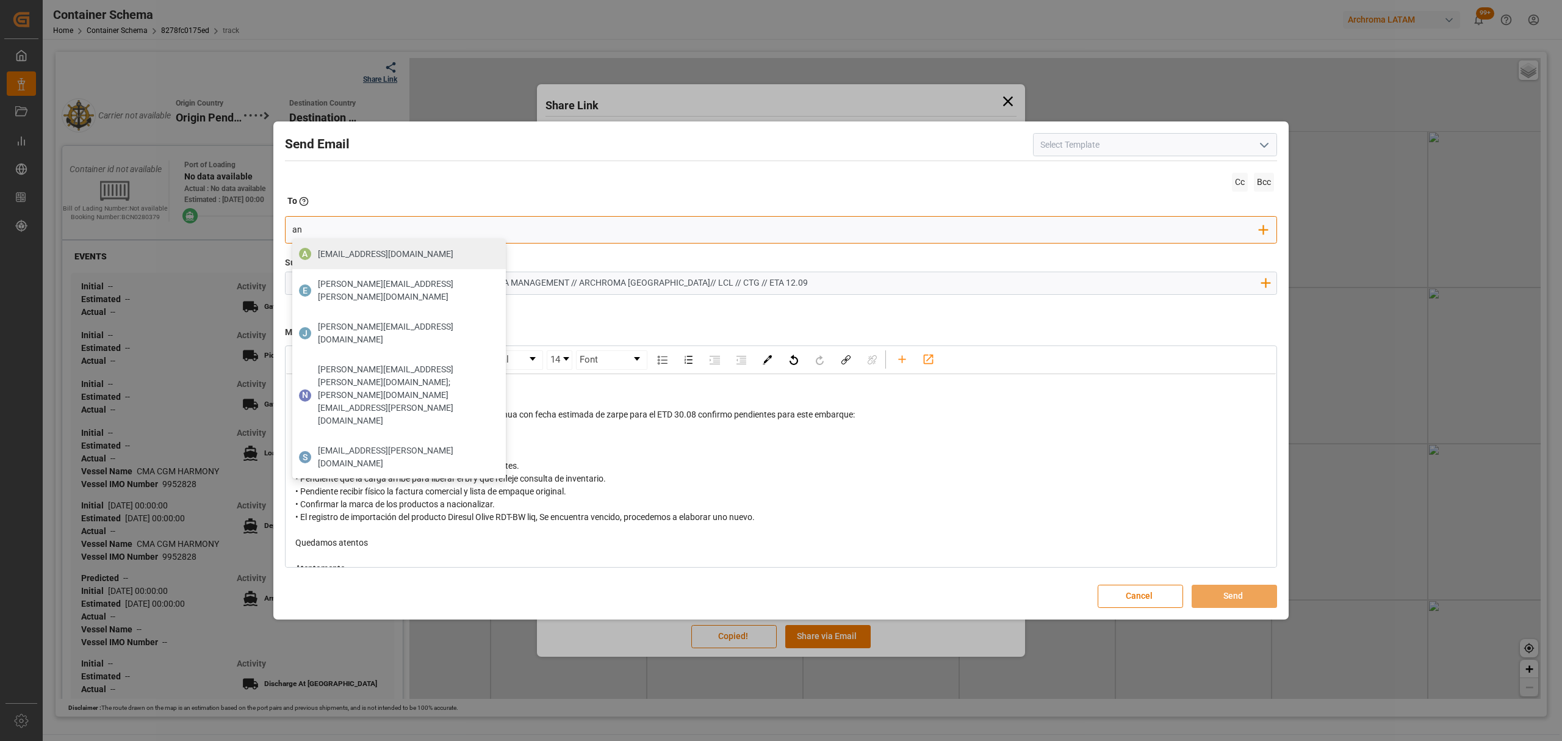
type input "angie"
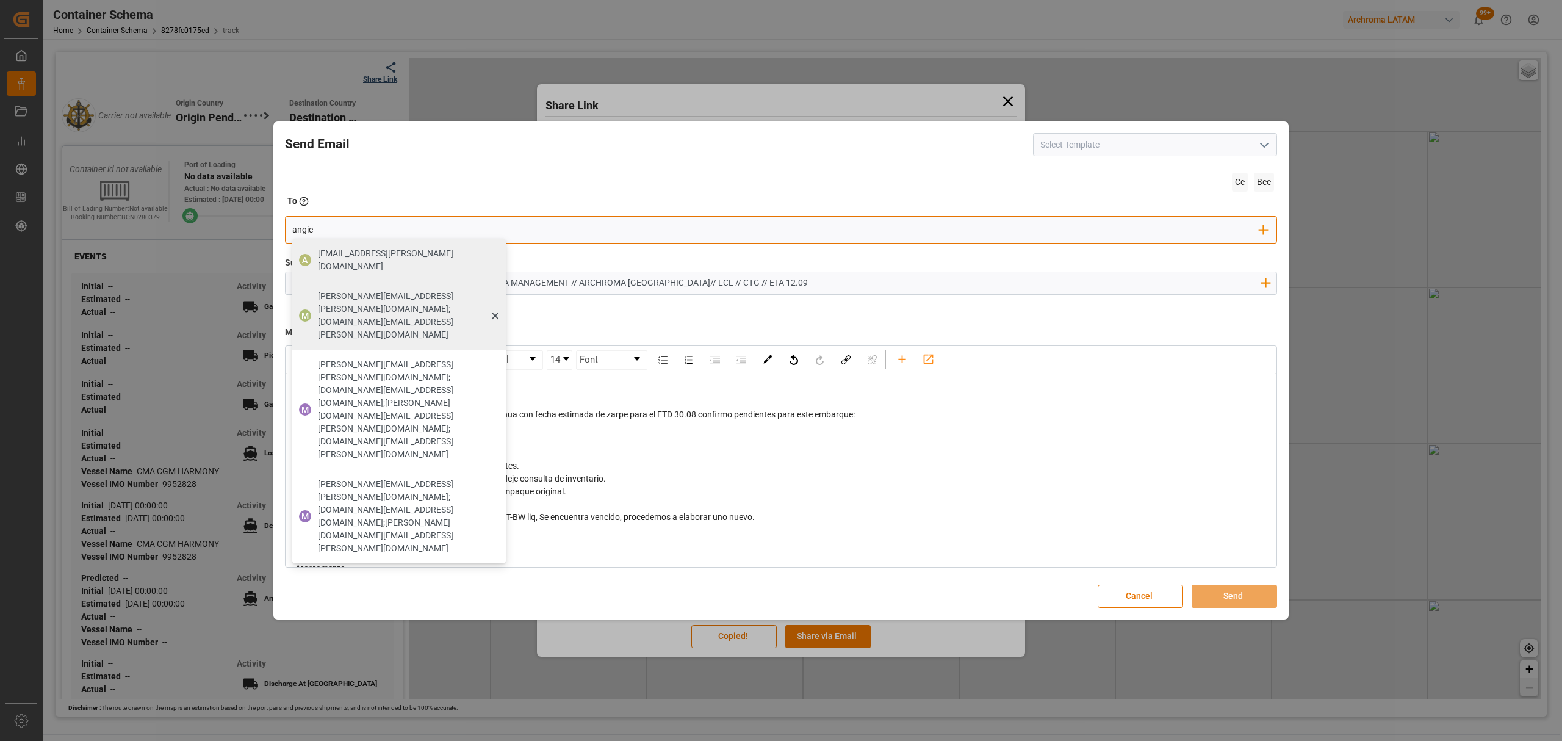
click at [453, 290] on span "[PERSON_NAME][EMAIL_ADDRESS][PERSON_NAME][DOMAIN_NAME];[DOMAIN_NAME][EMAIL_ADDR…" at bounding box center [407, 315] width 179 height 51
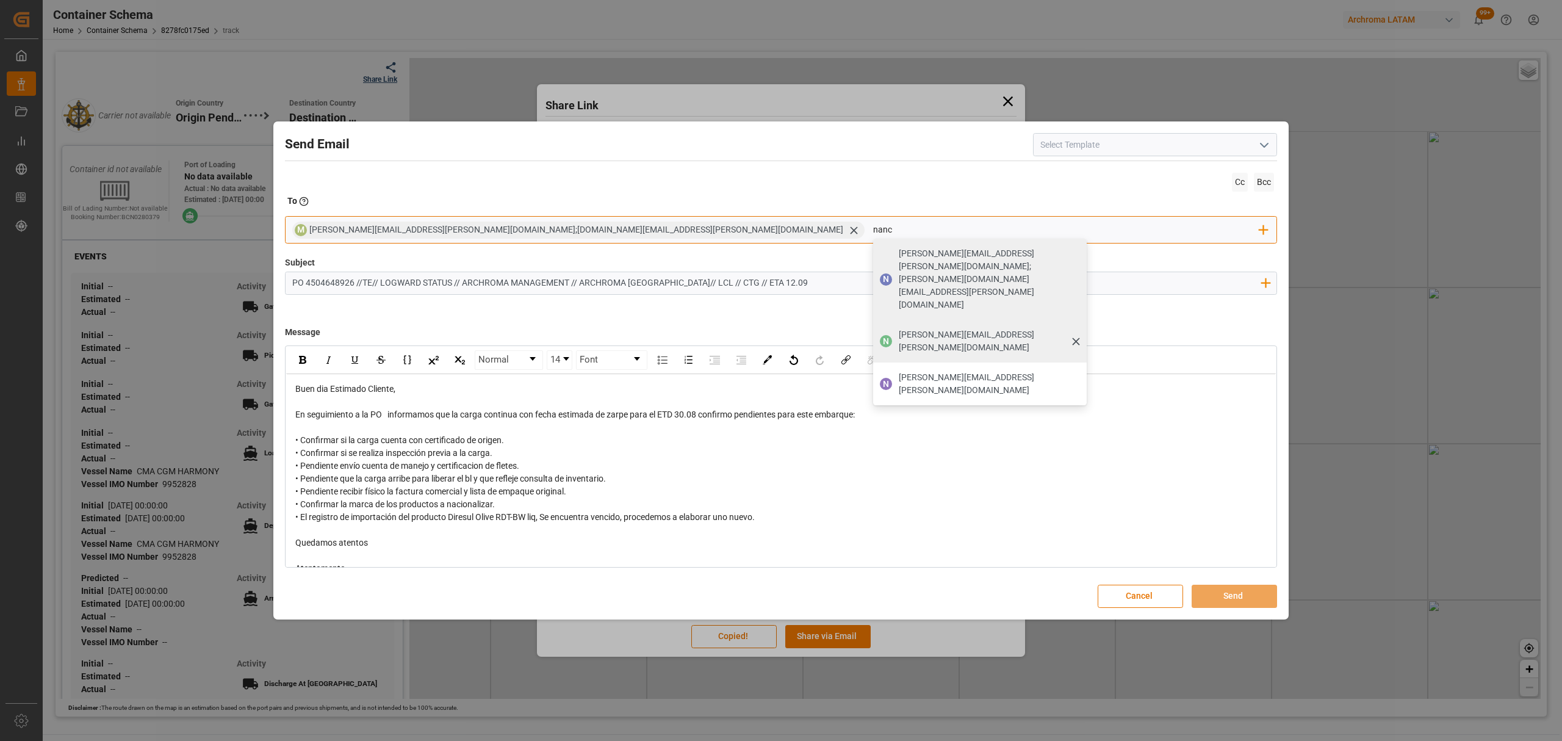
type input "nanc"
click at [899, 328] on span "[PERSON_NAME][EMAIL_ADDRESS][PERSON_NAME][DOMAIN_NAME]" at bounding box center [988, 341] width 179 height 26
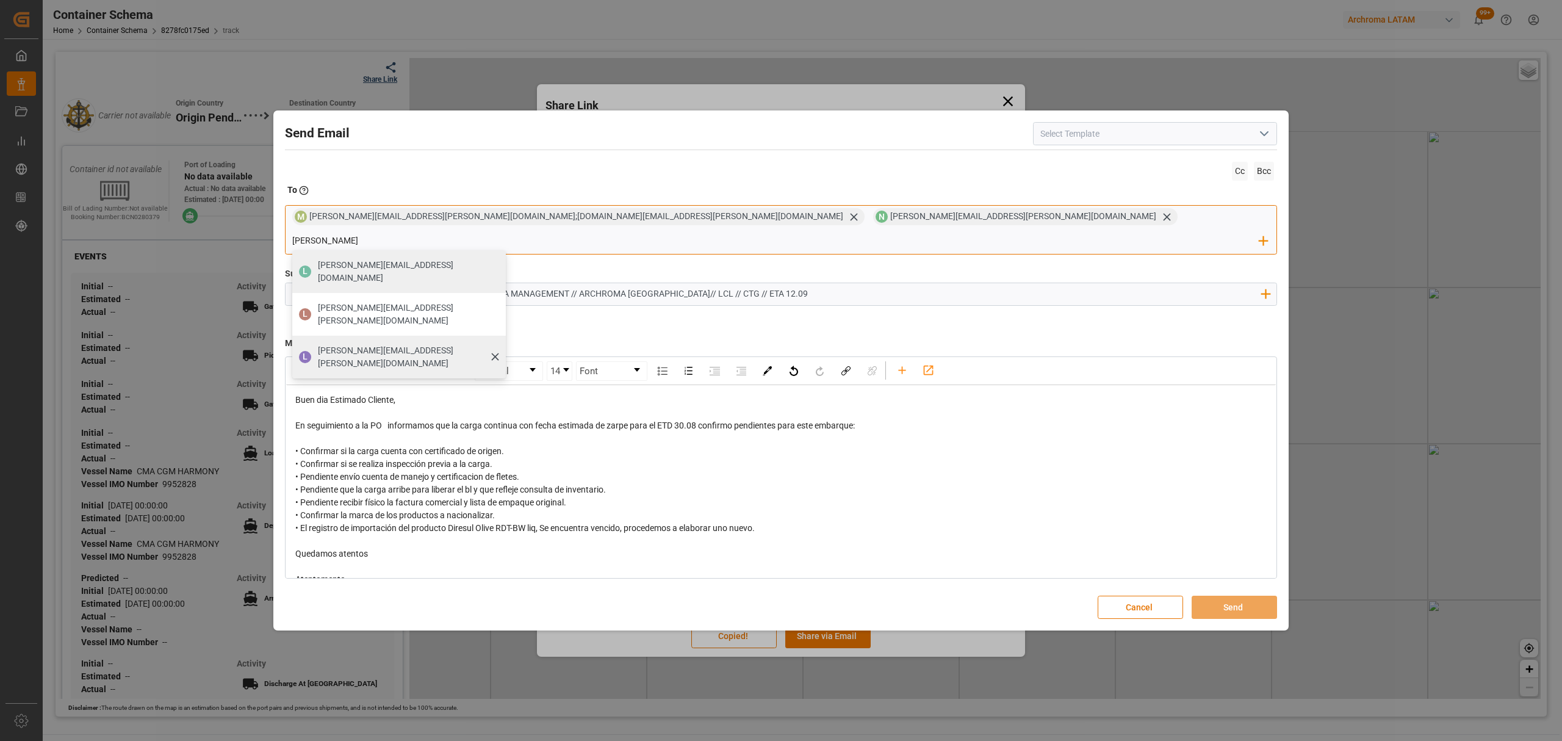
type input "[PERSON_NAME]"
click at [497, 344] on span "[PERSON_NAME][EMAIL_ADDRESS][PERSON_NAME][DOMAIN_NAME]" at bounding box center [407, 357] width 179 height 26
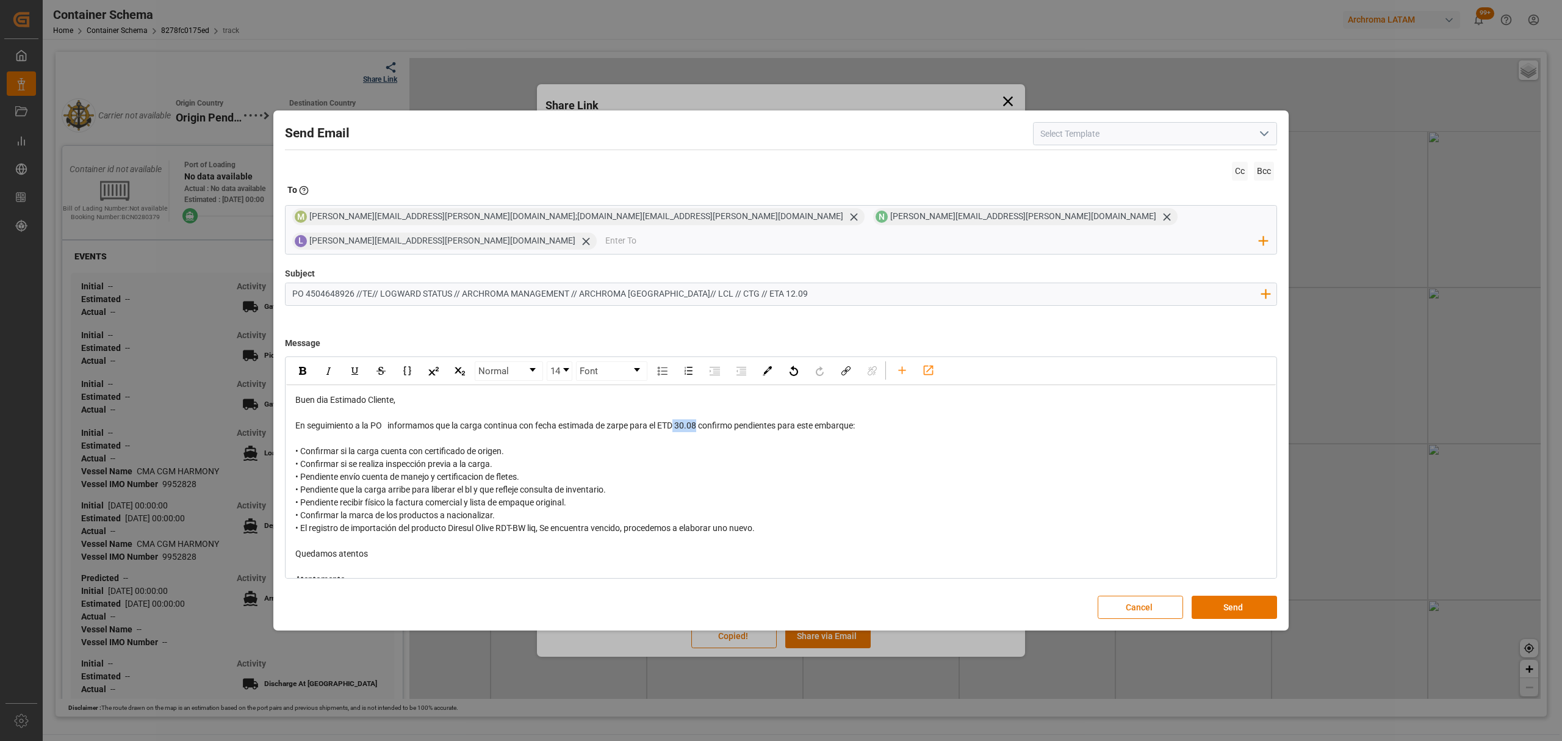
drag, startPoint x: 699, startPoint y: 416, endPoint x: 677, endPoint y: 417, distance: 22.0
click at [677, 421] on span "En seguimiento a la PO informamos que la carga continua con fecha estimada de z…" at bounding box center [575, 426] width 560 height 10
click at [301, 365] on div "rdw-inline-control" at bounding box center [302, 371] width 21 height 18
click at [693, 510] on div "• Confirmar la marca de los productos a nacionalizar." at bounding box center [781, 515] width 972 height 13
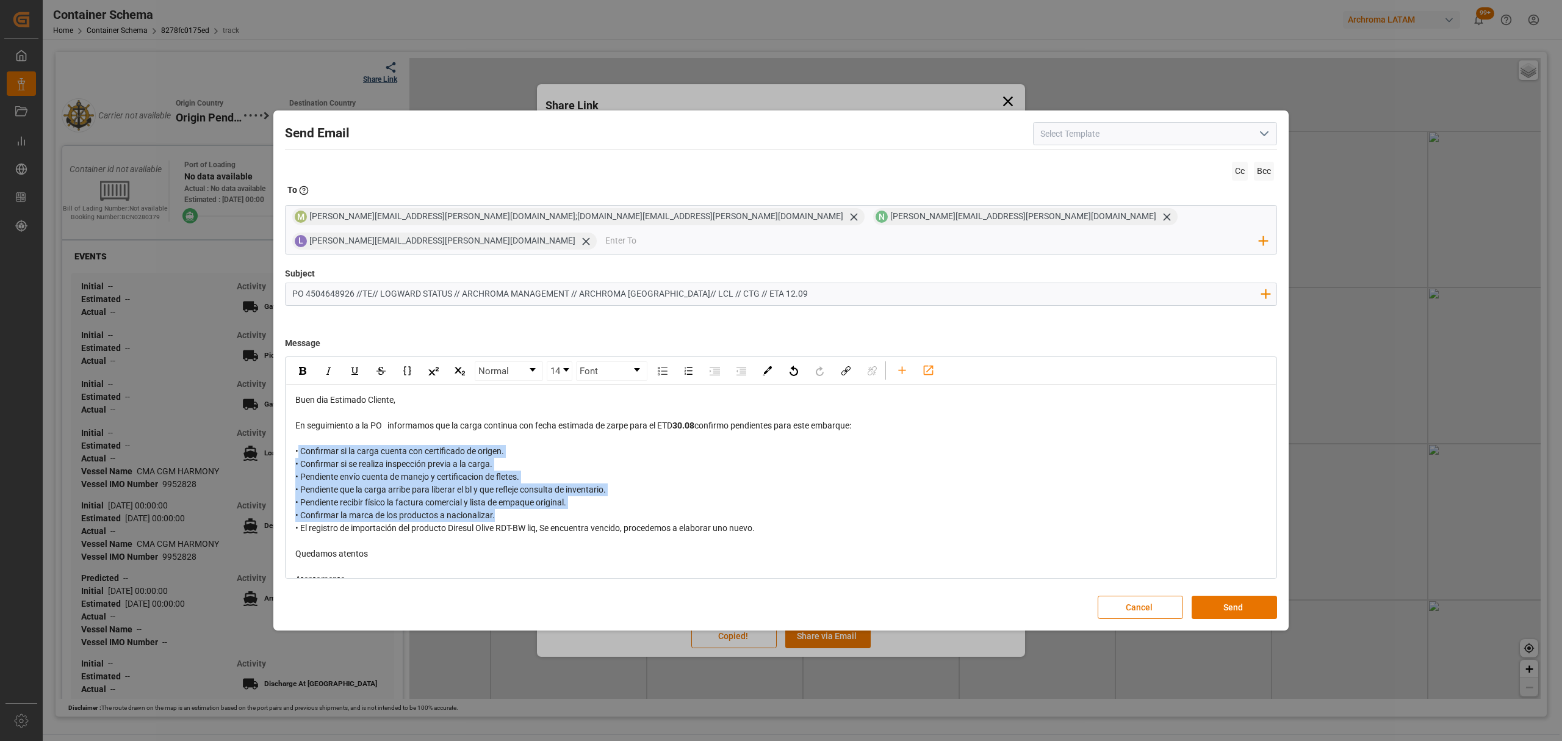
drag, startPoint x: 772, startPoint y: 508, endPoint x: 681, endPoint y: 533, distance: 94.2
click at [314, 457] on div "Buen dia Estimado Cliente, En seguimiento a la PO informamos que la carga conti…" at bounding box center [781, 528] width 972 height 269
drag, startPoint x: 795, startPoint y: 515, endPoint x: 298, endPoint y: 436, distance: 502.5
click at [298, 436] on div "Buen dia Estimado Cliente, En seguimiento a la PO informamos que la carga conti…" at bounding box center [781, 528] width 972 height 269
click at [299, 367] on img "rdw-inline-control" at bounding box center [302, 371] width 7 height 8
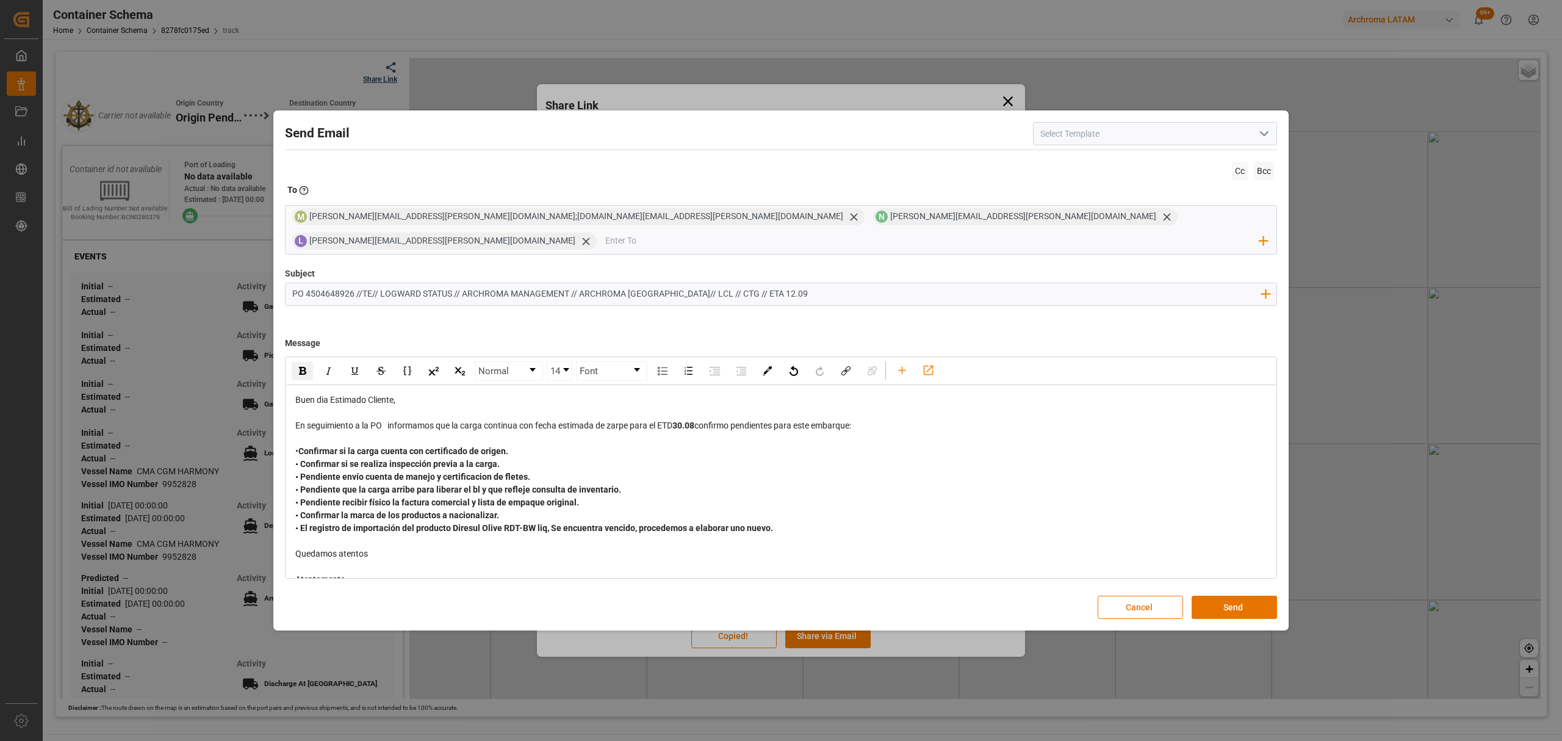
click at [909, 535] on div "rdw-editor" at bounding box center [781, 541] width 972 height 13
click at [1236, 601] on button "Send" at bounding box center [1234, 607] width 85 height 23
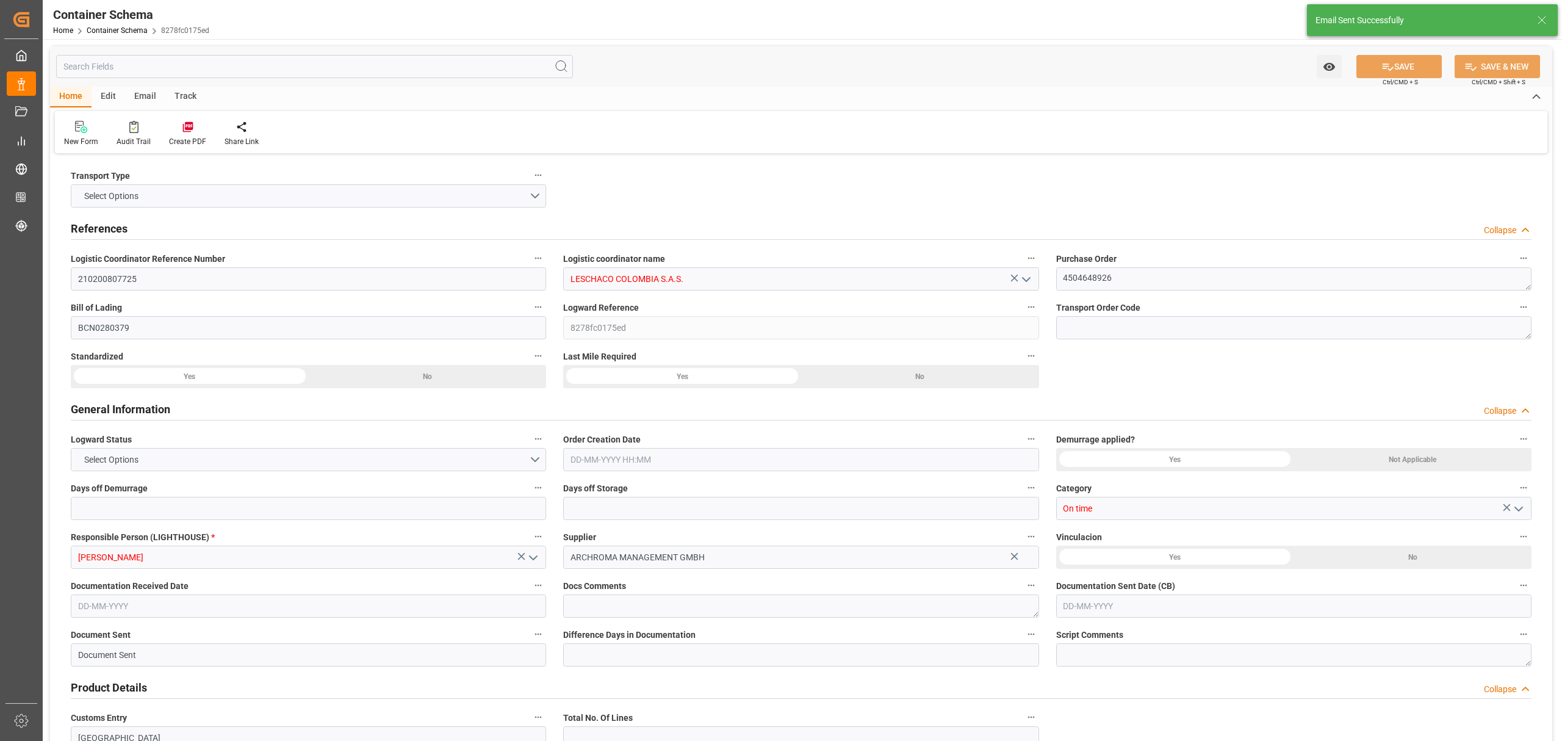
type input "0"
type input "3"
type input "1"
type input "2"
type input "650"
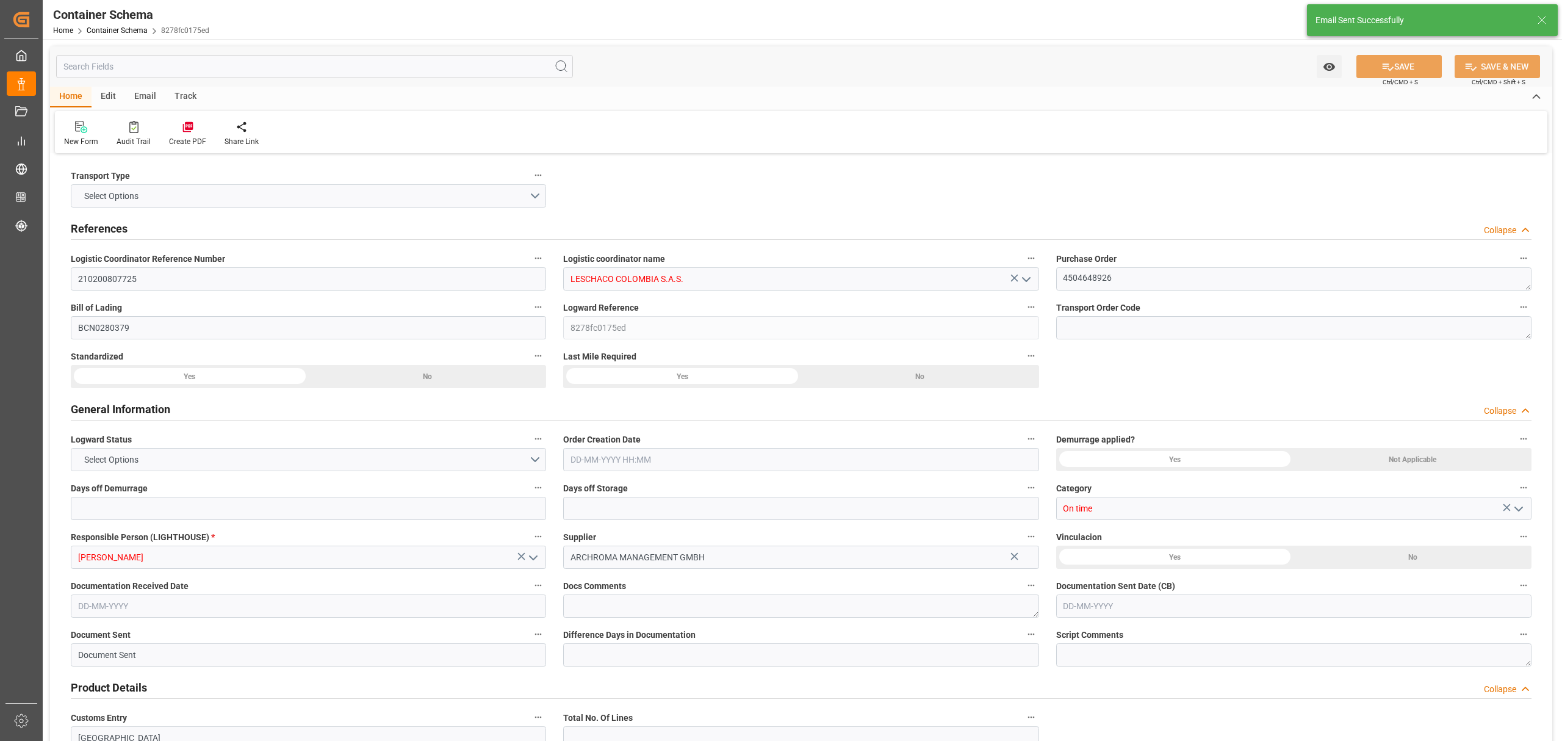
type input "707.2"
type input "ESBCN"
type input "COCTG"
type input "9952828"
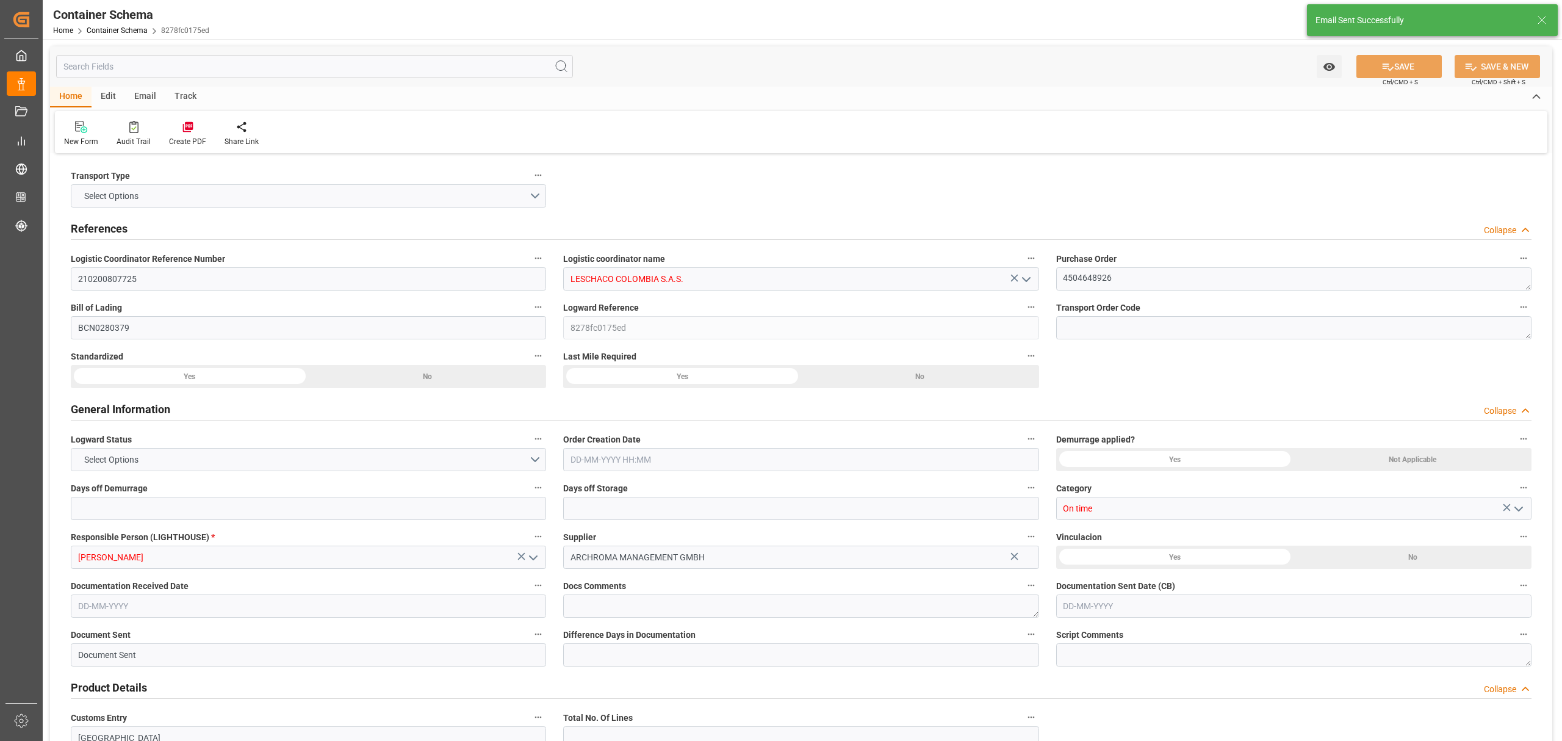
type input "9952828"
type input "[DATE] 11:45"
type input "[DATE]"
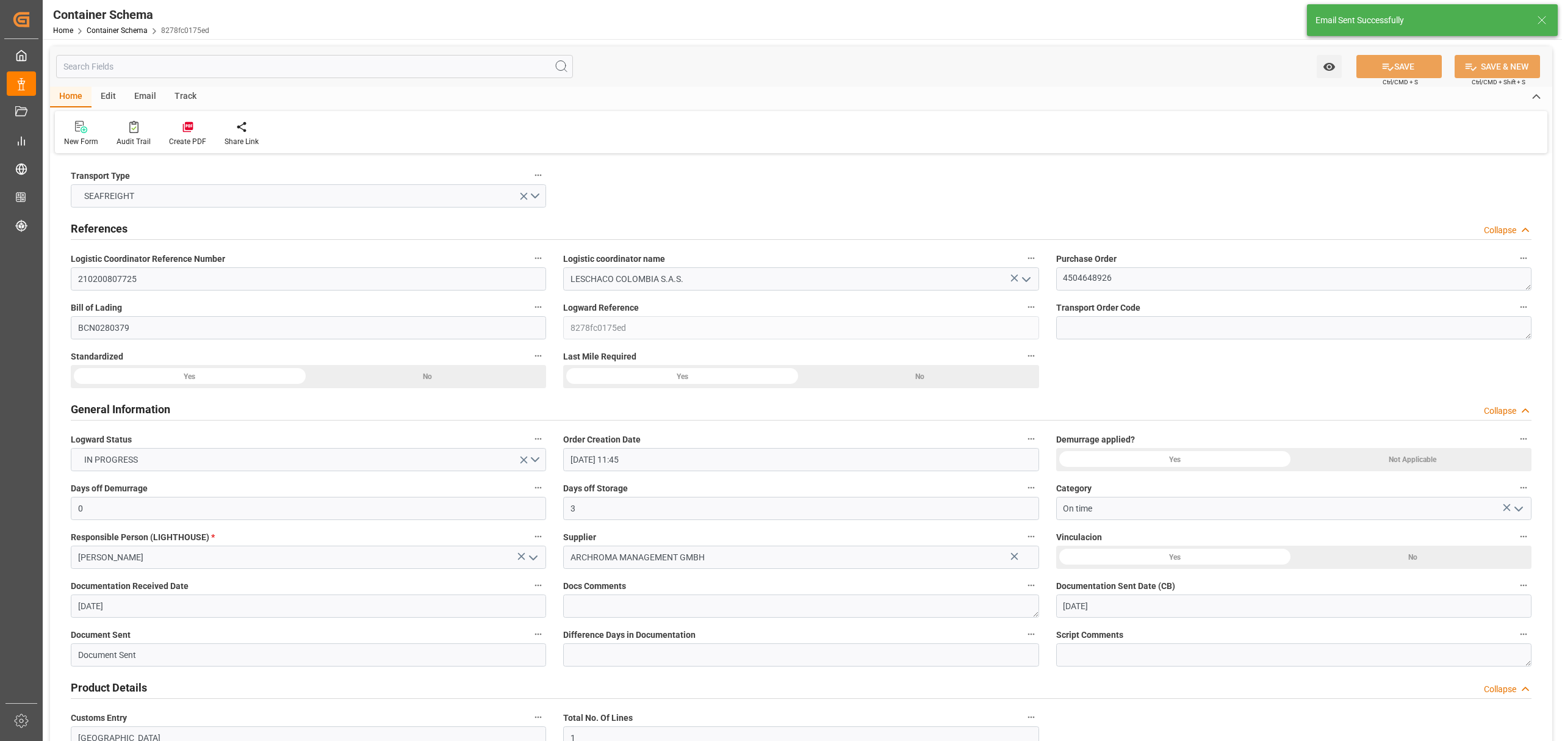
type input "[DATE] 00:00"
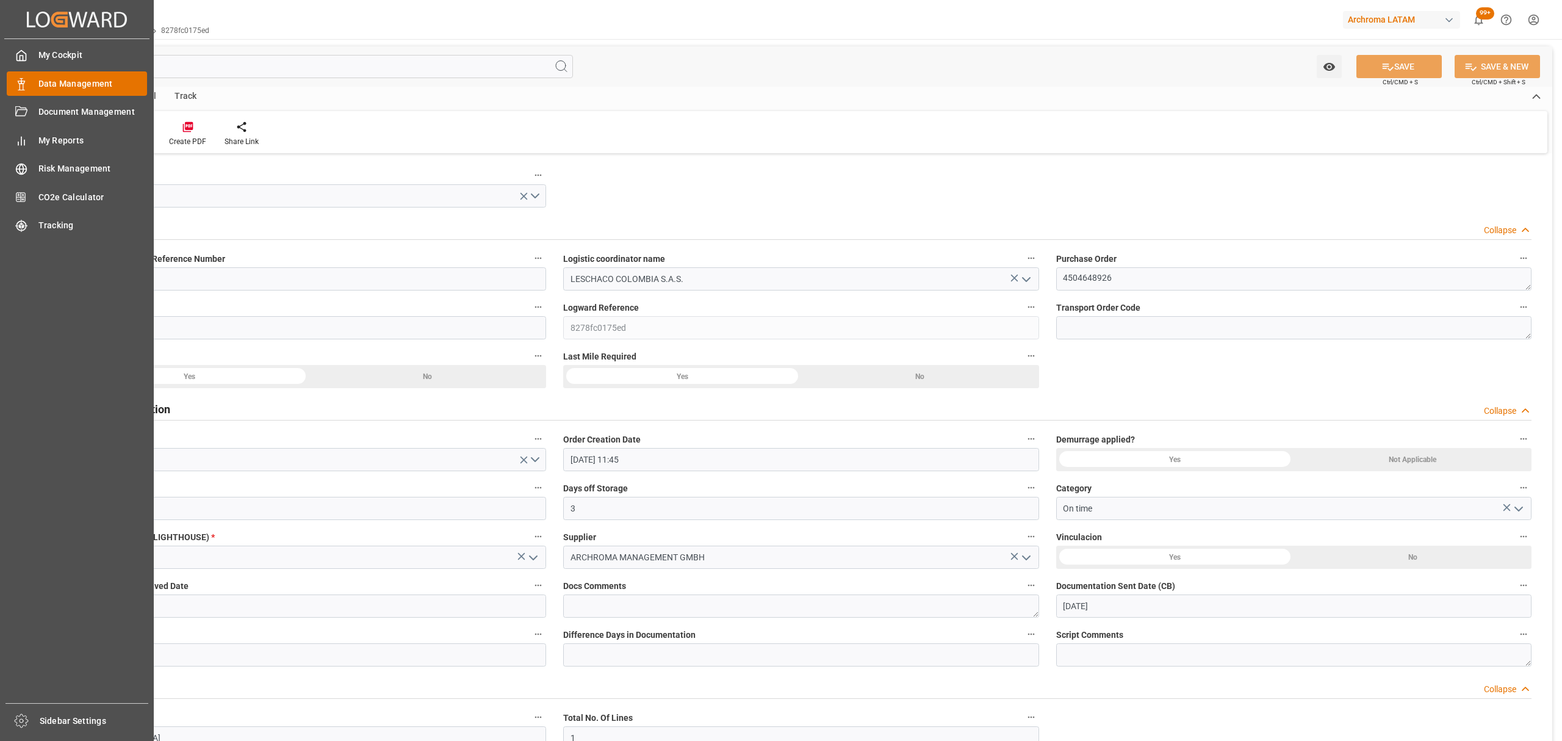
click at [33, 76] on div "Data Management Data Management" at bounding box center [77, 83] width 140 height 24
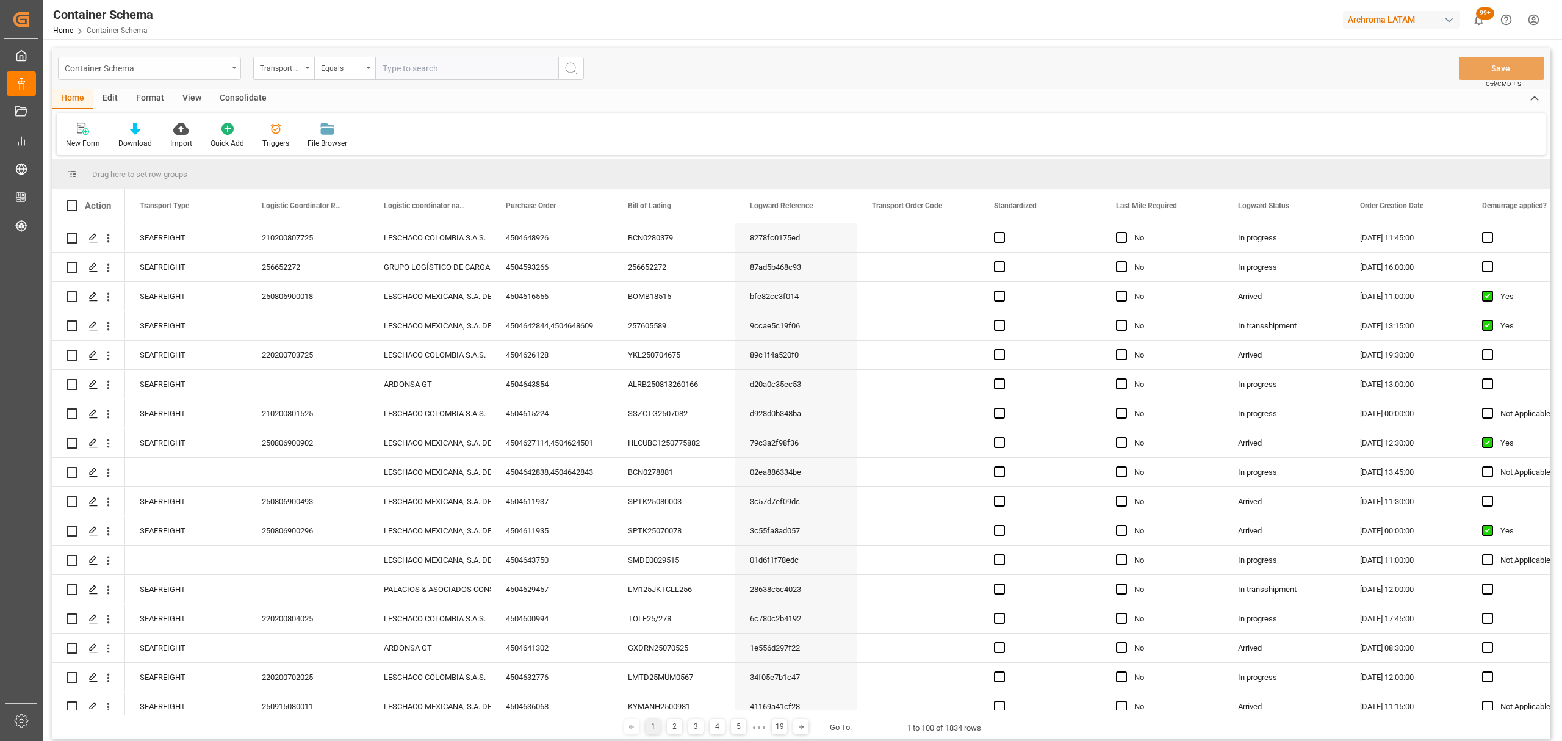
click at [128, 68] on div "Container Schema" at bounding box center [146, 67] width 163 height 15
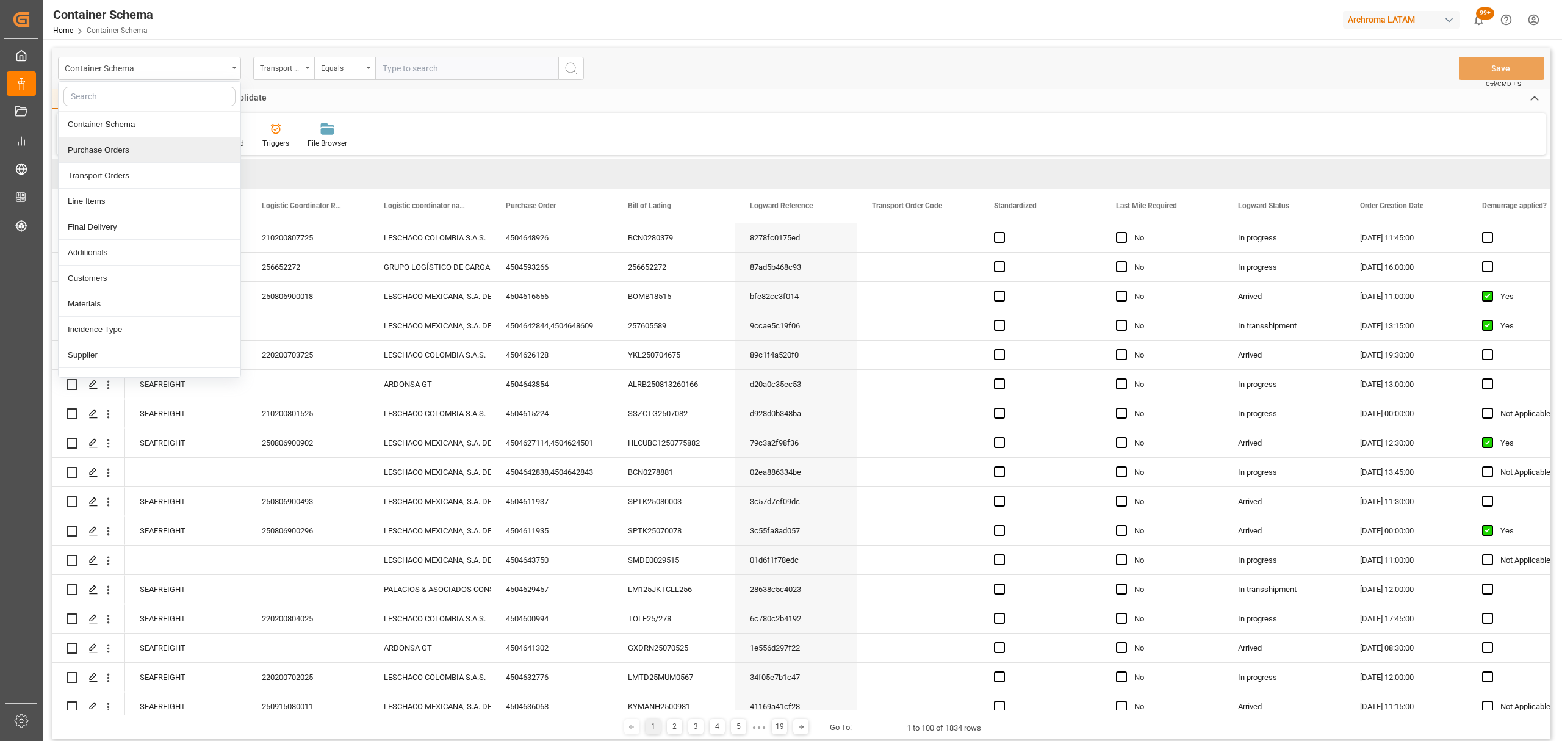
click at [118, 147] on div "Purchase Orders" at bounding box center [150, 150] width 182 height 26
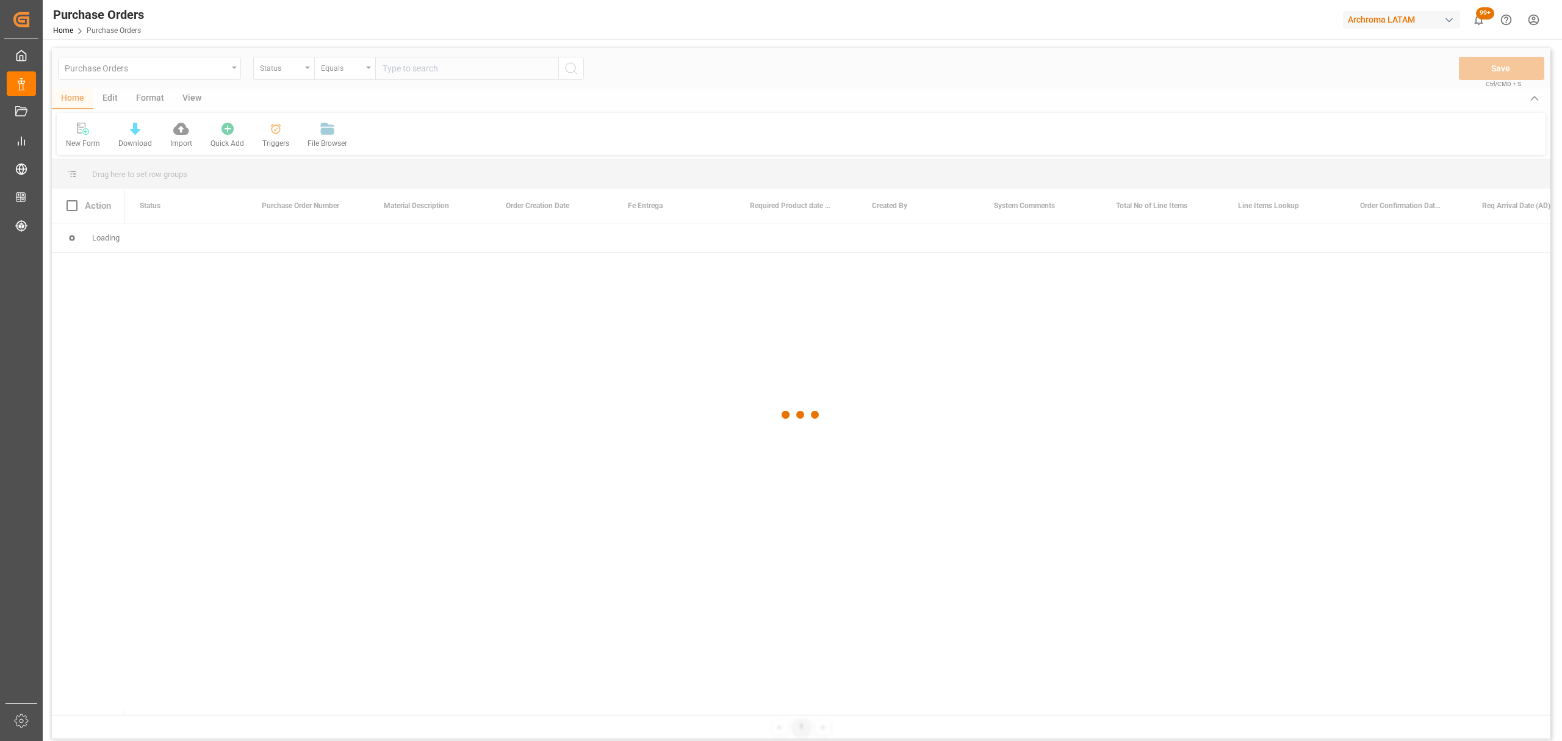
click at [316, 66] on div at bounding box center [801, 415] width 1499 height 734
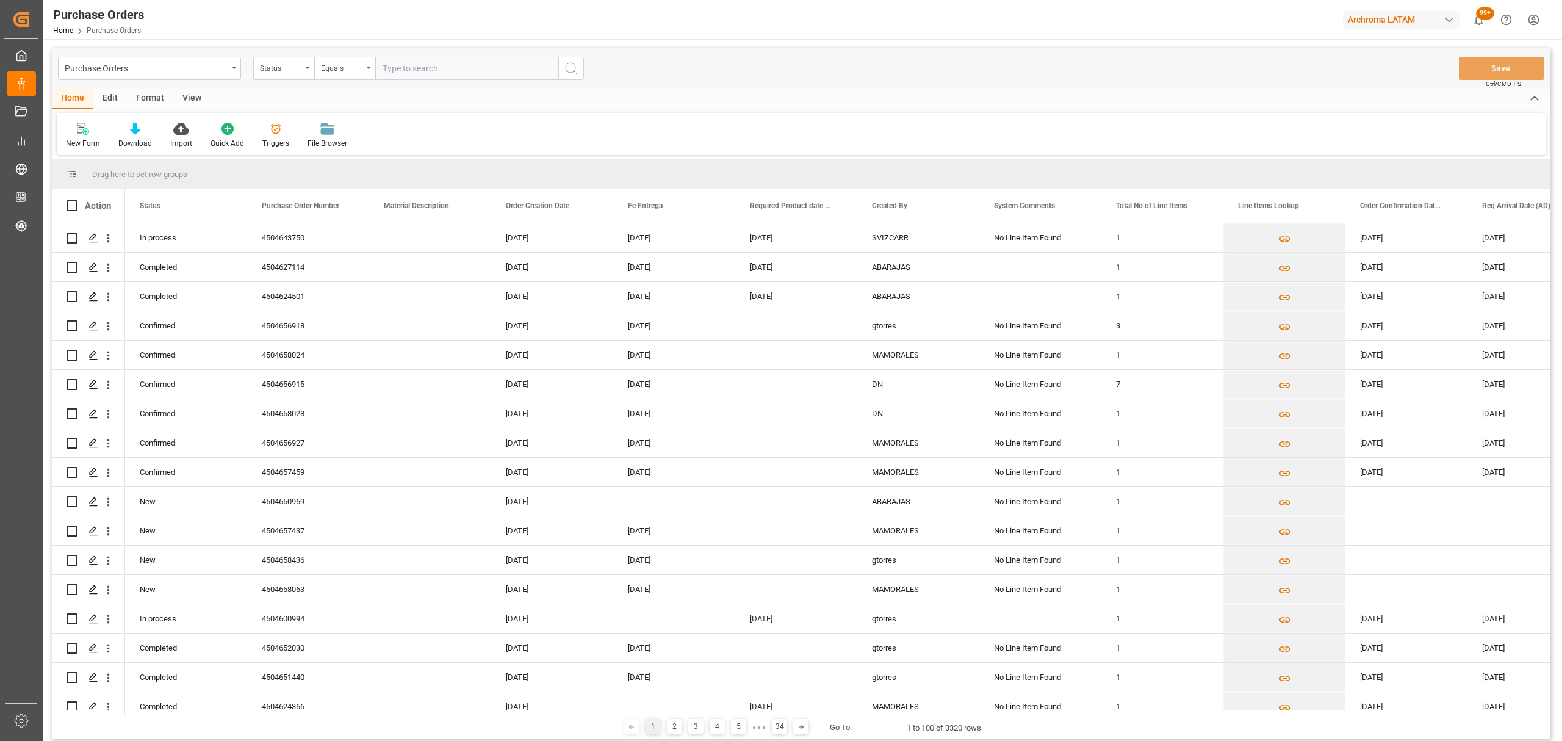
click at [303, 67] on div "Status" at bounding box center [283, 68] width 61 height 23
click at [328, 157] on div "Purchase Order Number" at bounding box center [345, 150] width 182 height 26
click at [333, 72] on div "Equals" at bounding box center [342, 67] width 42 height 14
click at [389, 146] on div "Fuzzy search" at bounding box center [406, 150] width 182 height 26
click at [399, 79] on input "text" at bounding box center [466, 68] width 183 height 23
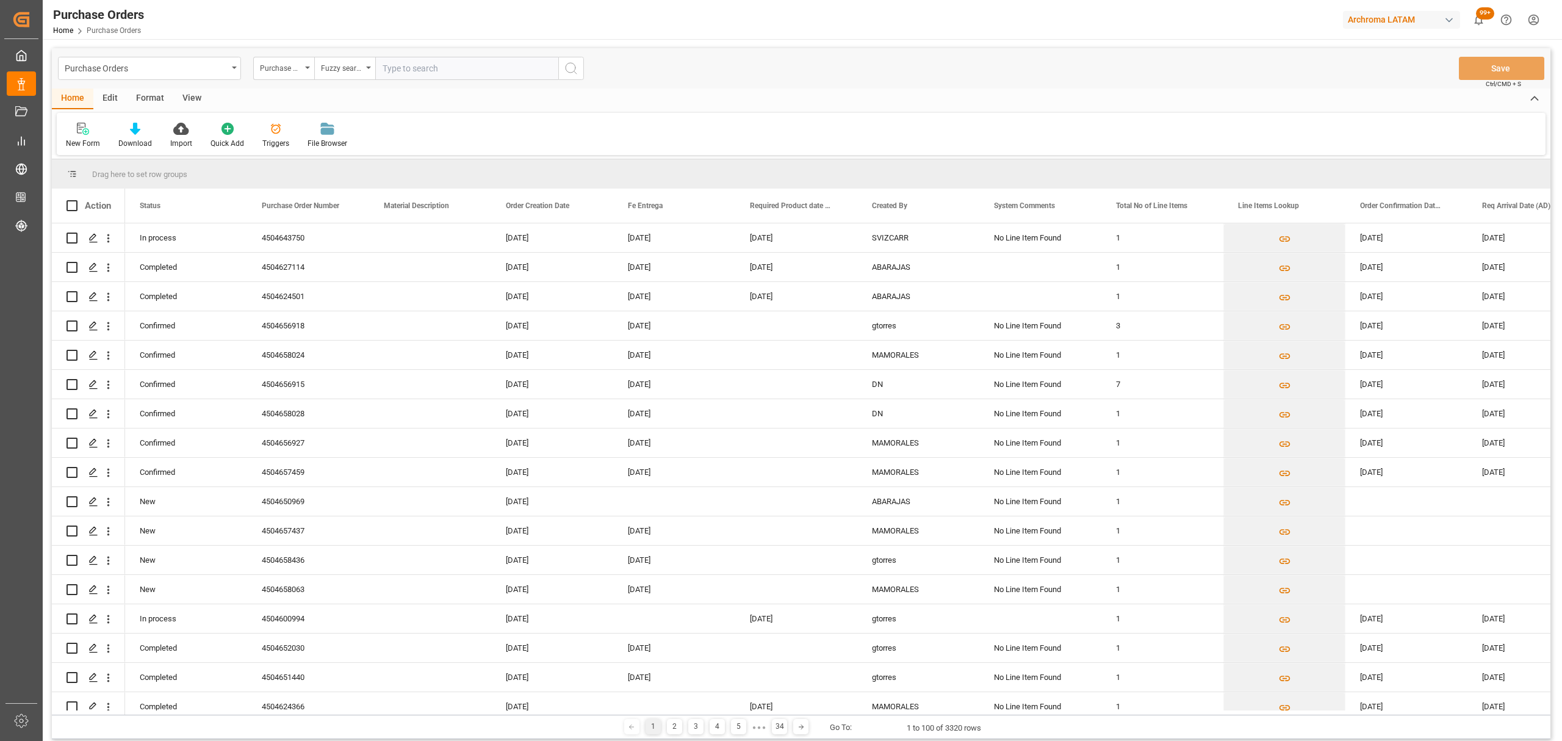
paste input "4504621578"
type input "4504621578"
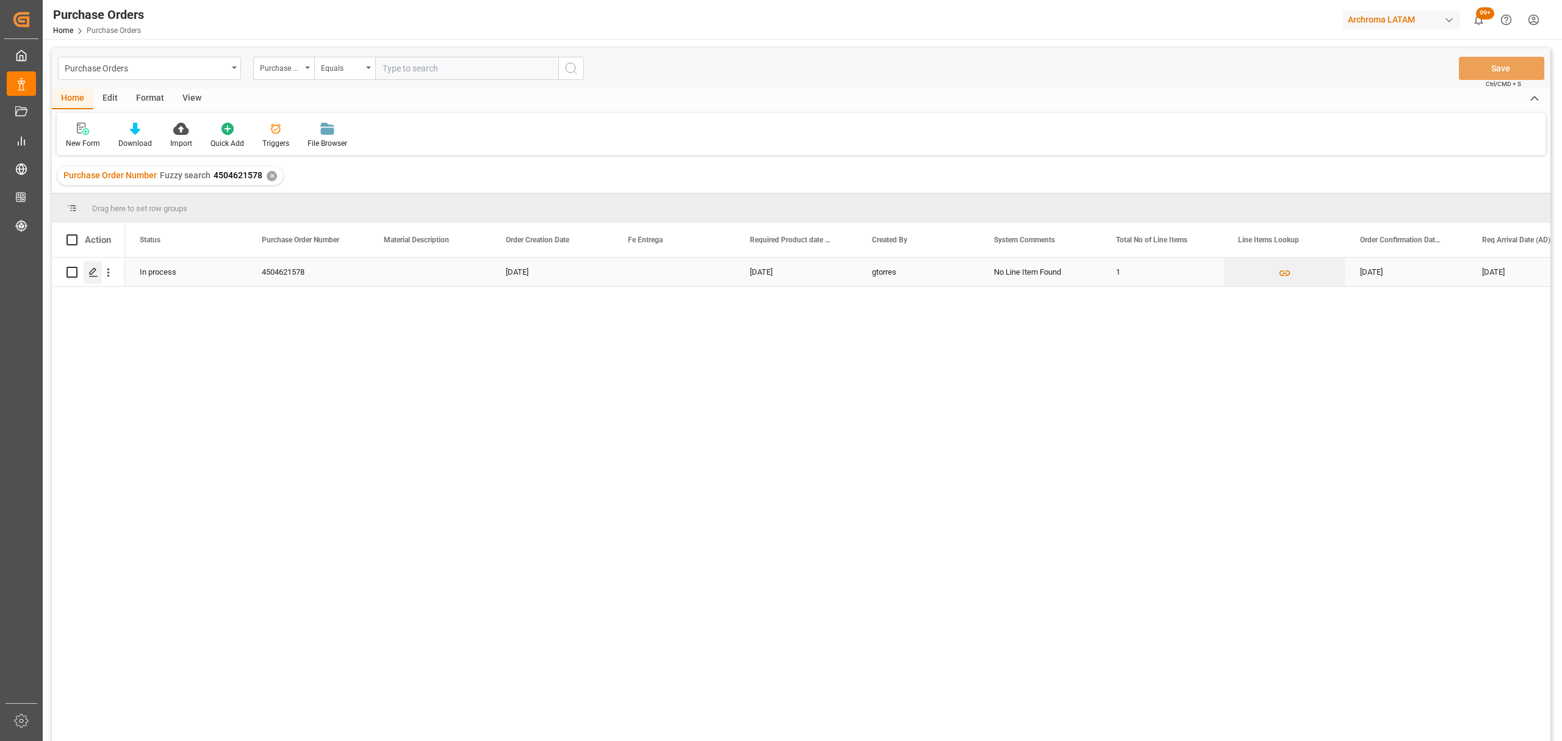
click at [84, 278] on div "Press SPACE to select this row." at bounding box center [93, 272] width 18 height 23
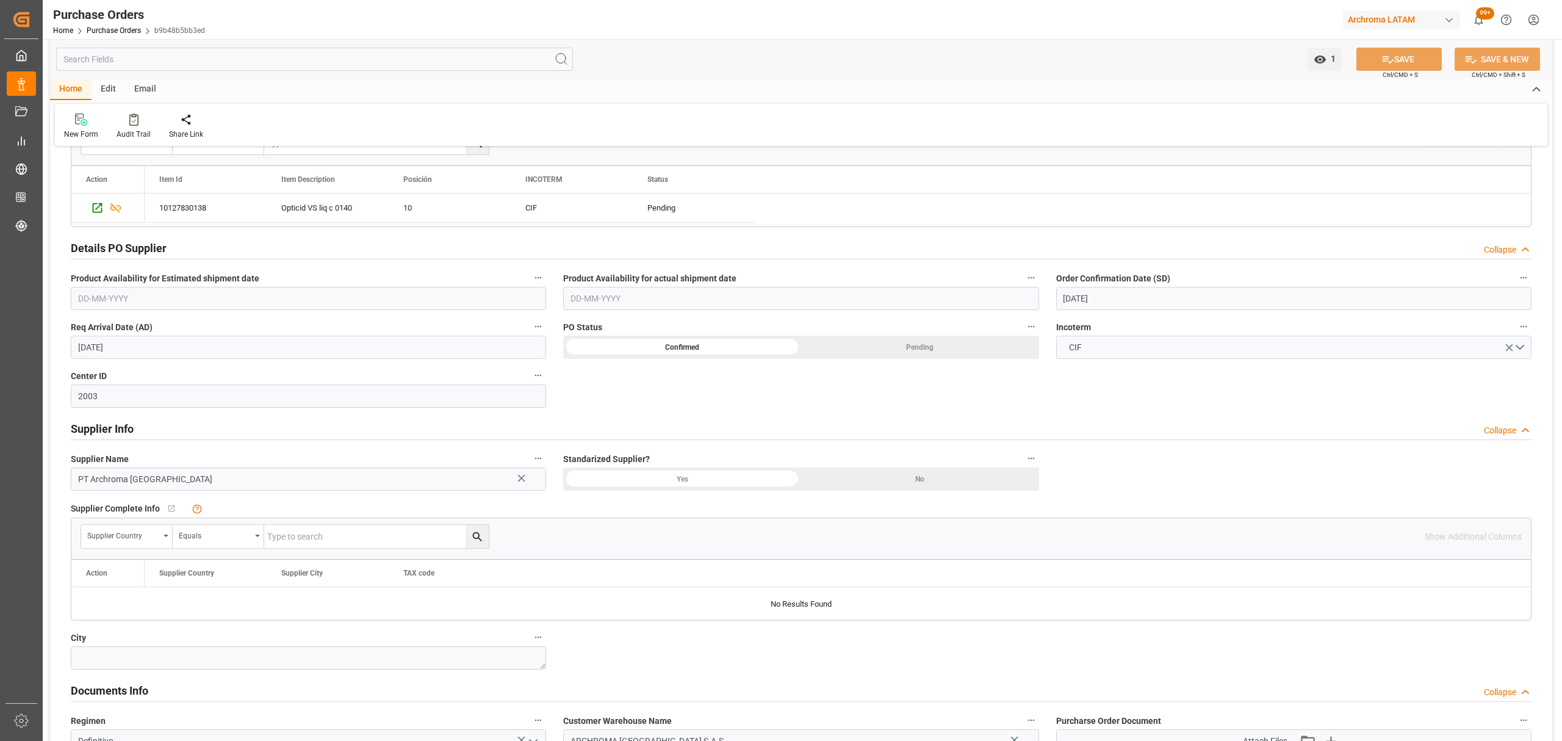
scroll to position [651, 0]
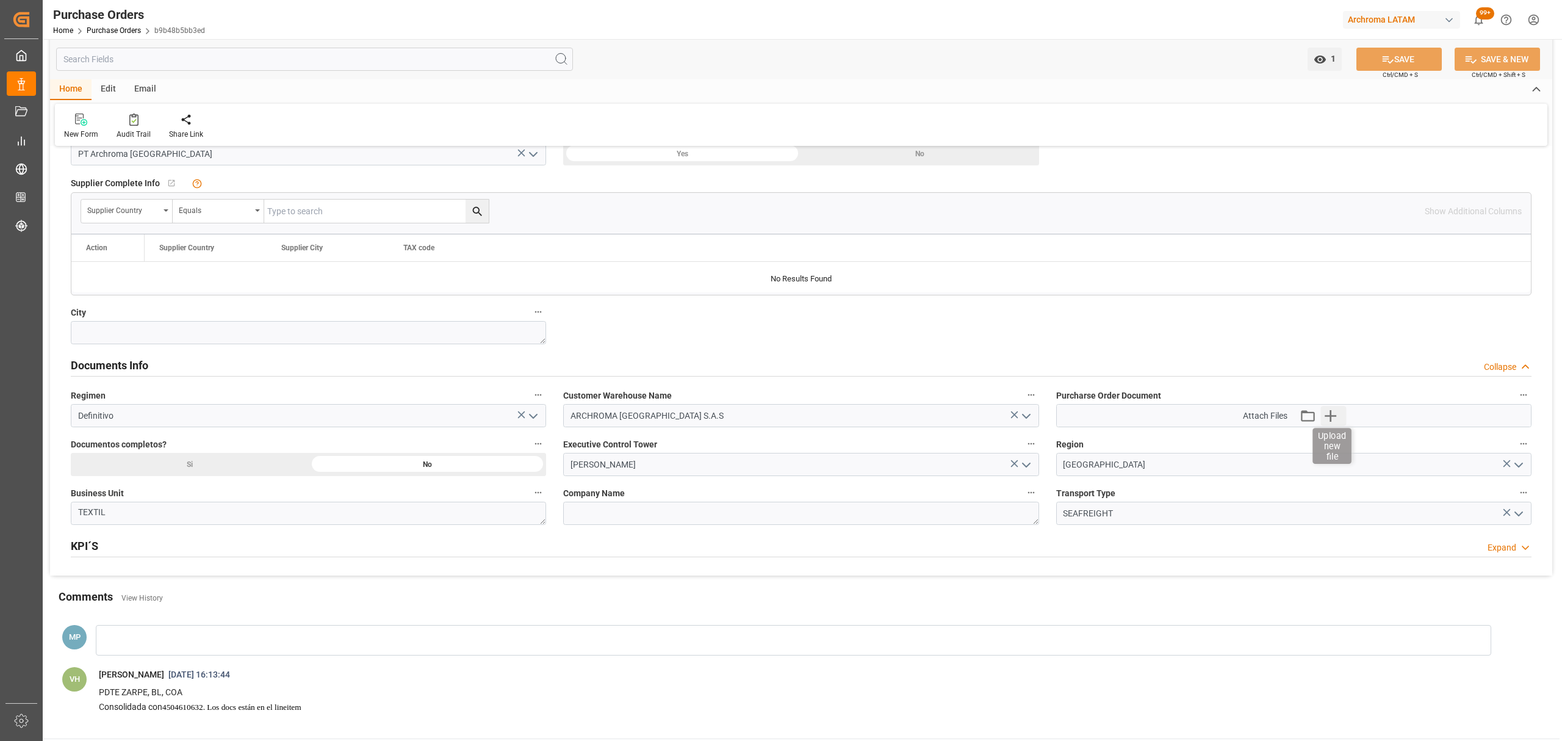
click at [1322, 421] on icon "button" at bounding box center [1331, 416] width 20 height 20
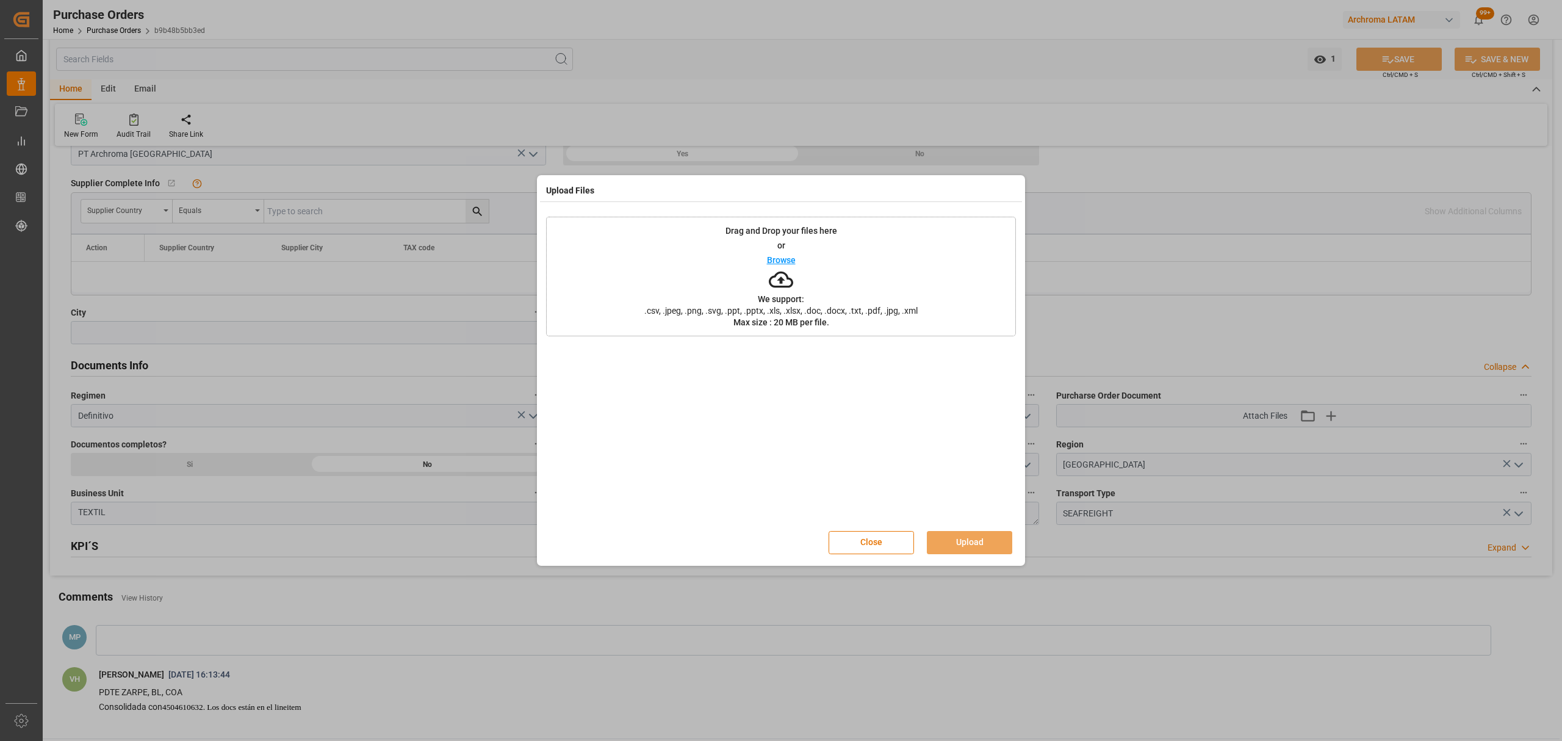
click at [784, 254] on div "Browse" at bounding box center [781, 260] width 29 height 15
click at [986, 529] on div "Close Upload" at bounding box center [781, 542] width 470 height 40
click at [969, 541] on button "Upload" at bounding box center [969, 542] width 85 height 23
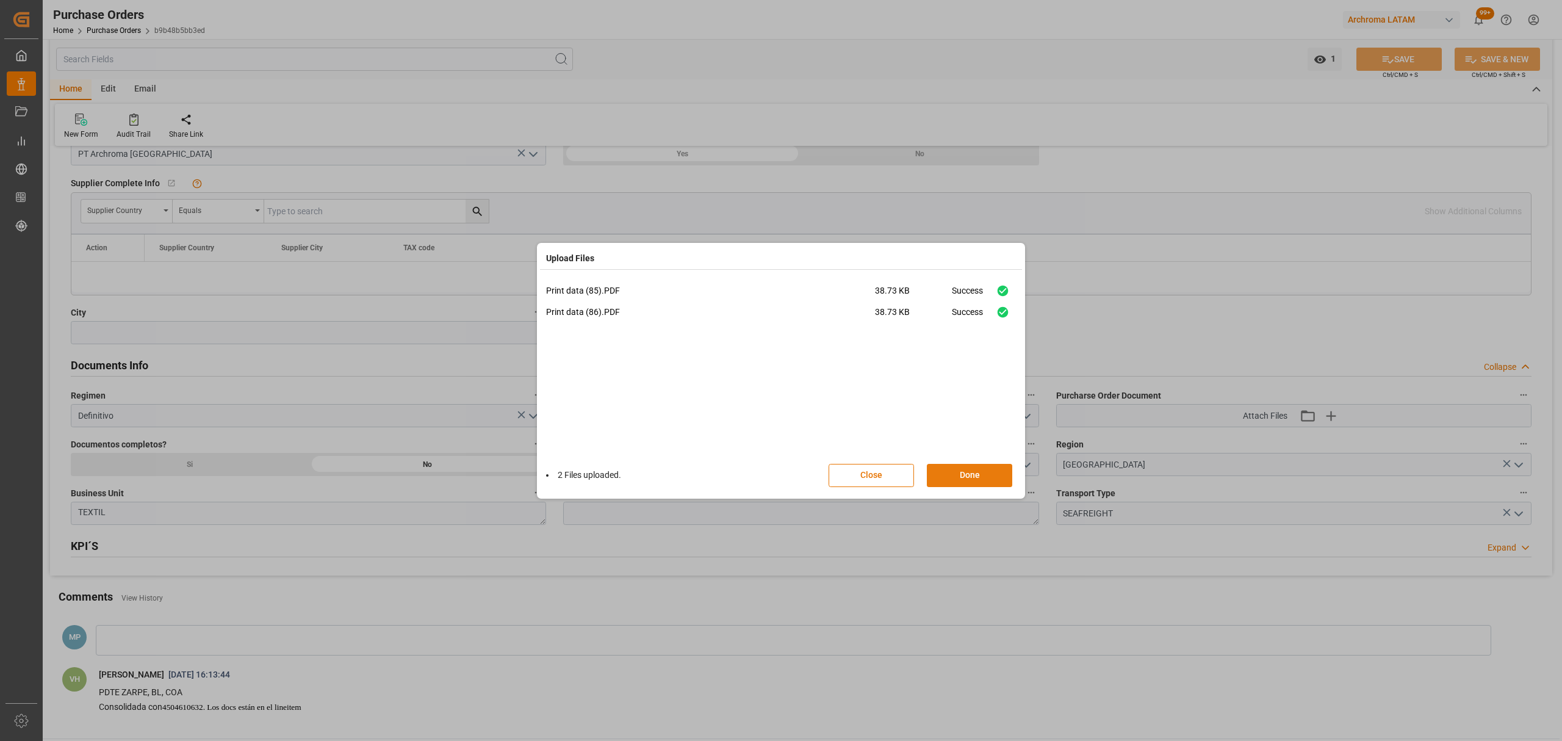
click at [970, 482] on button "Done" at bounding box center [969, 475] width 85 height 23
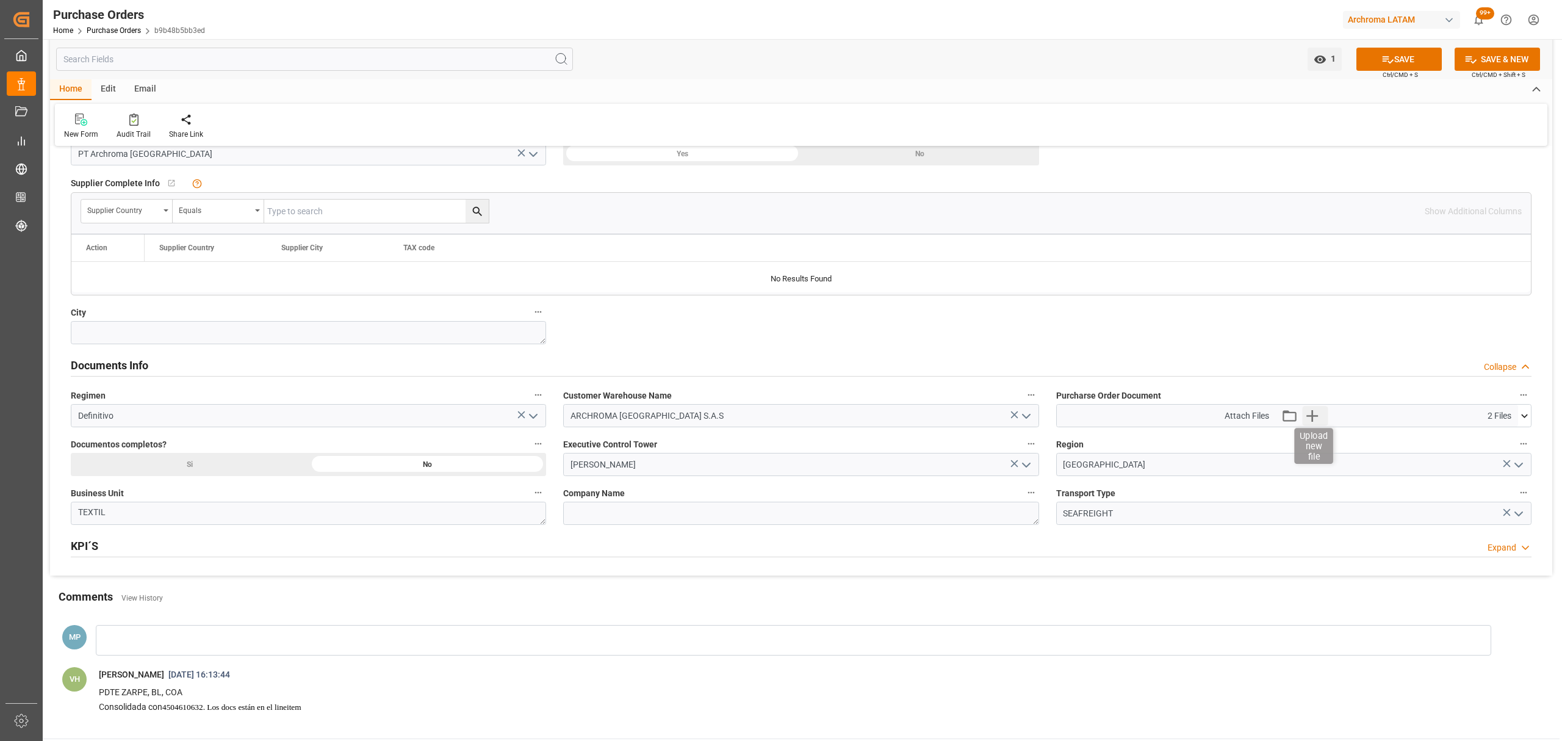
click at [1312, 414] on icon "button" at bounding box center [1313, 416] width 12 height 12
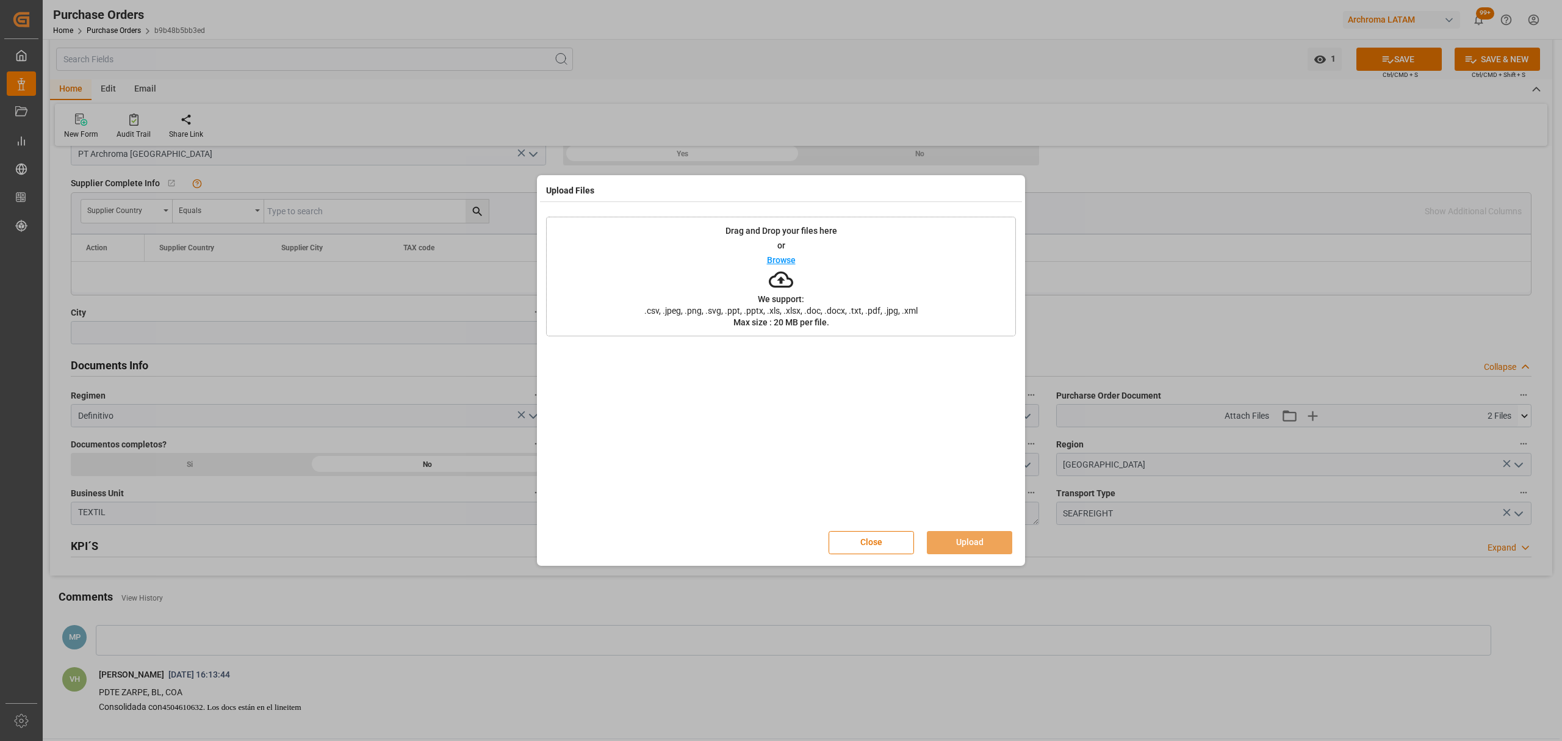
click at [780, 256] on p "Browse" at bounding box center [781, 260] width 29 height 9
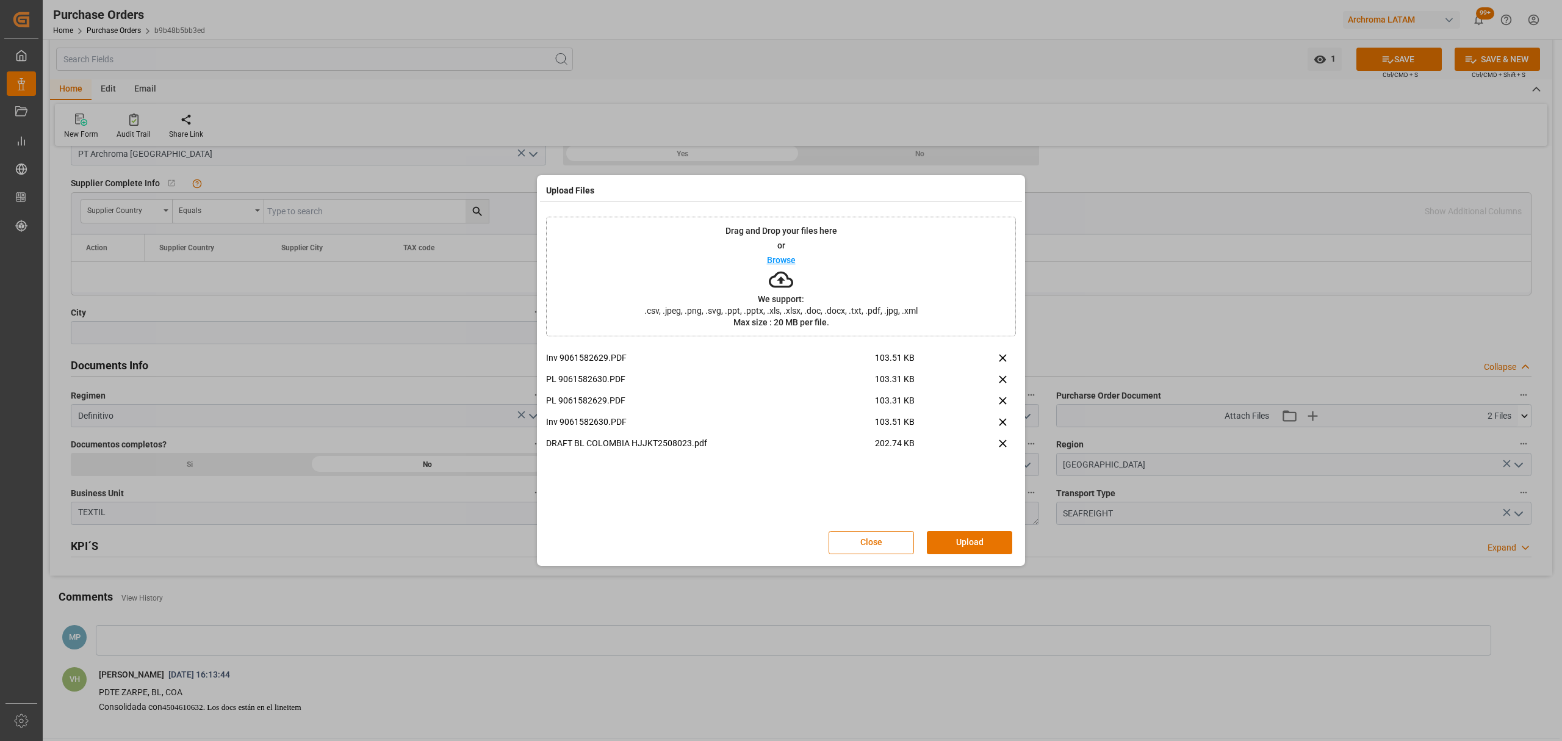
click at [984, 543] on button "Upload" at bounding box center [969, 542] width 85 height 23
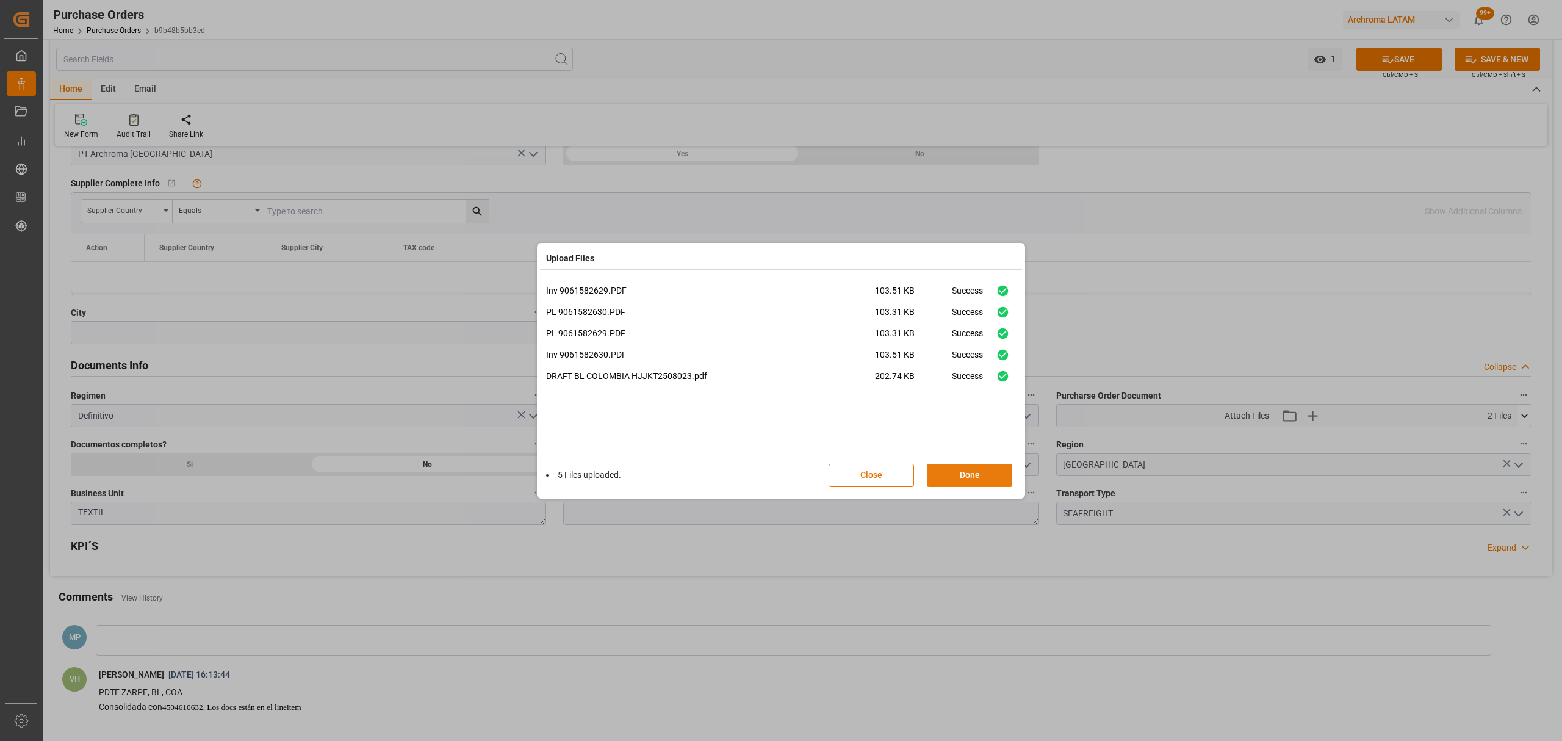
click at [975, 469] on button "Done" at bounding box center [969, 475] width 85 height 23
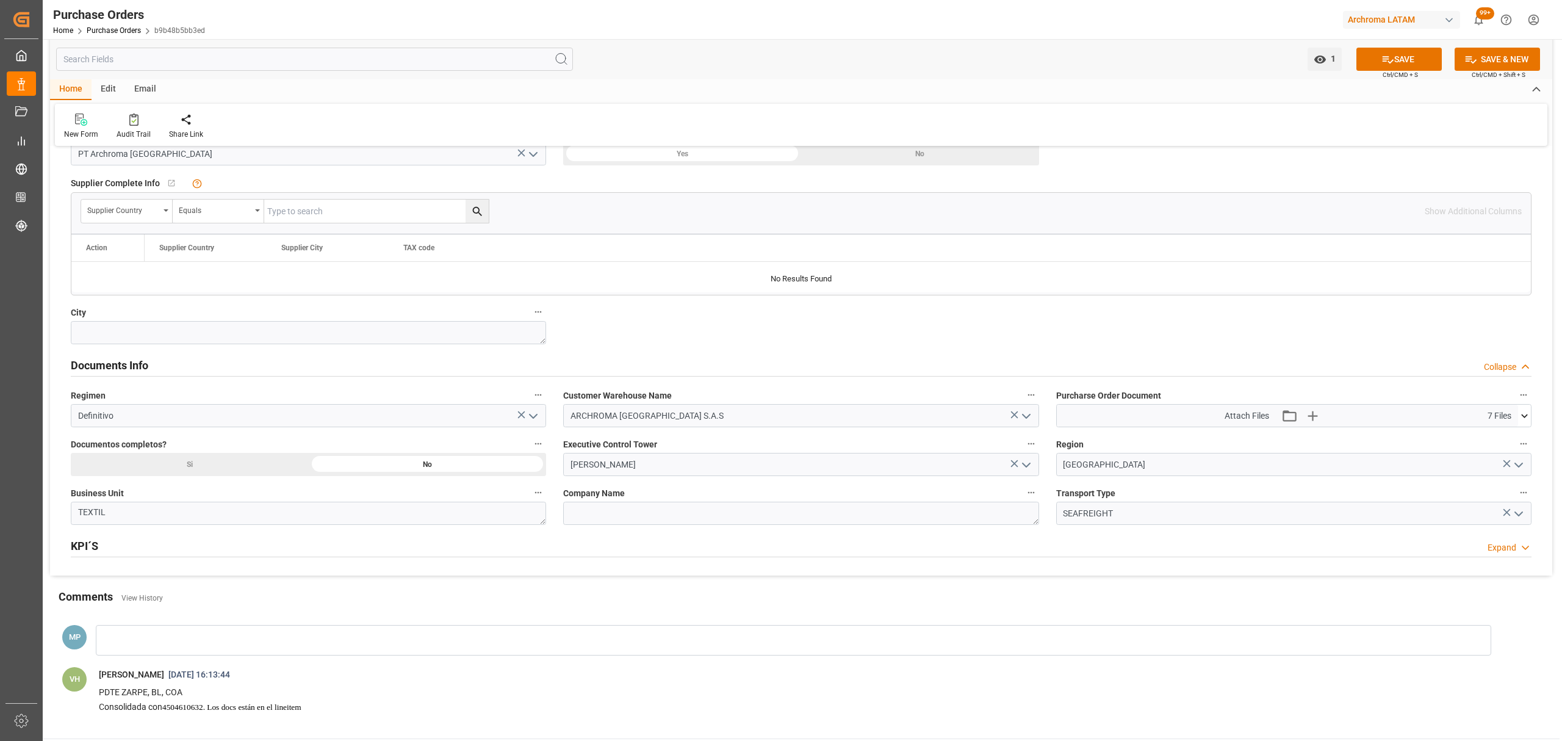
click at [264, 474] on div "Si" at bounding box center [190, 464] width 238 height 23
click at [1401, 57] on button "SAVE" at bounding box center [1399, 59] width 85 height 23
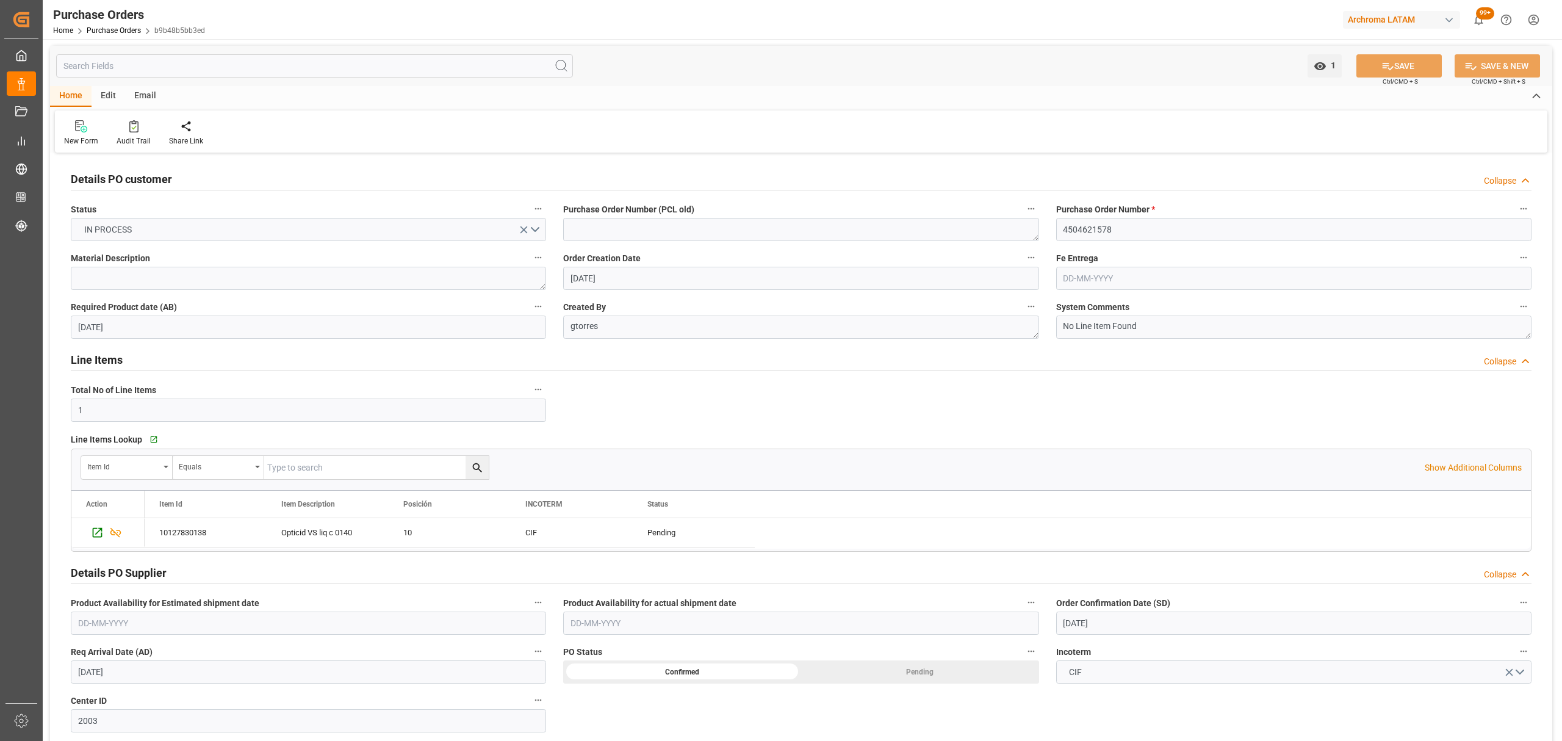
scroll to position [0, 0]
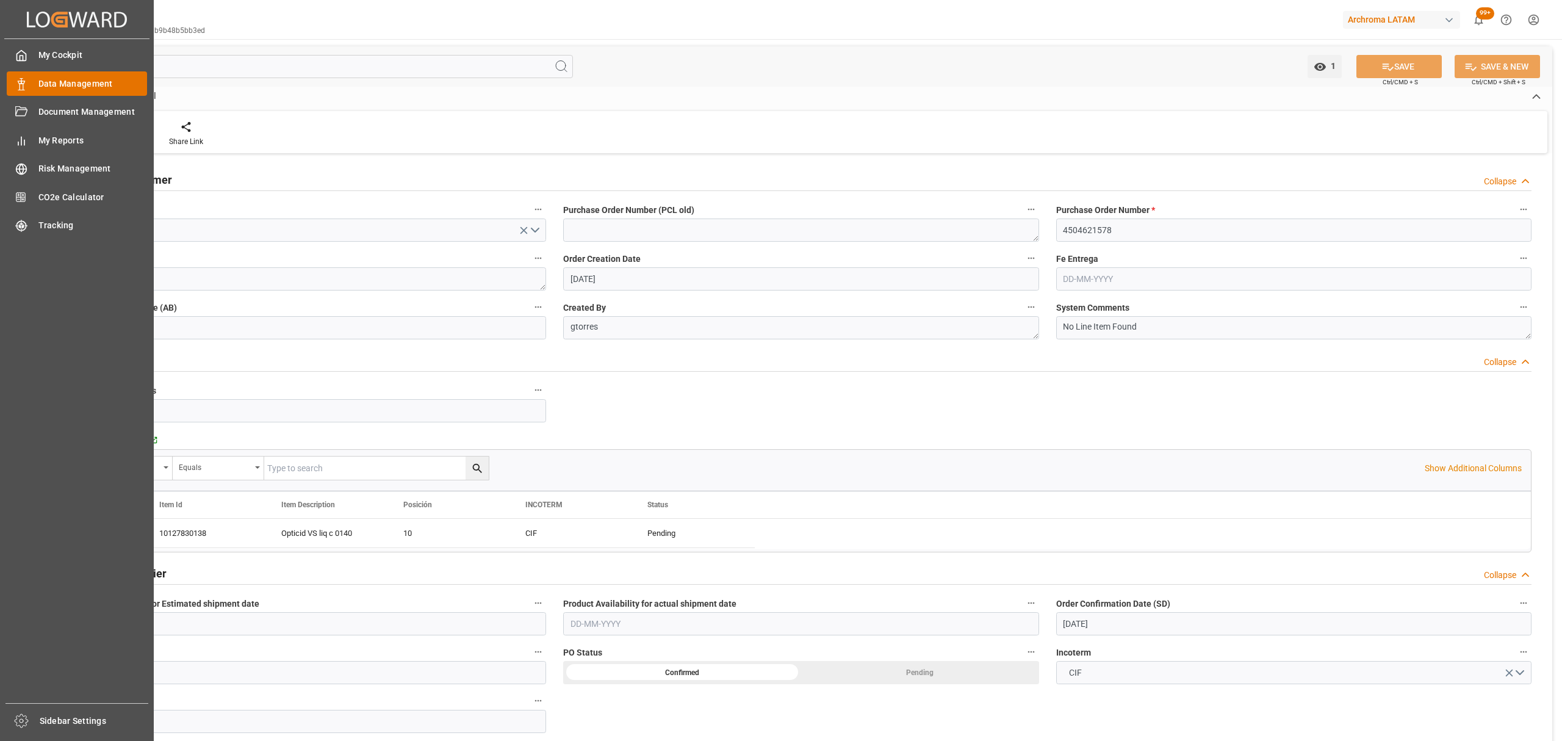
click at [86, 78] on span "Data Management" at bounding box center [92, 84] width 109 height 13
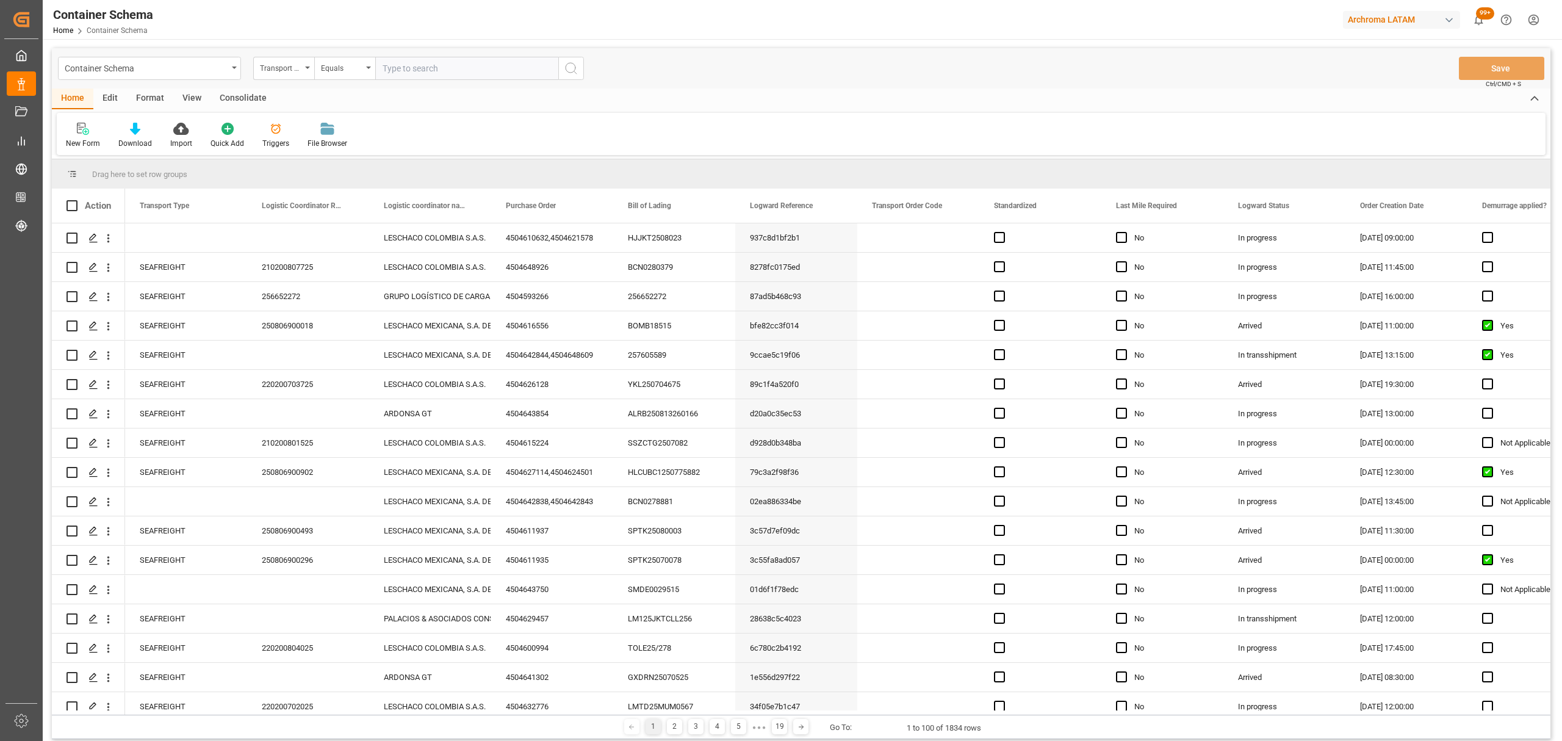
click at [269, 69] on div "Transport Type" at bounding box center [281, 67] width 42 height 14
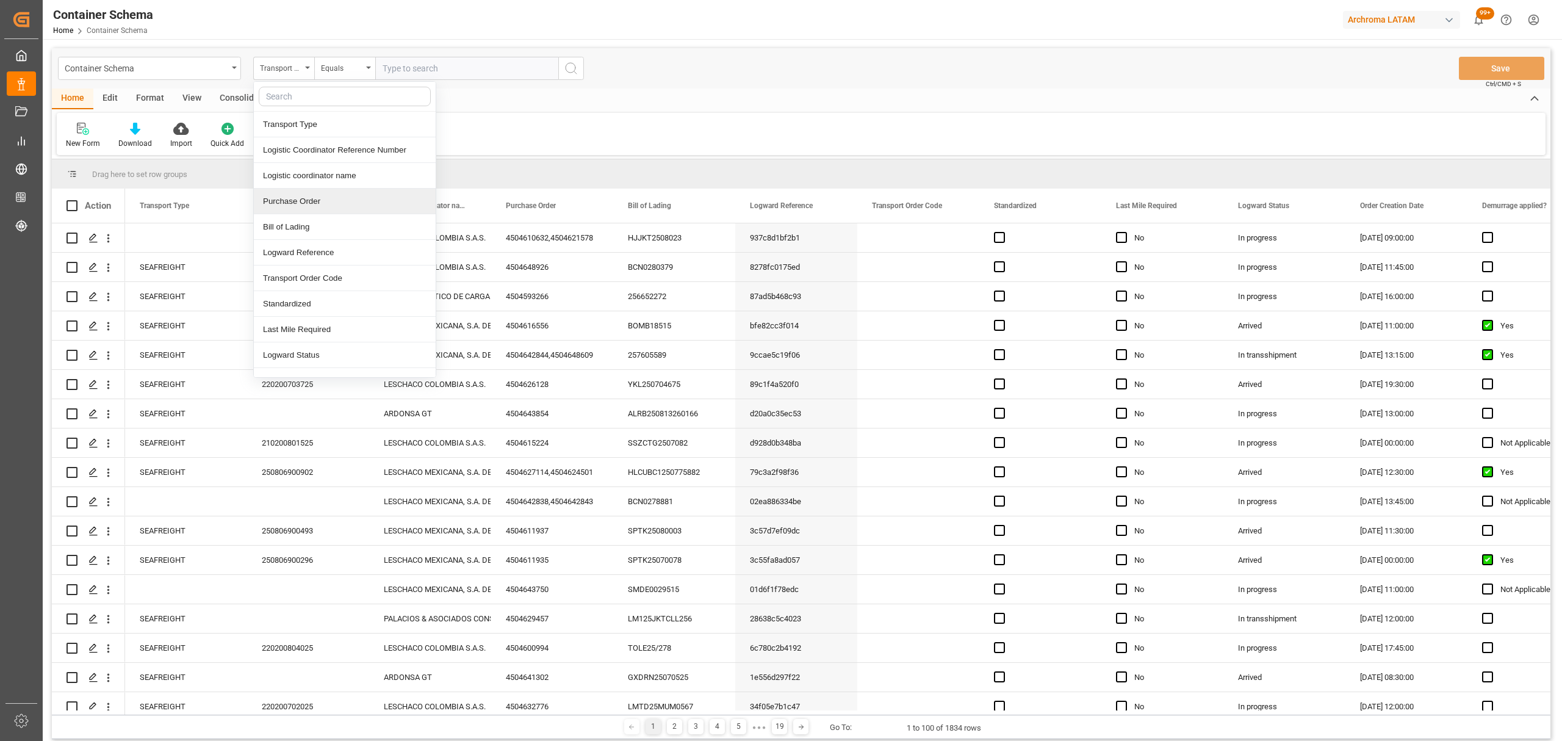
click at [303, 203] on div "Purchase Order" at bounding box center [345, 202] width 182 height 26
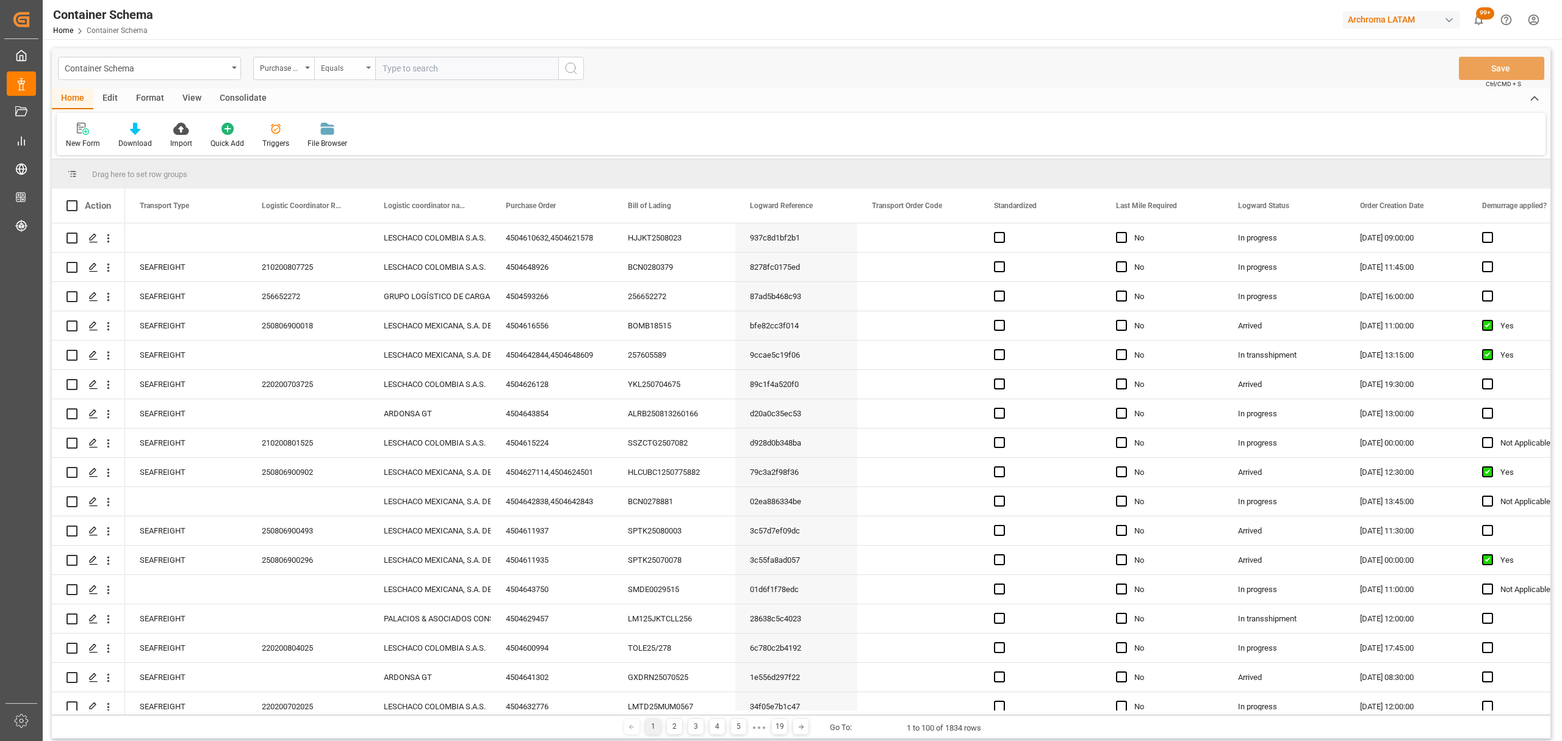
click at [352, 73] on div "Equals" at bounding box center [342, 67] width 42 height 14
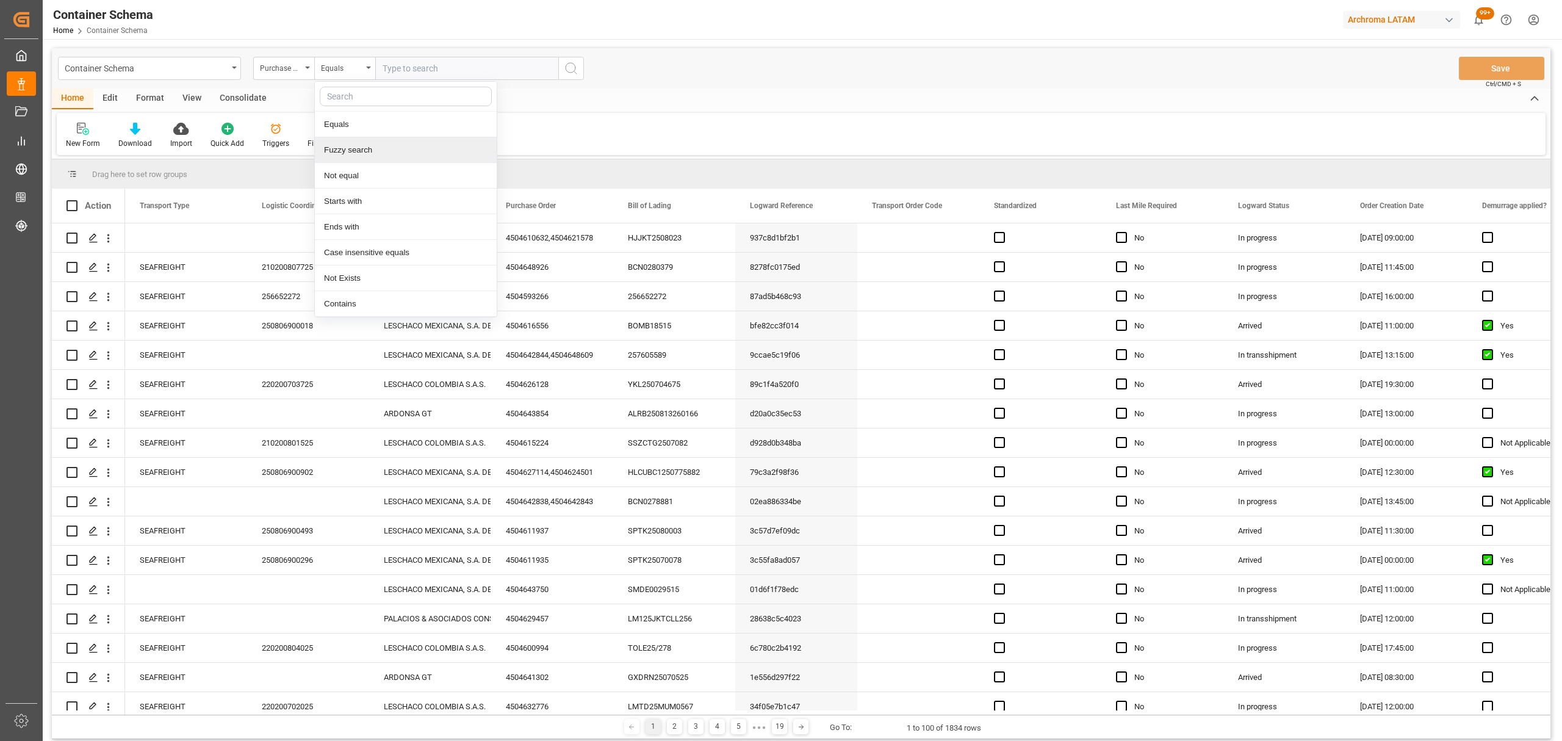
click at [367, 149] on div "Fuzzy search" at bounding box center [406, 150] width 182 height 26
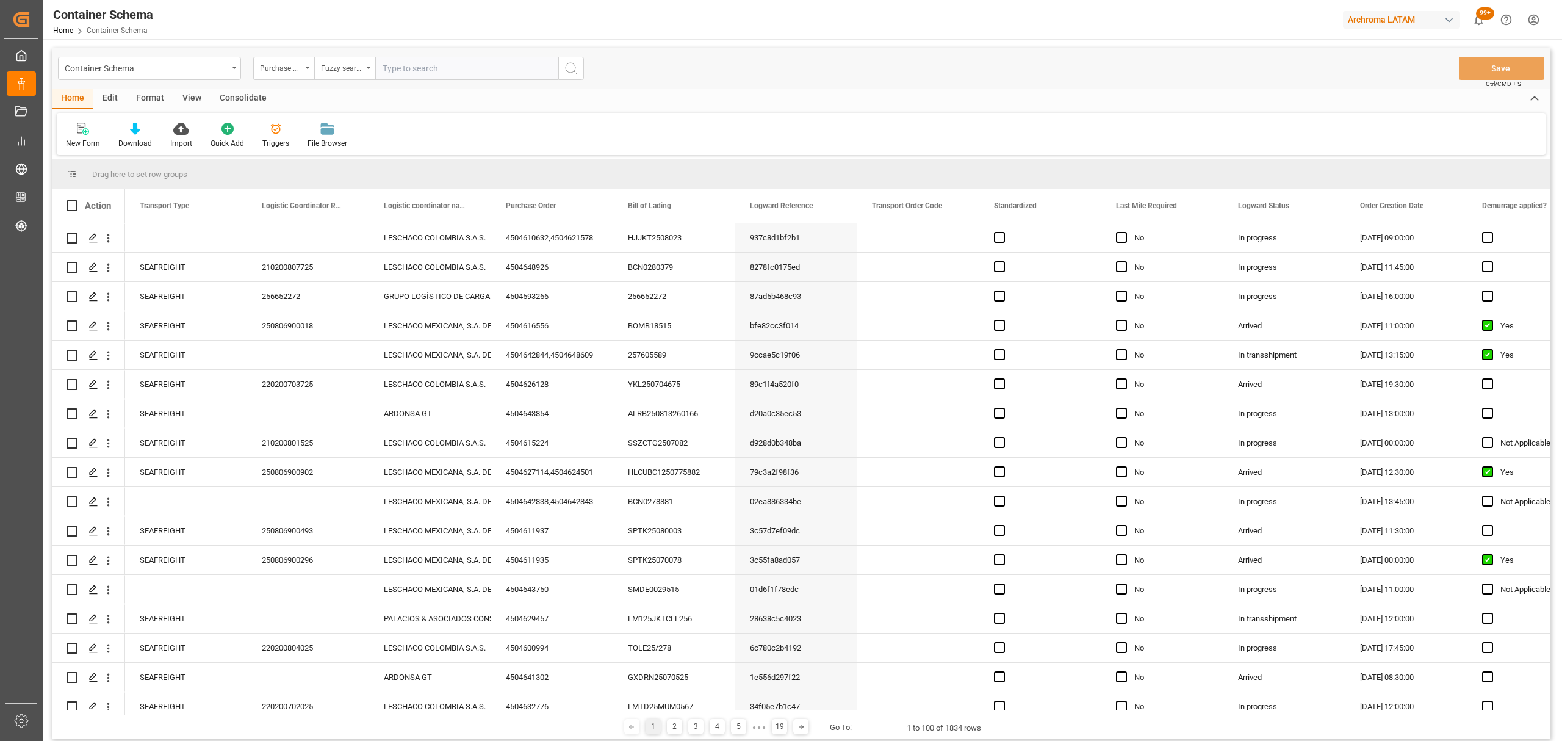
click at [389, 73] on input "text" at bounding box center [466, 68] width 183 height 23
paste input "4504621578"
type input "4504621578"
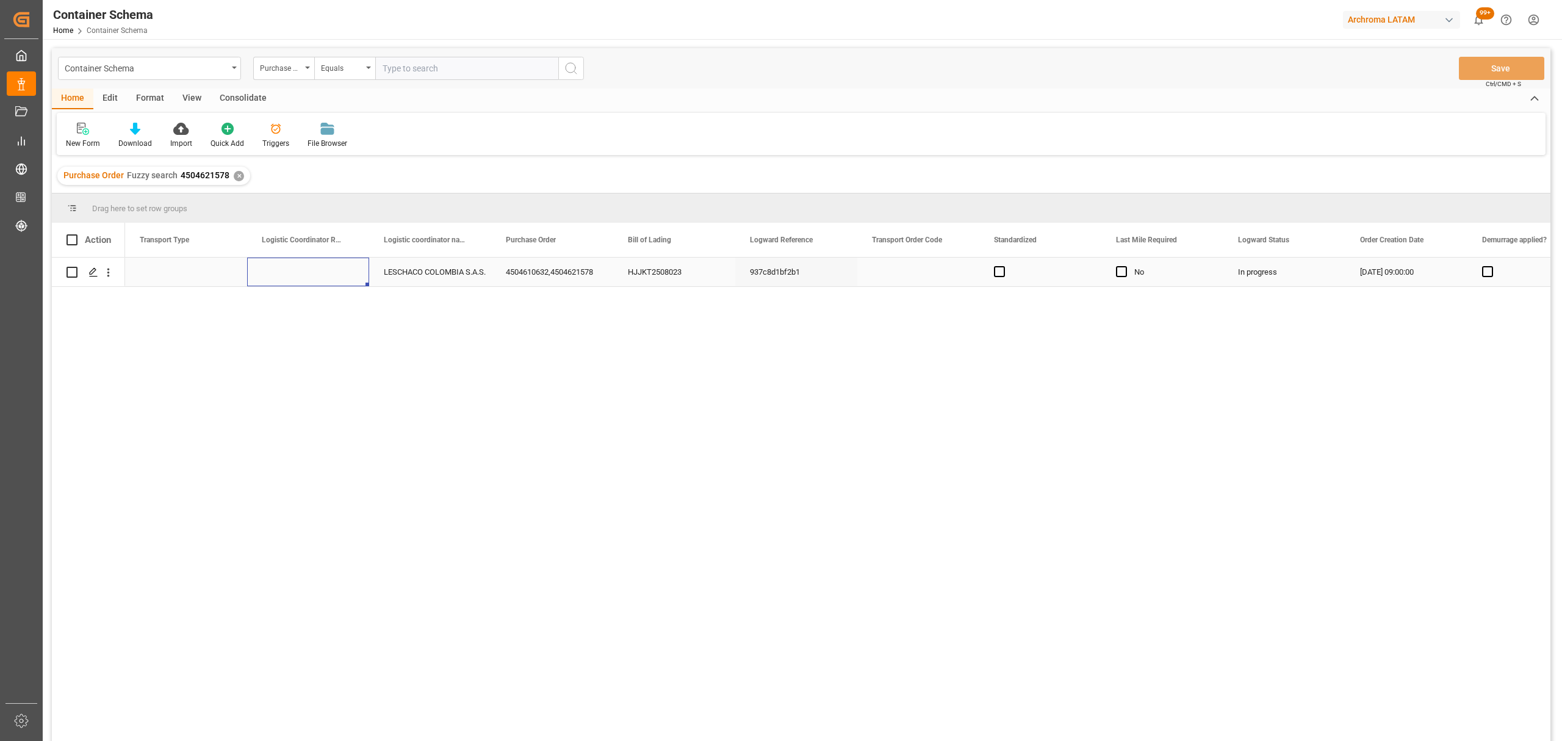
click at [317, 276] on div "Press SPACE to select this row." at bounding box center [308, 272] width 122 height 29
click at [317, 276] on input "Press SPACE to select this row." at bounding box center [308, 278] width 103 height 23
click at [190, 266] on div "Press SPACE to select this row." at bounding box center [186, 272] width 122 height 29
click at [189, 266] on div "Press SPACE to select this row." at bounding box center [186, 272] width 122 height 29
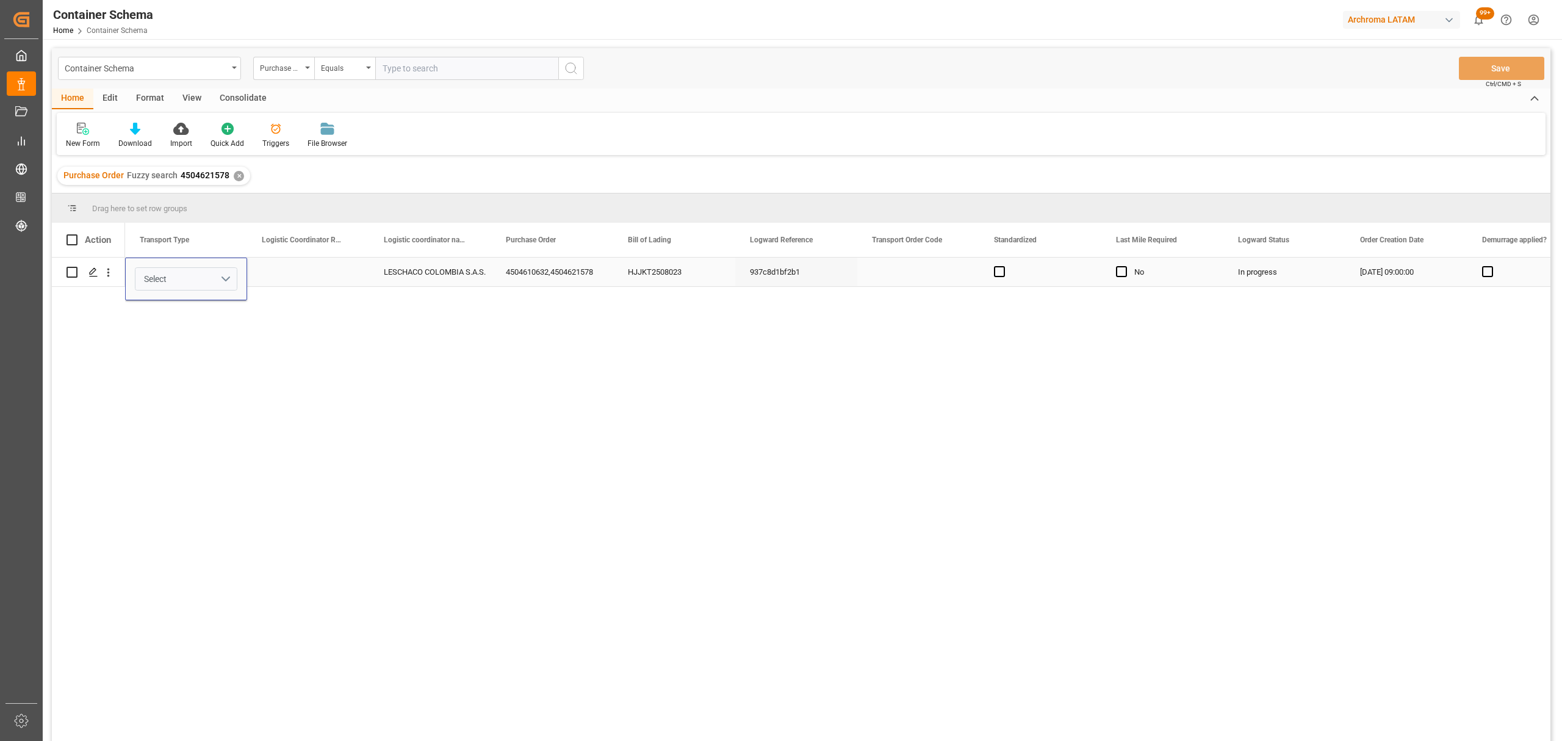
click at [228, 281] on button "Select" at bounding box center [186, 278] width 103 height 23
click at [189, 311] on div "SEAFREIGHT" at bounding box center [186, 311] width 88 height 12
click at [305, 275] on div "Press SPACE to select this row." at bounding box center [308, 272] width 122 height 29
click at [311, 281] on input "Press SPACE to select this row." at bounding box center [308, 278] width 103 height 23
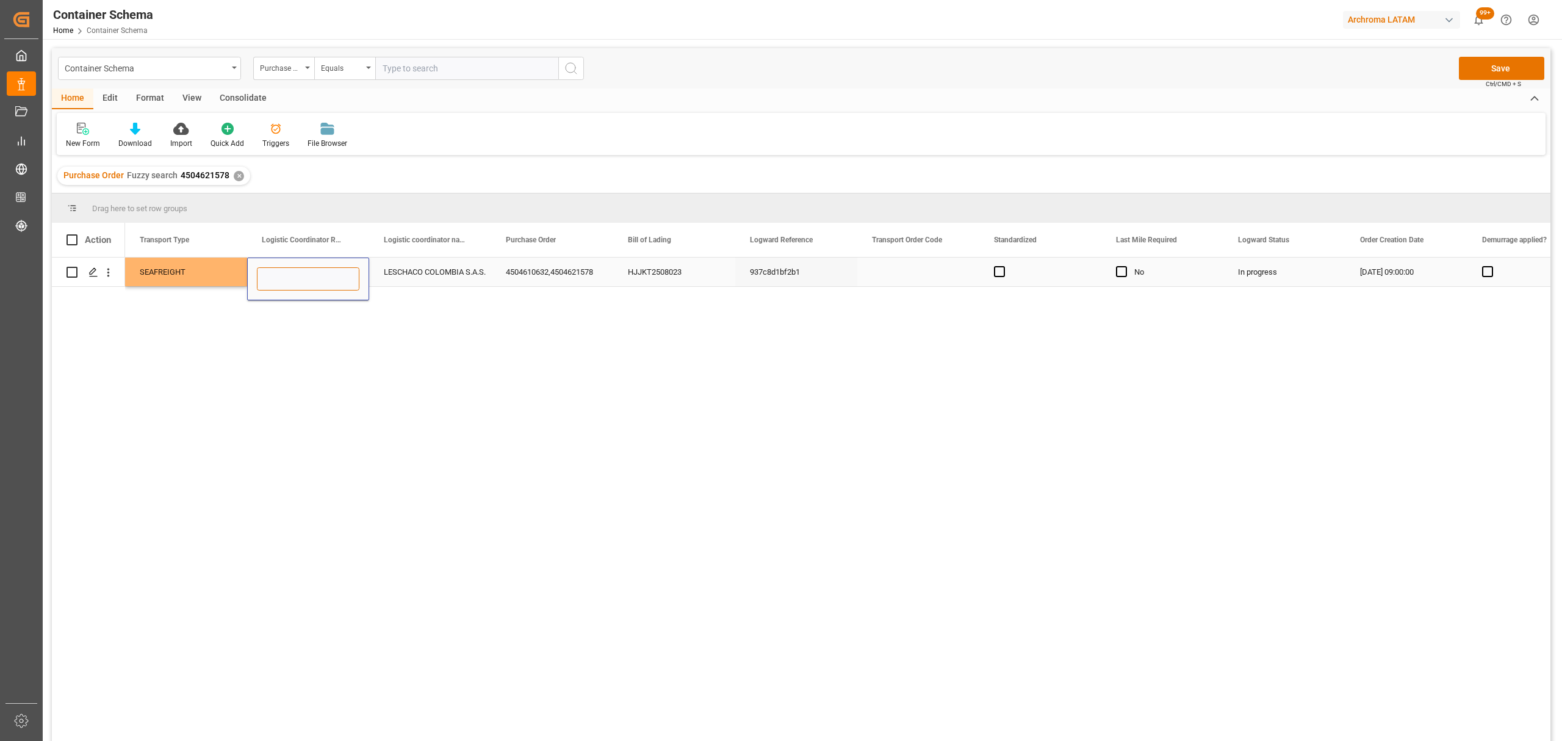
paste input "220200803725"
type input "220200803725"
click at [1500, 67] on button "Save" at bounding box center [1501, 68] width 85 height 23
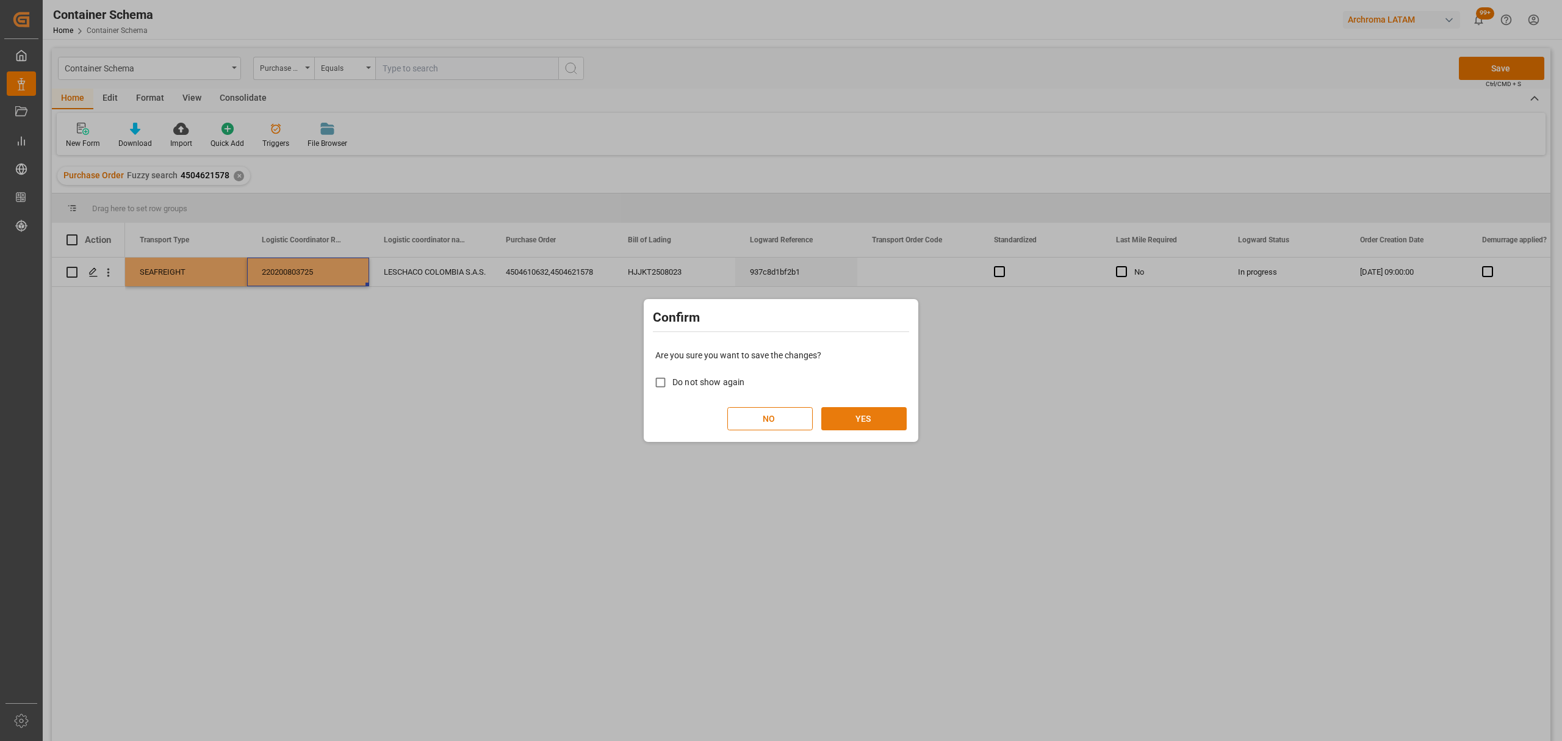
click at [899, 413] on button "YES" at bounding box center [863, 418] width 85 height 23
